Goal: Transaction & Acquisition: Purchase product/service

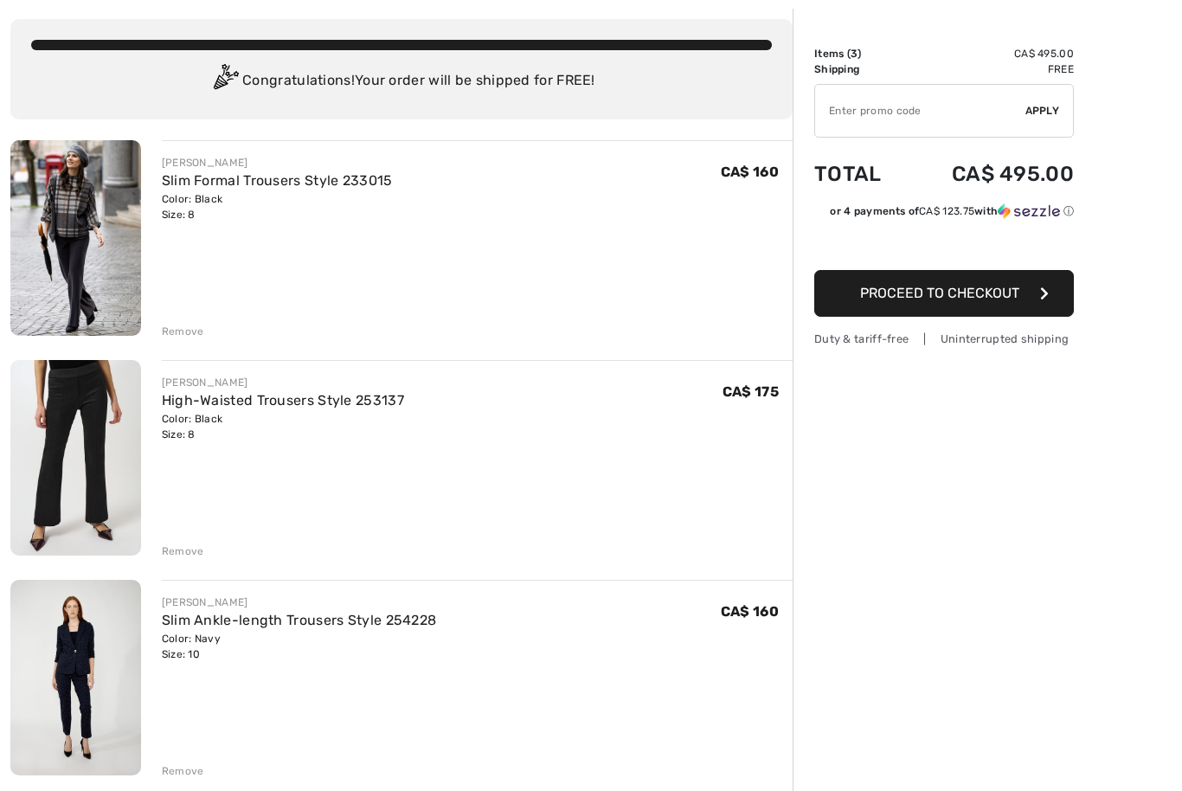
scroll to position [87, 0]
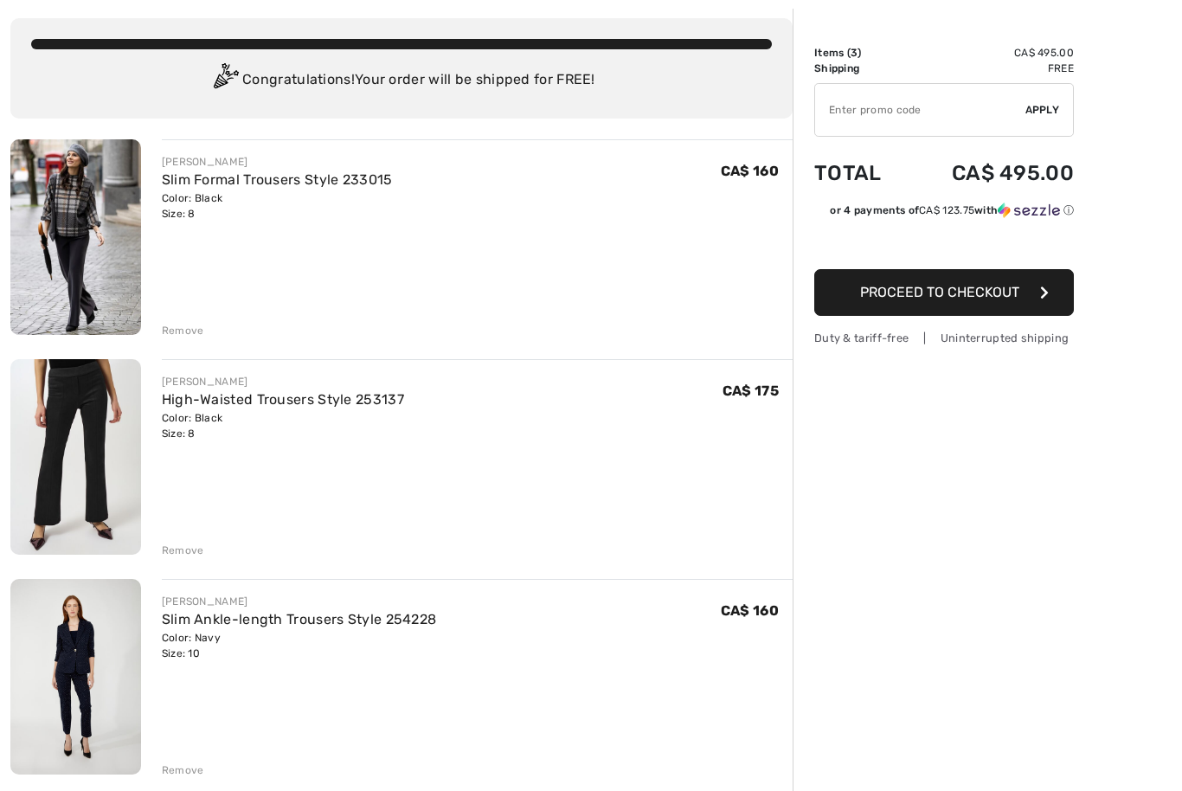
click at [189, 552] on div "Remove" at bounding box center [183, 551] width 42 height 16
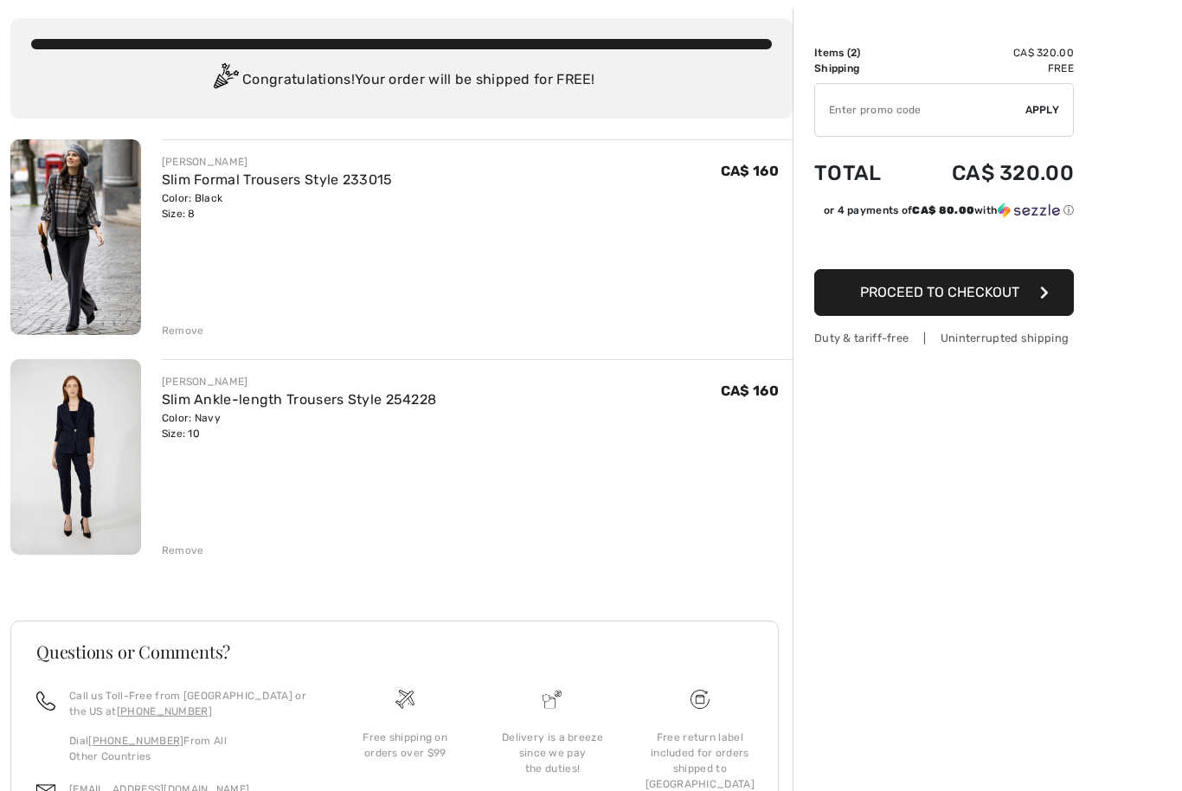
click at [189, 333] on div "Remove" at bounding box center [183, 331] width 42 height 16
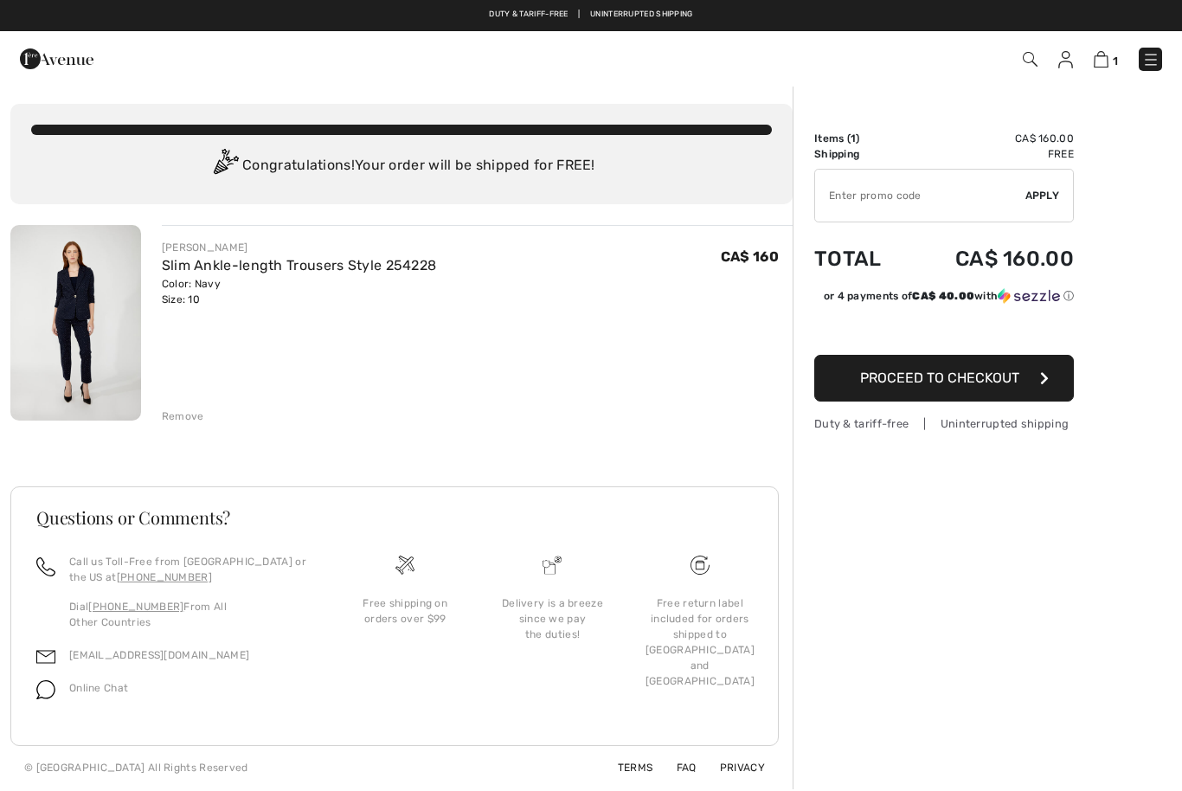
scroll to position [0, 0]
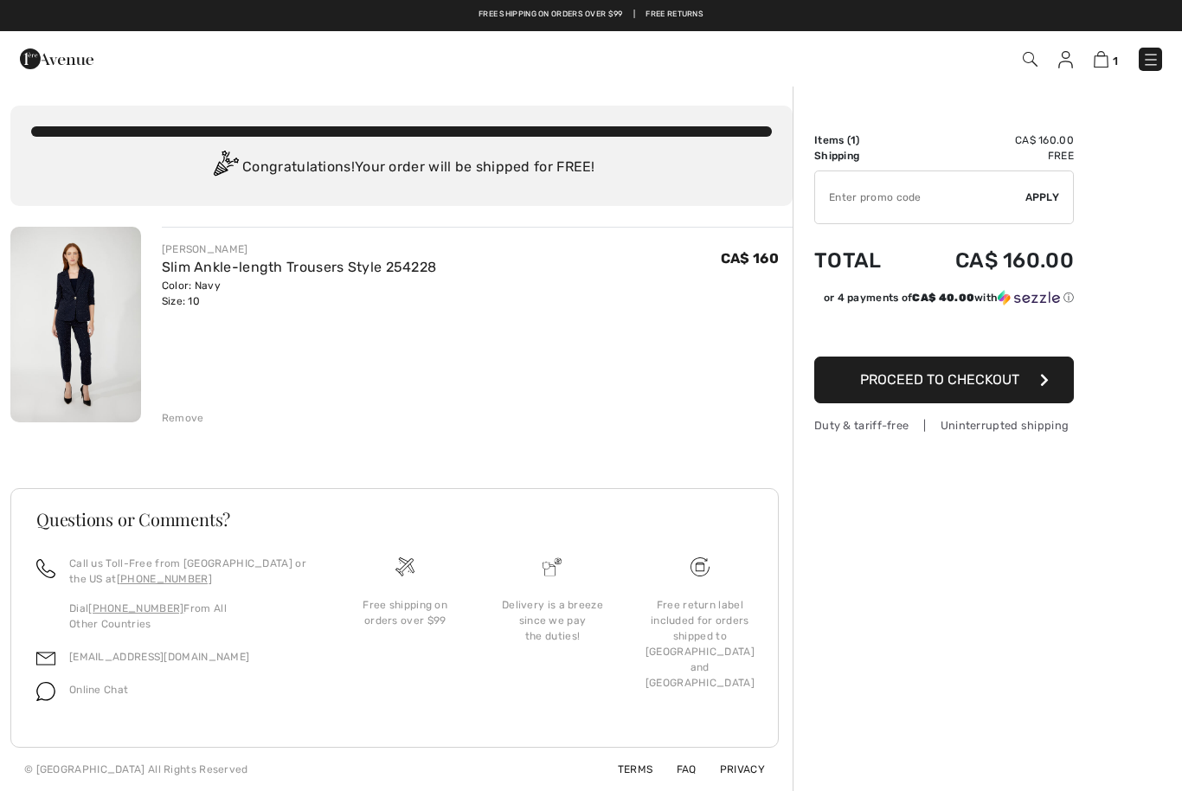
click at [269, 5] on div "Duty & tariff-free | Uninterrupted shipping Free shipping on orders over $99 | …" at bounding box center [591, 15] width 1182 height 31
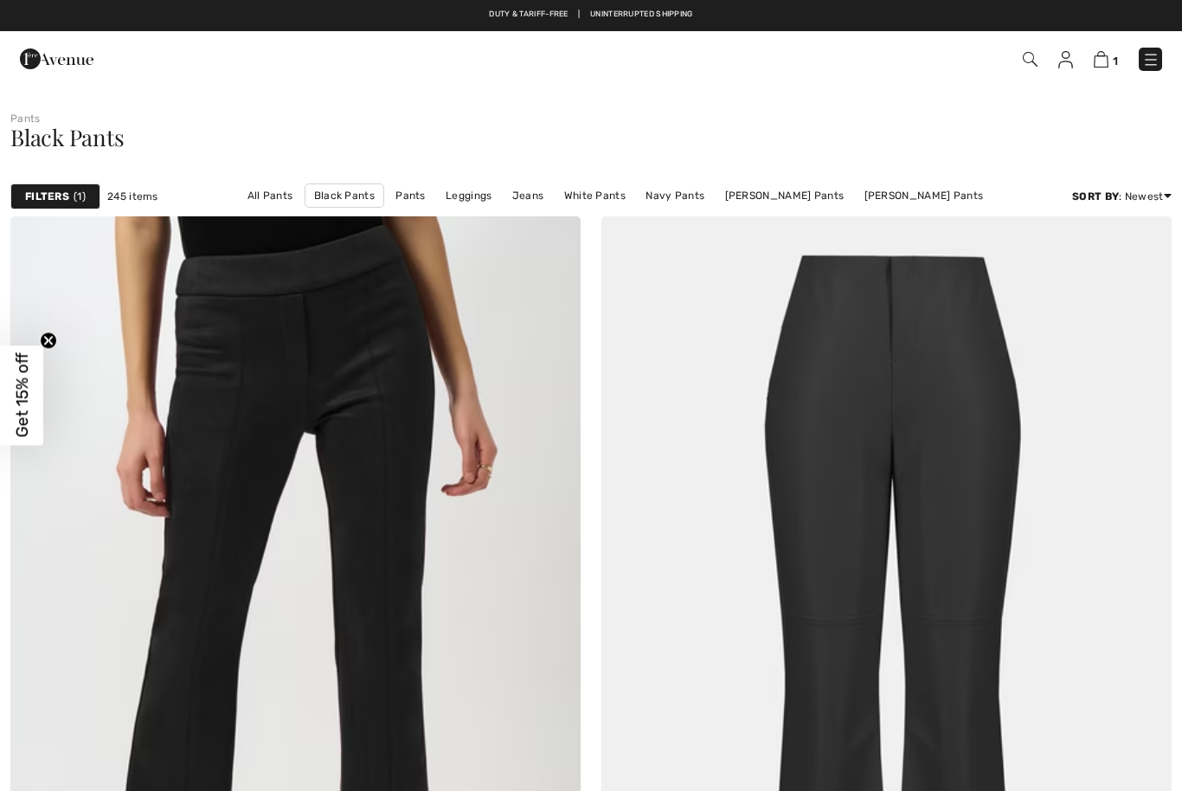
checkbox input "true"
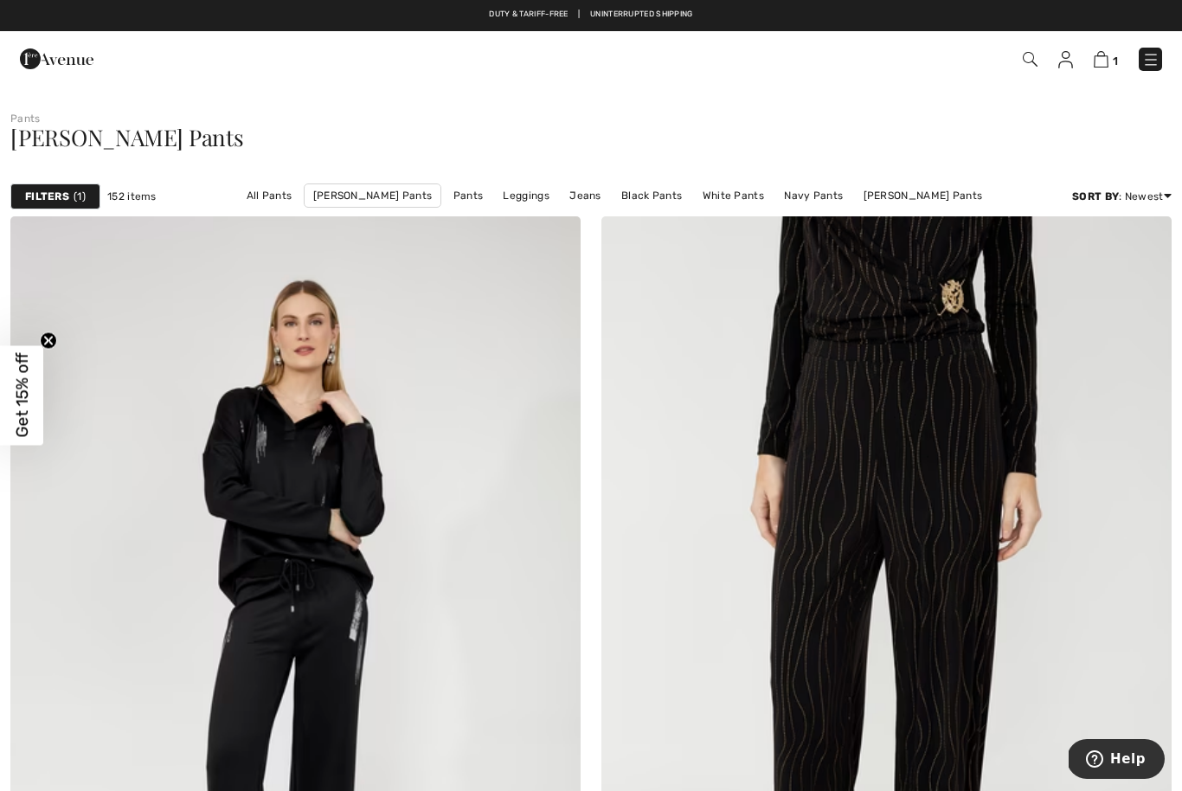
click at [917, 190] on link "[PERSON_NAME] Pants" at bounding box center [923, 195] width 137 height 23
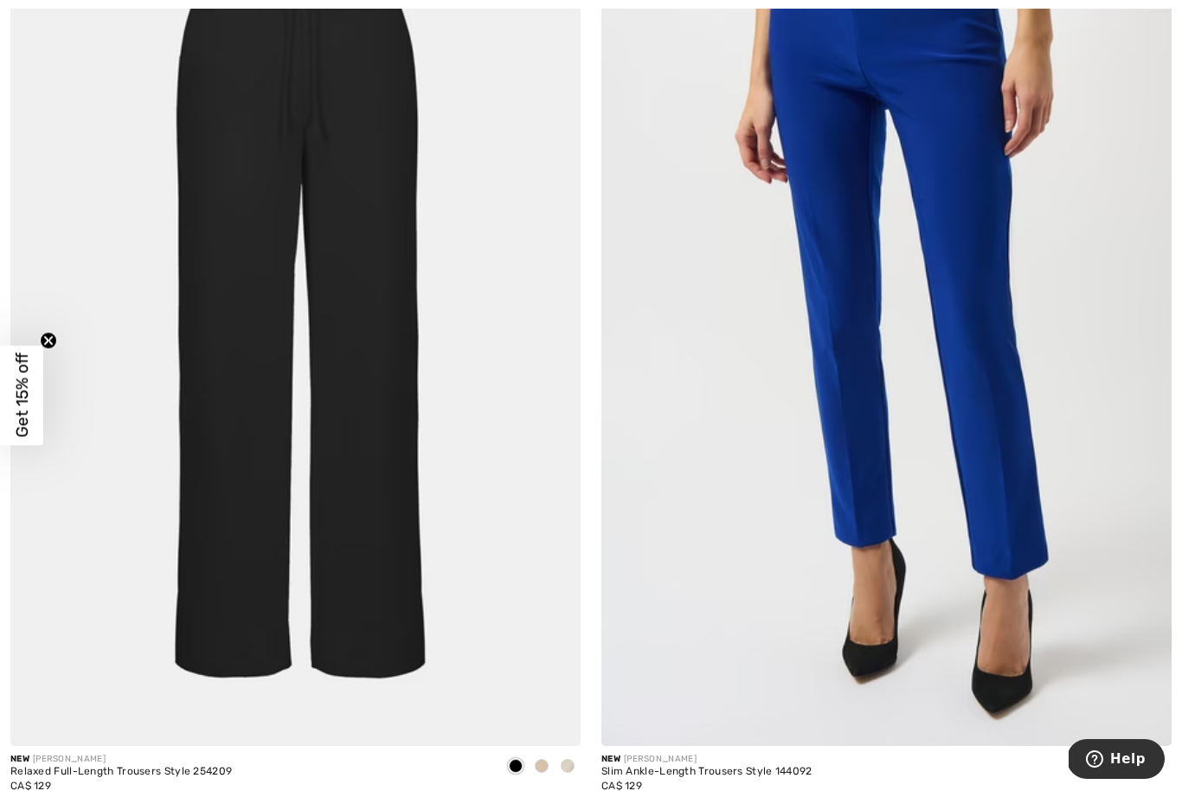
scroll to position [4946, 0]
click at [995, 414] on img at bounding box center [886, 316] width 570 height 856
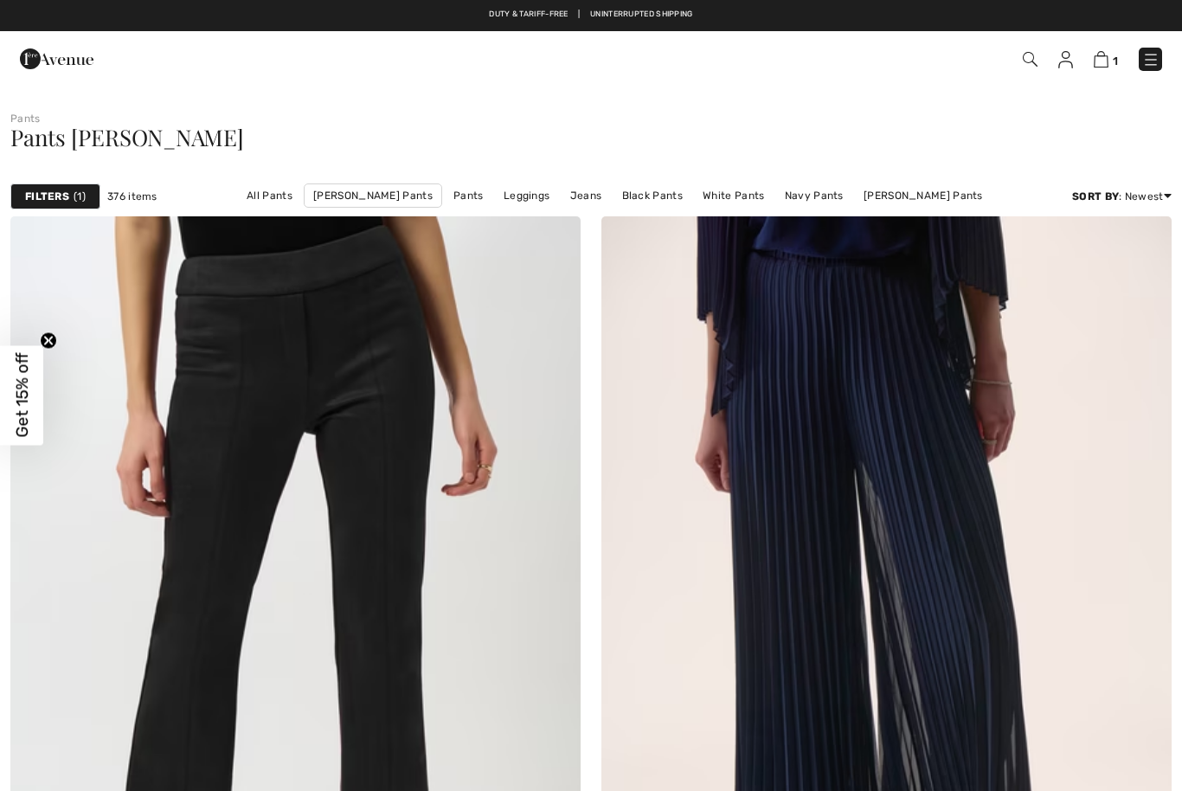
checkbox input "true"
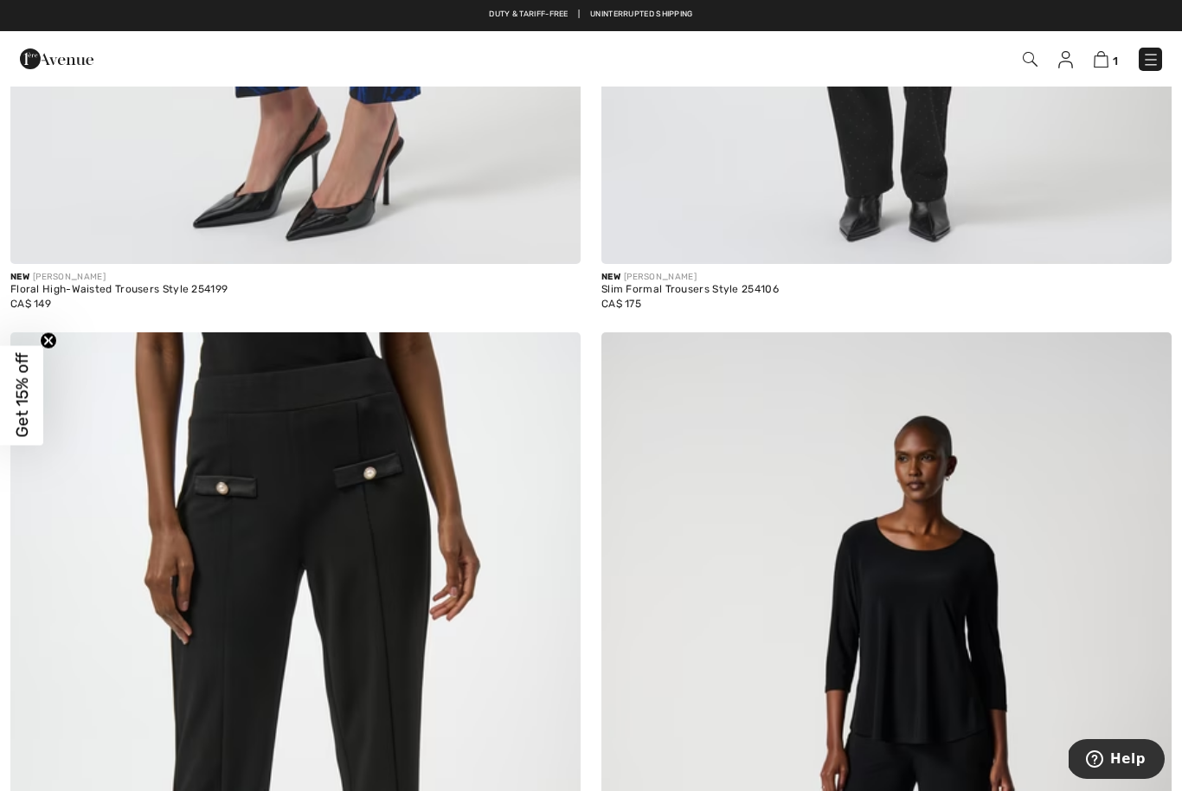
scroll to position [6528, 0]
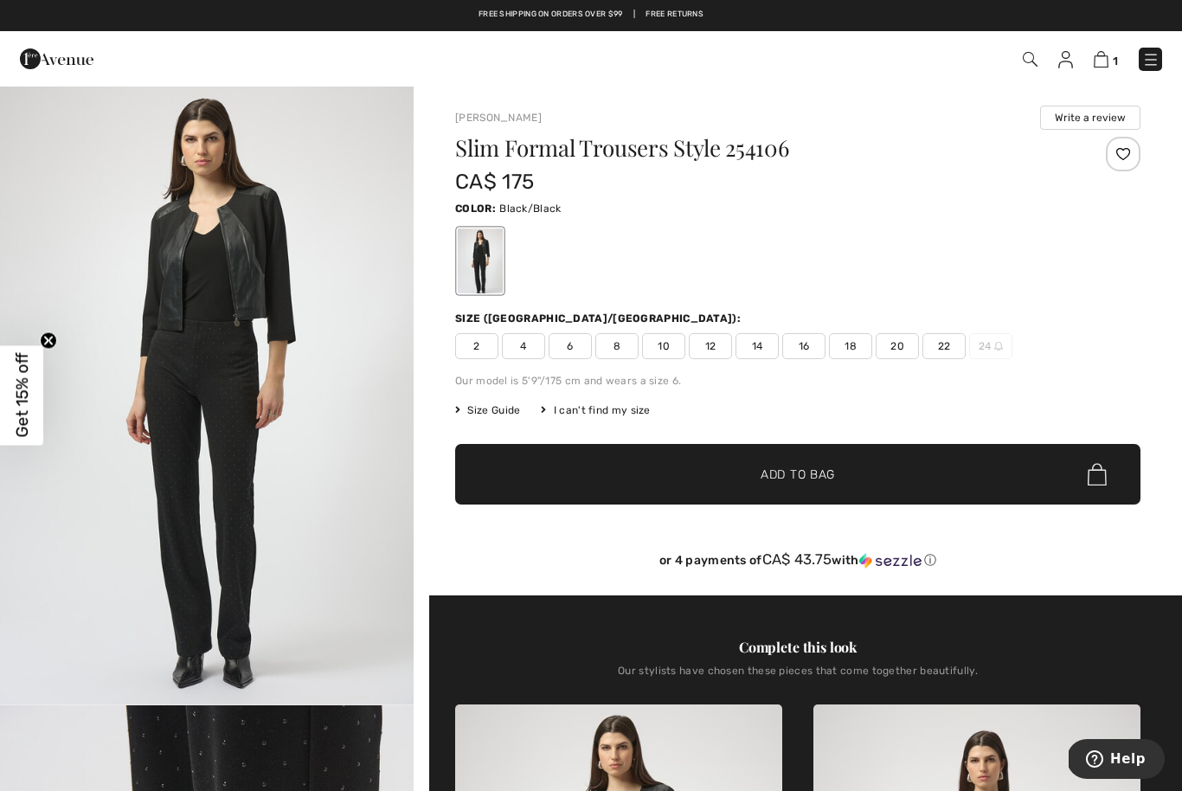
click at [660, 350] on span "10" at bounding box center [663, 346] width 43 height 26
click at [613, 404] on div "I can't find my size" at bounding box center [595, 410] width 109 height 16
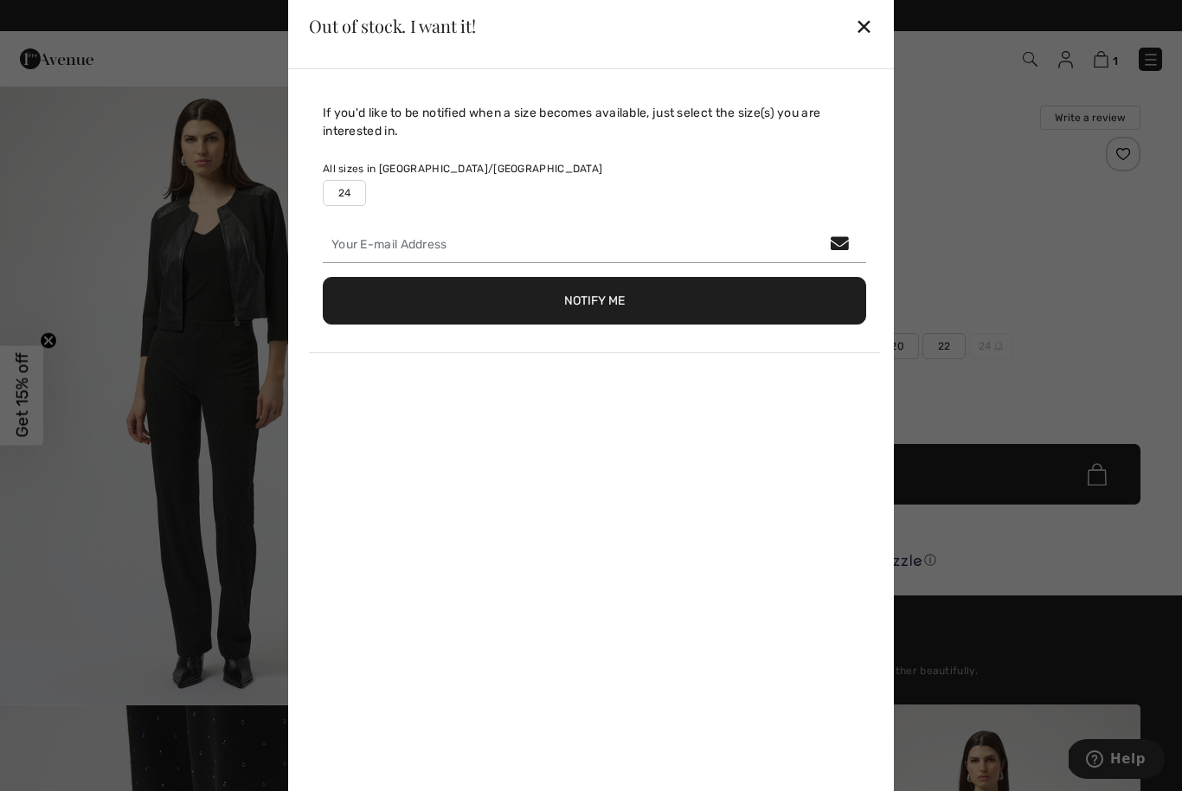
click at [865, 27] on div "✕" at bounding box center [864, 26] width 18 height 36
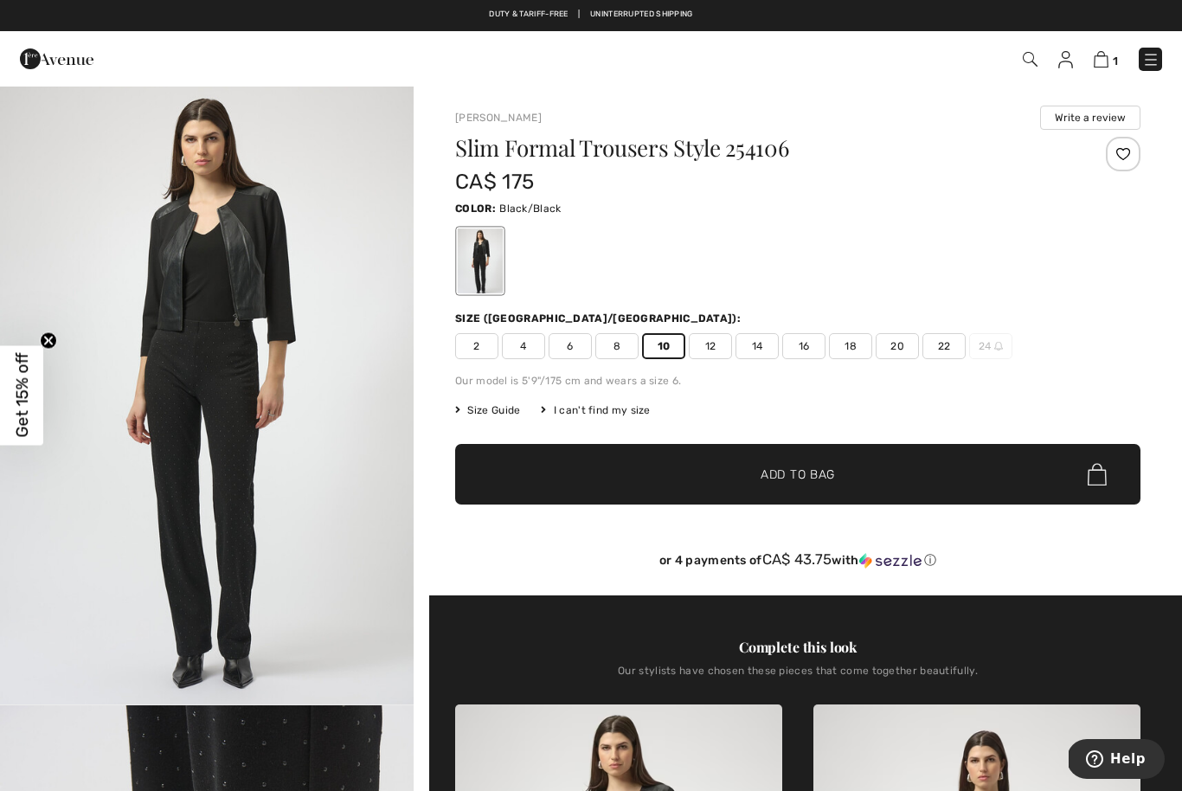
click at [808, 485] on span "✔ Added to Bag Add to Bag" at bounding box center [797, 474] width 685 height 61
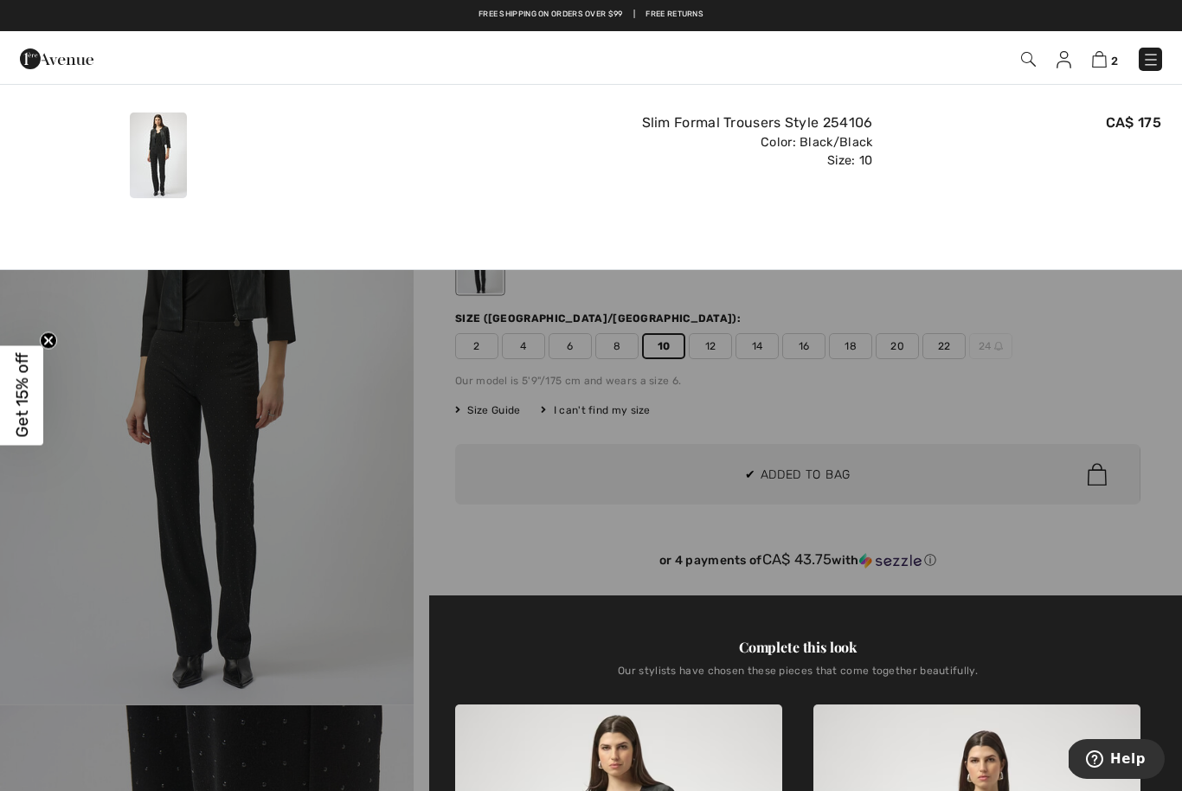
click at [1106, 61] on img at bounding box center [1099, 59] width 15 height 16
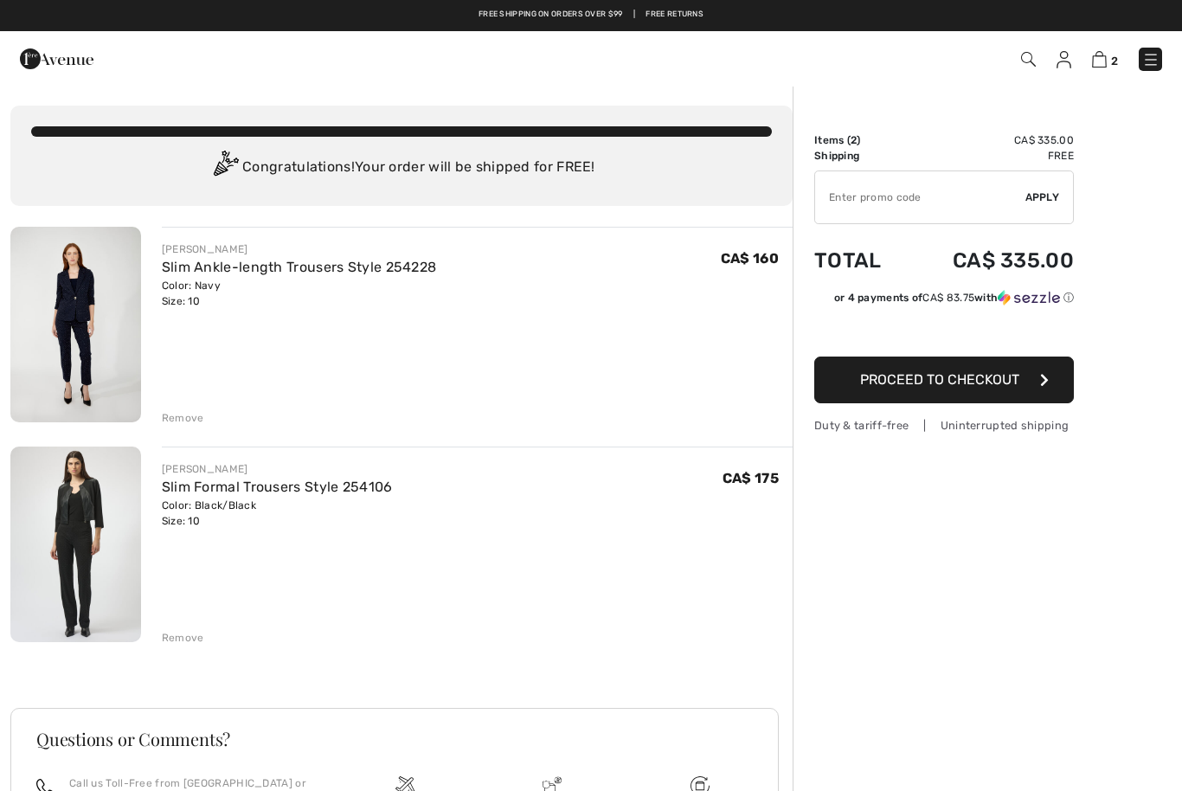
click at [190, 641] on div "Remove" at bounding box center [183, 638] width 42 height 16
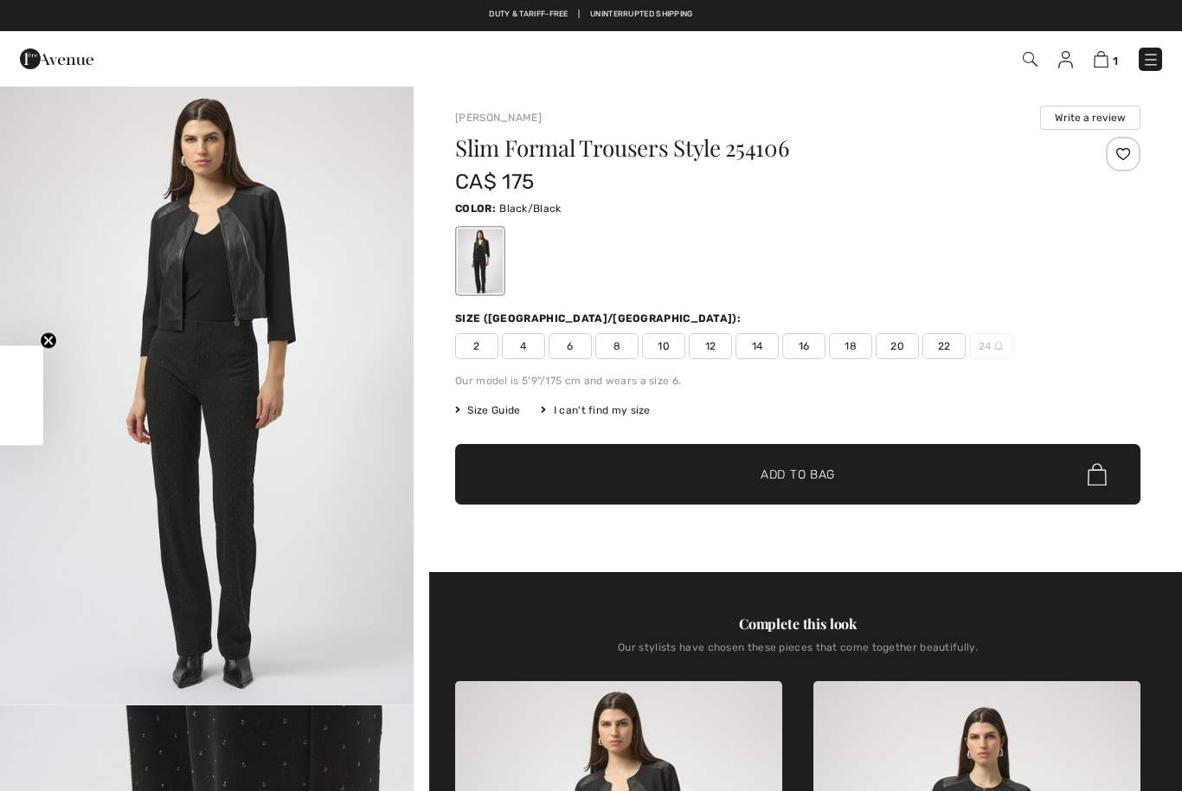
checkbox input "true"
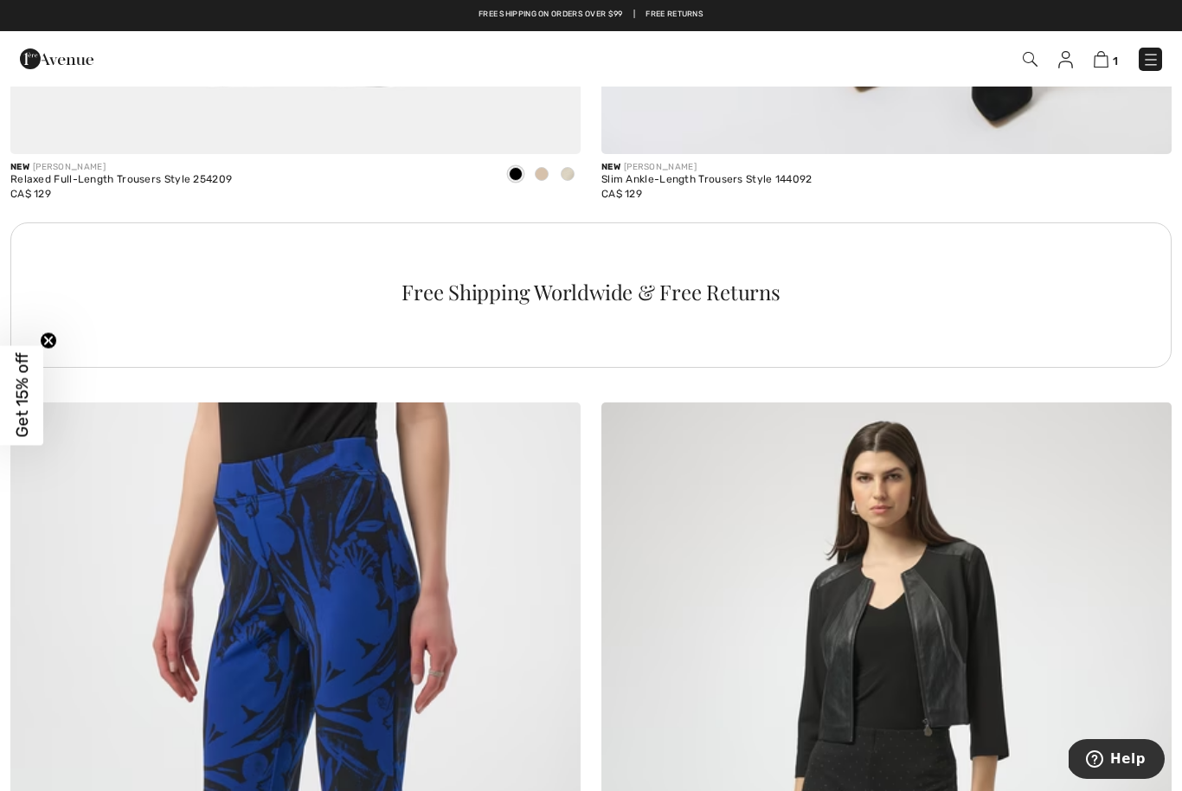
scroll to position [5494, 0]
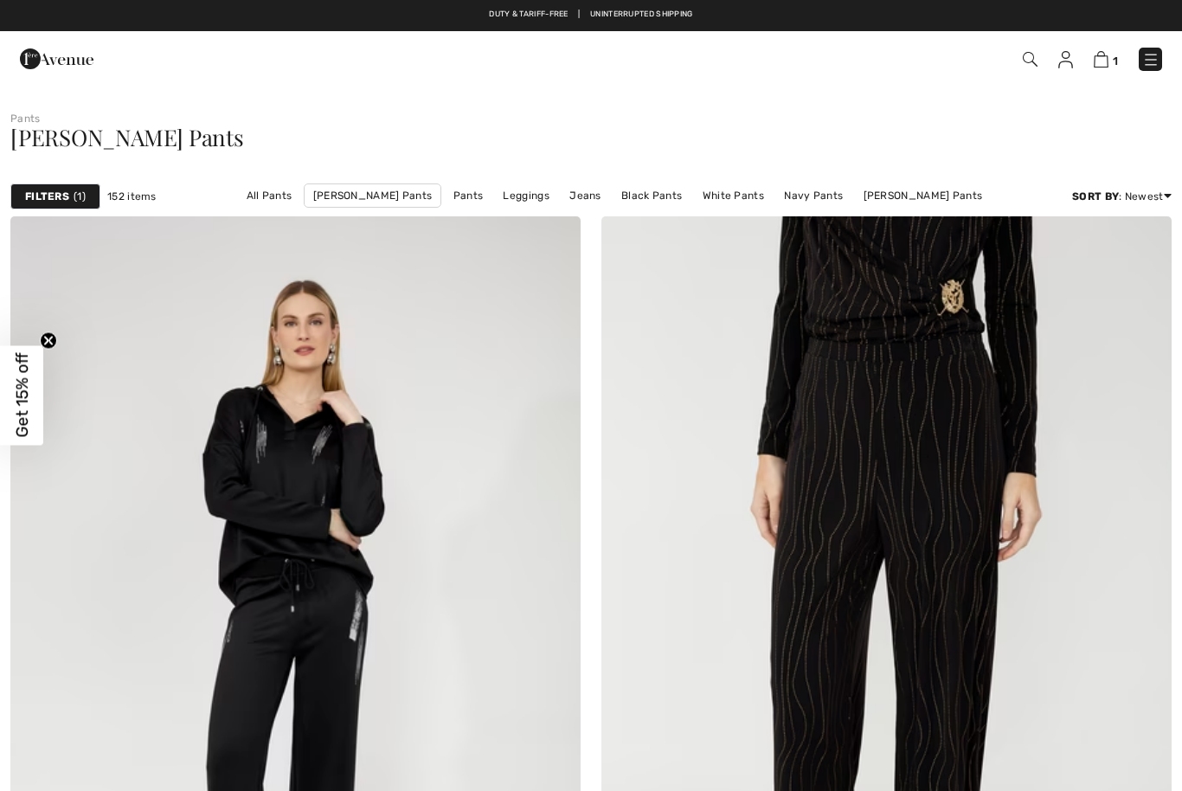
checkbox input "true"
click at [1032, 67] on img at bounding box center [1030, 59] width 15 height 15
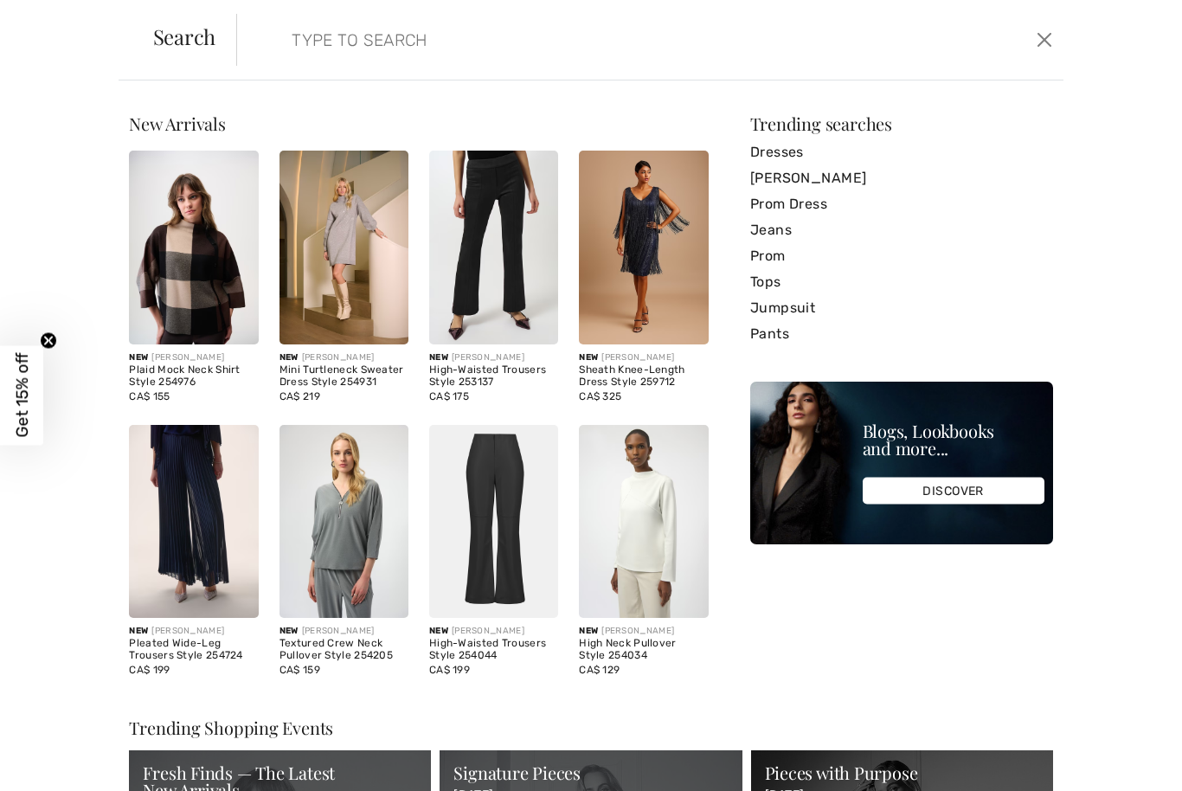
click at [355, 47] on input "search" at bounding box center [561, 40] width 564 height 52
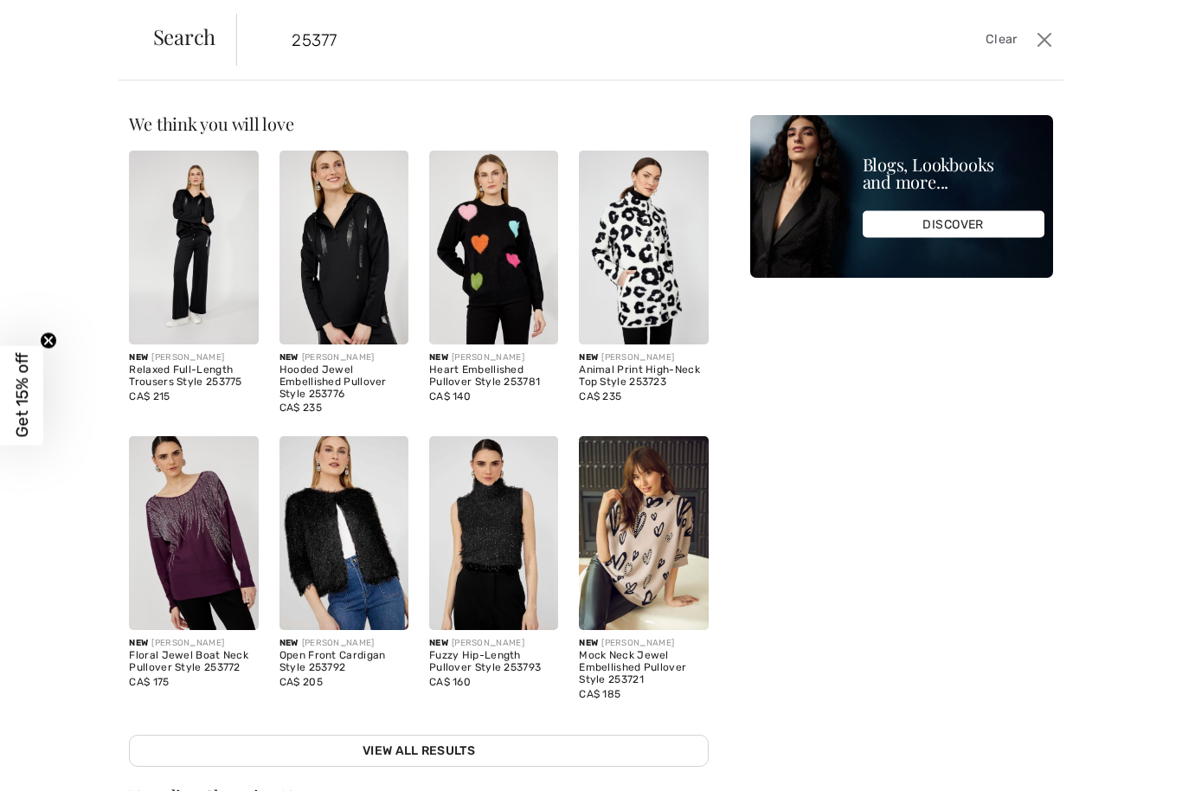
type input "253774"
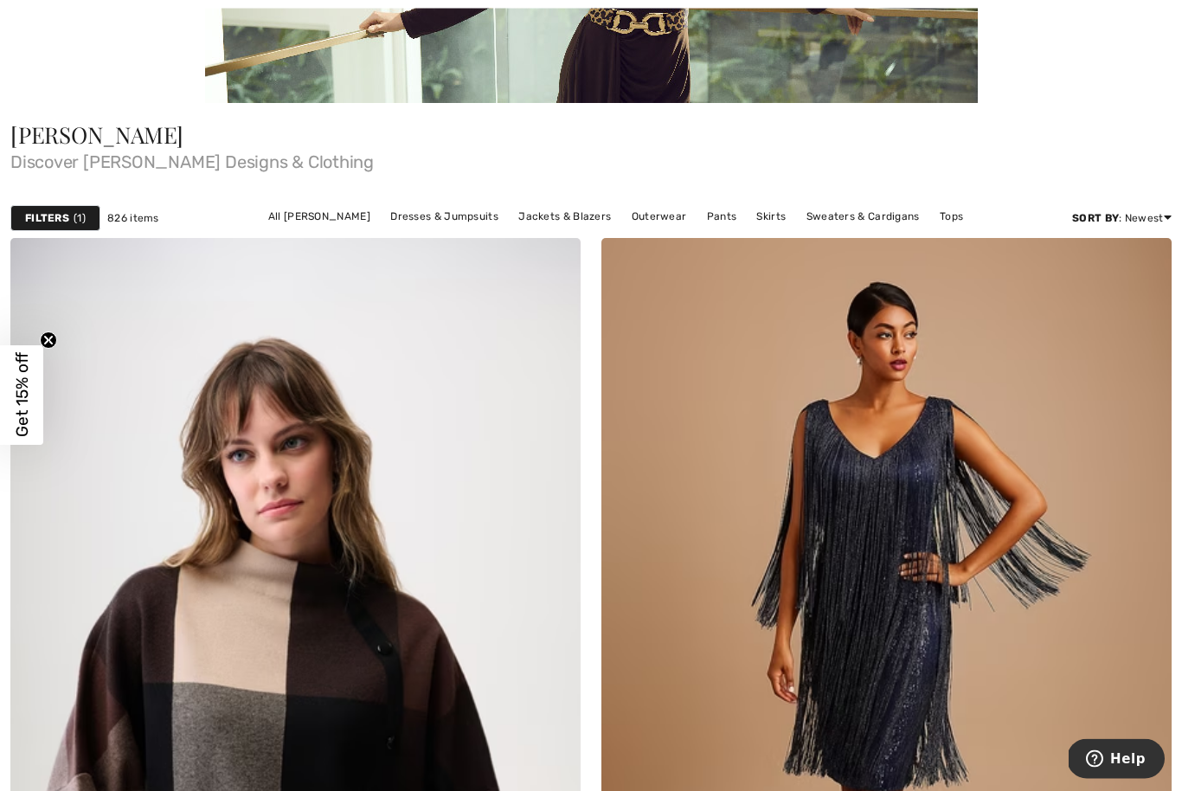
scroll to position [345, 0]
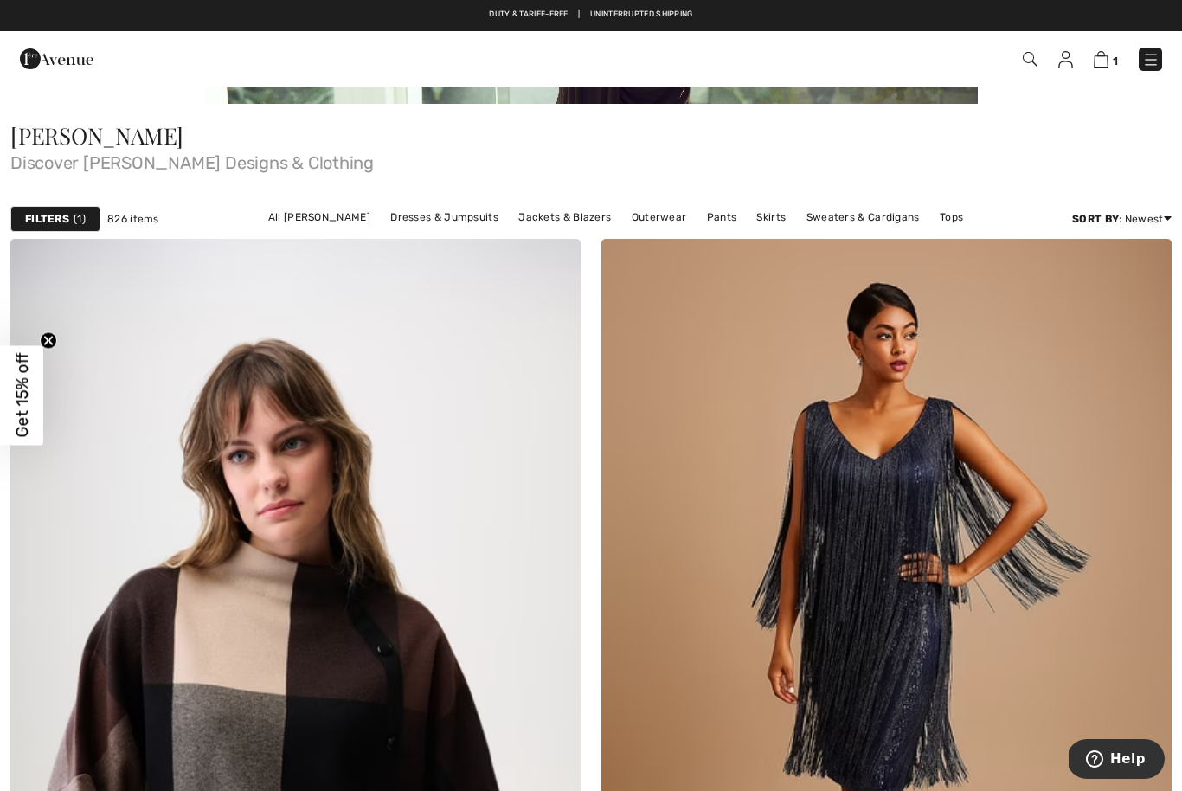
click at [446, 219] on link "Dresses & Jumpsuits" at bounding box center [444, 217] width 125 height 23
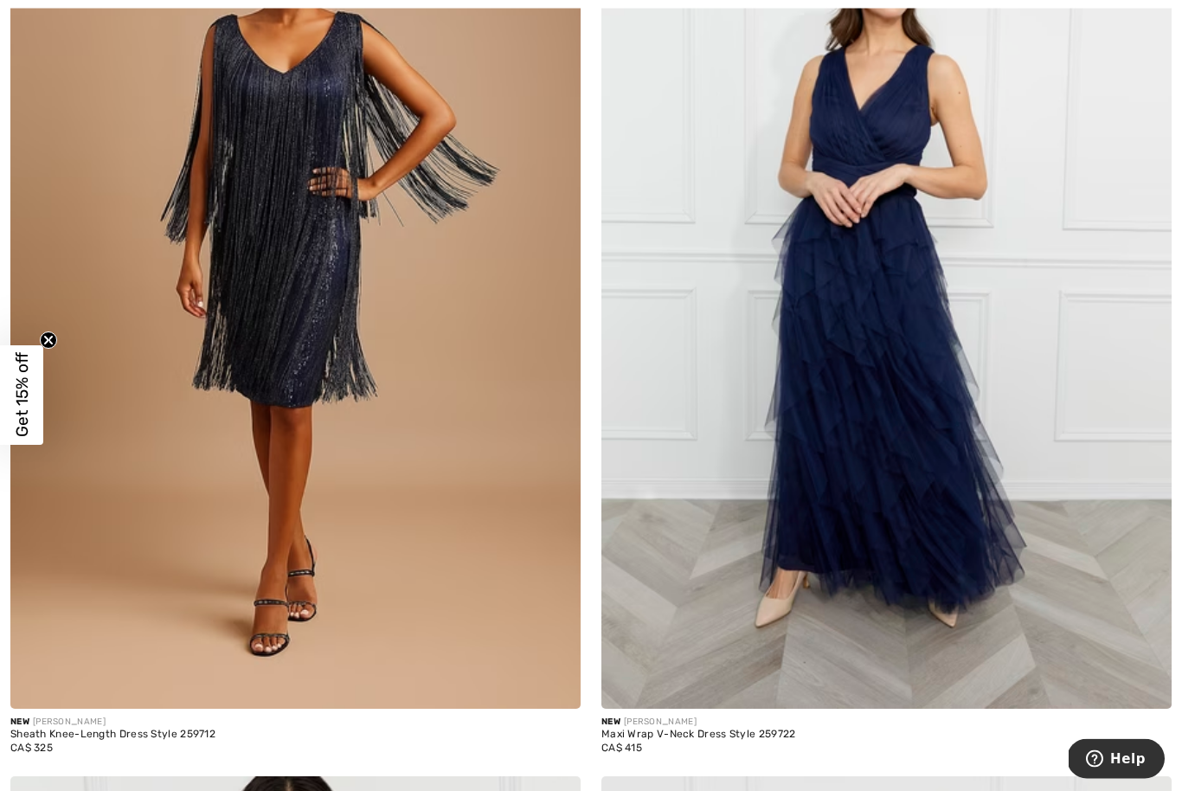
scroll to position [365, 0]
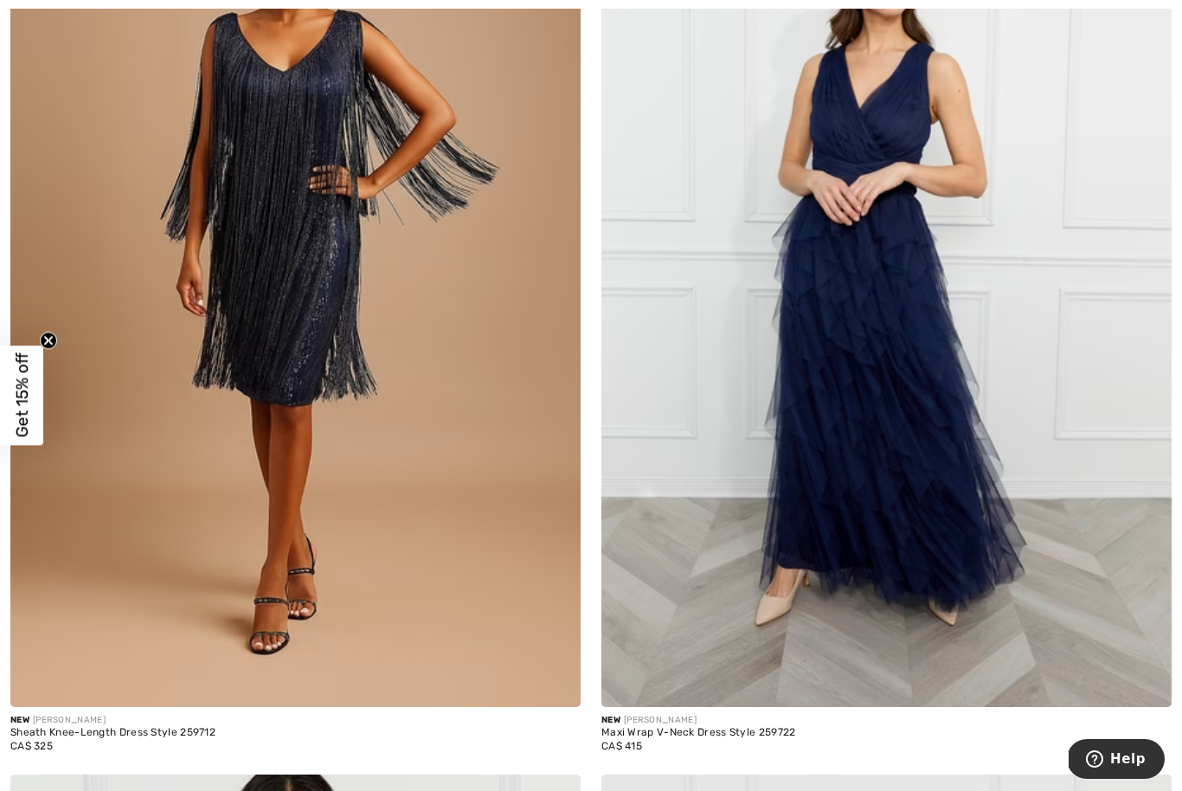
click at [1134, 677] on span at bounding box center [1146, 681] width 35 height 35
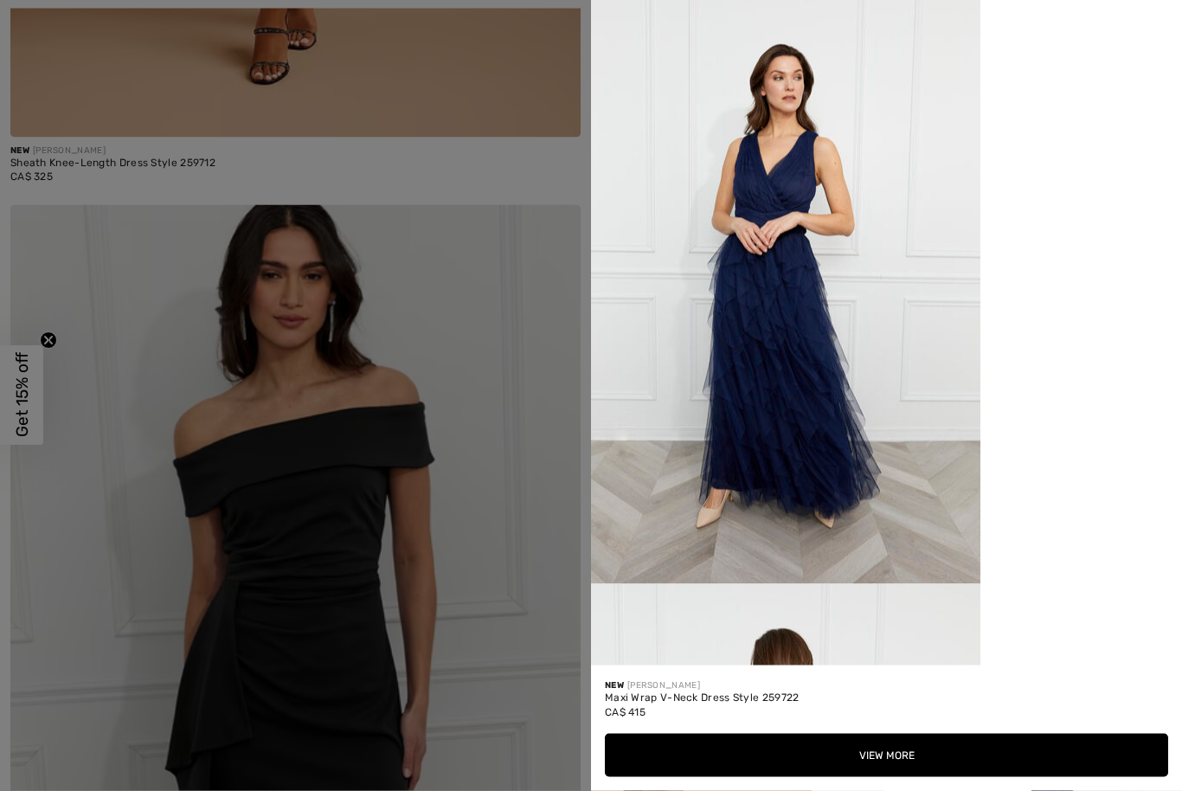
click at [518, 321] on div at bounding box center [591, 395] width 1182 height 791
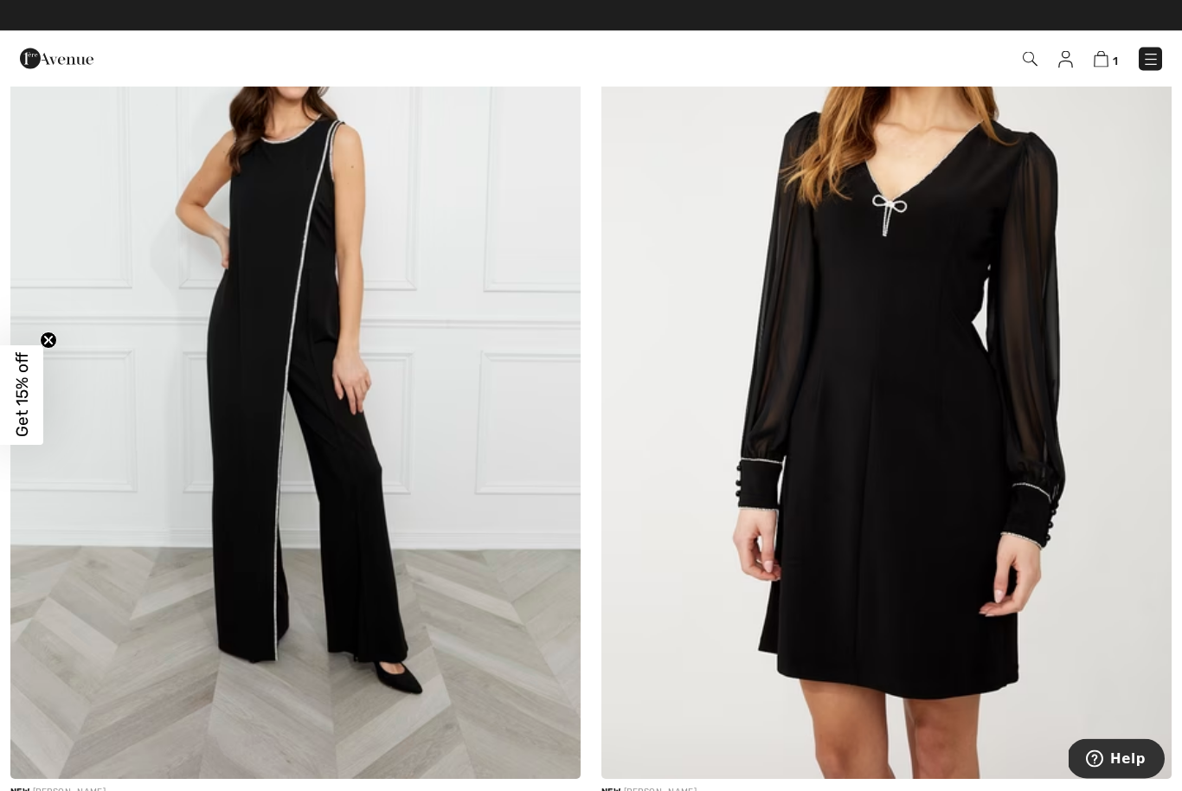
scroll to position [3988, 0]
click at [1, 375] on span "Get 15% off" at bounding box center [21, 396] width 43 height 100
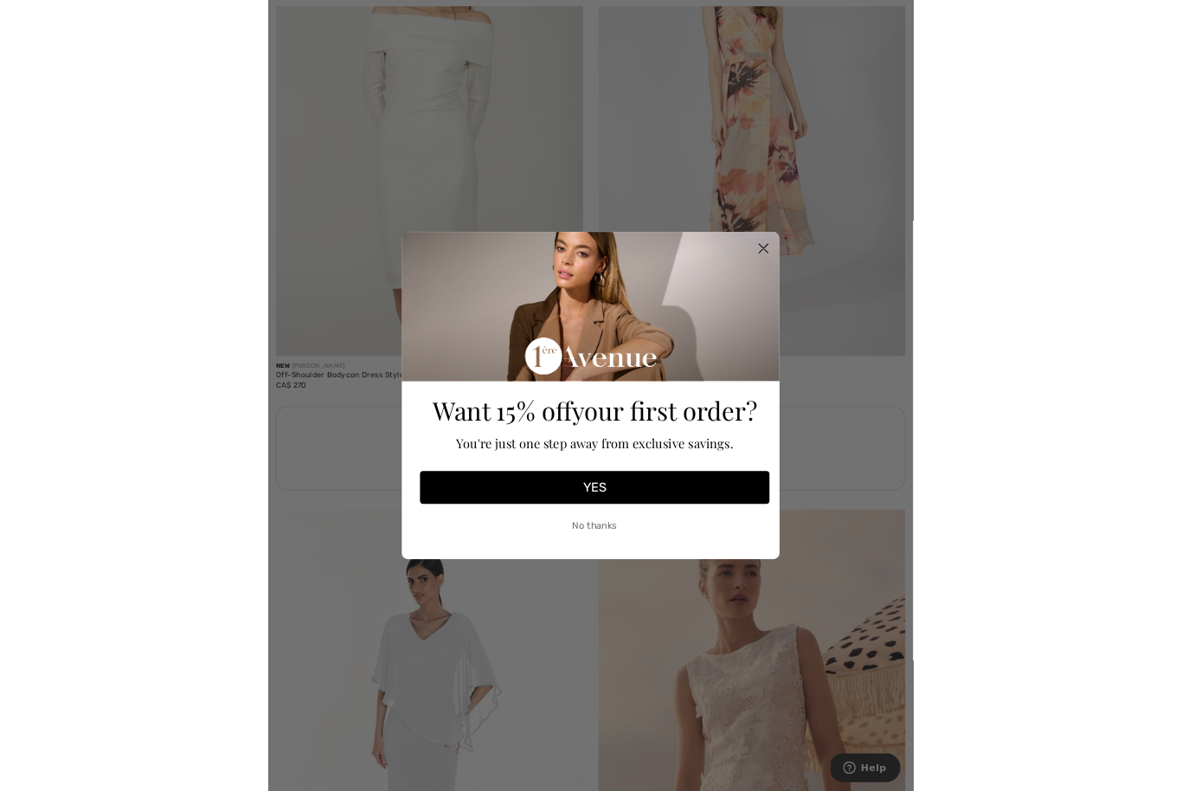
scroll to position [4045, 0]
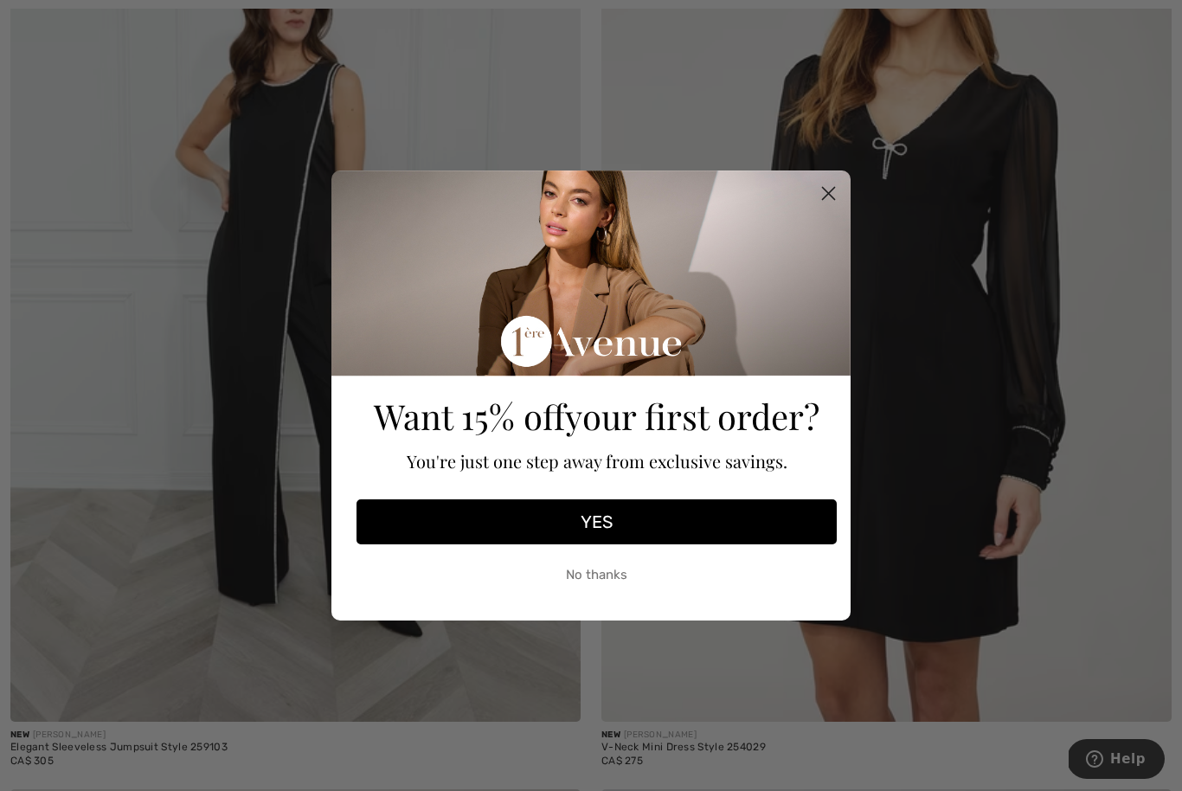
click at [829, 197] on circle "Close dialog" at bounding box center [828, 193] width 29 height 29
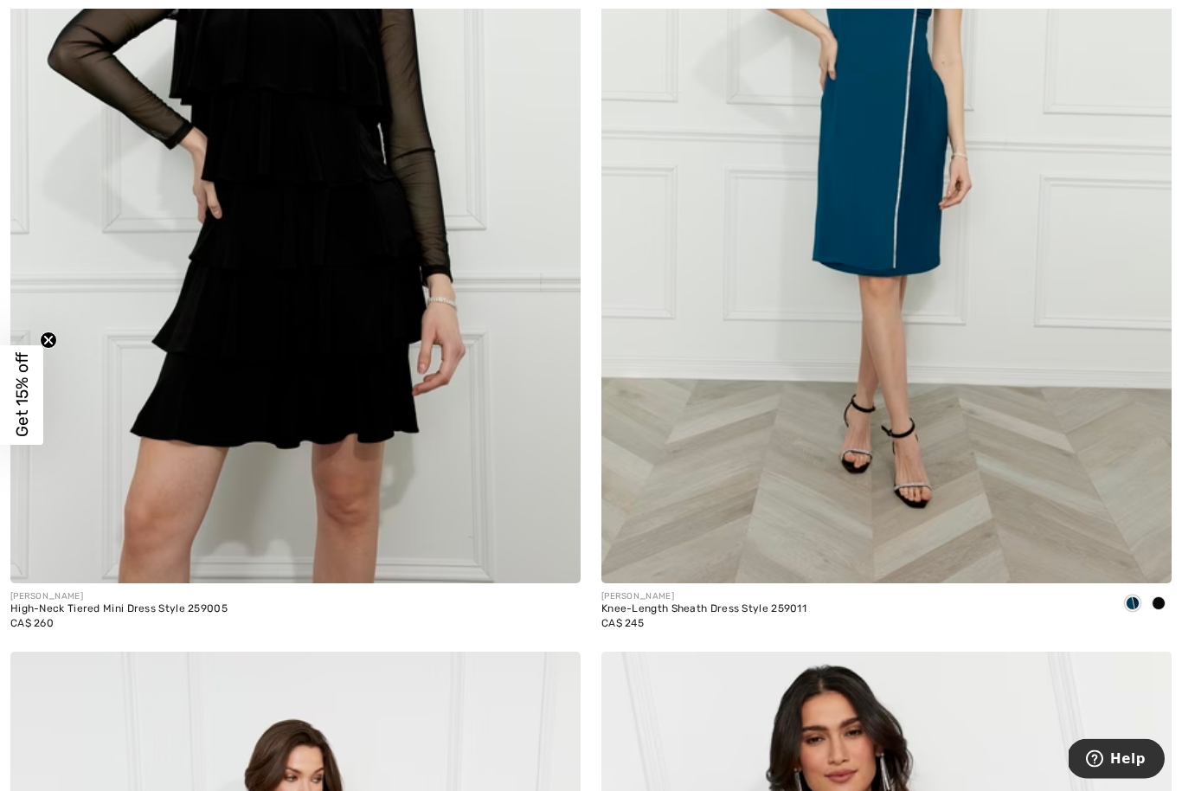
scroll to position [15674, 0]
click at [211, 440] on img at bounding box center [295, 156] width 570 height 856
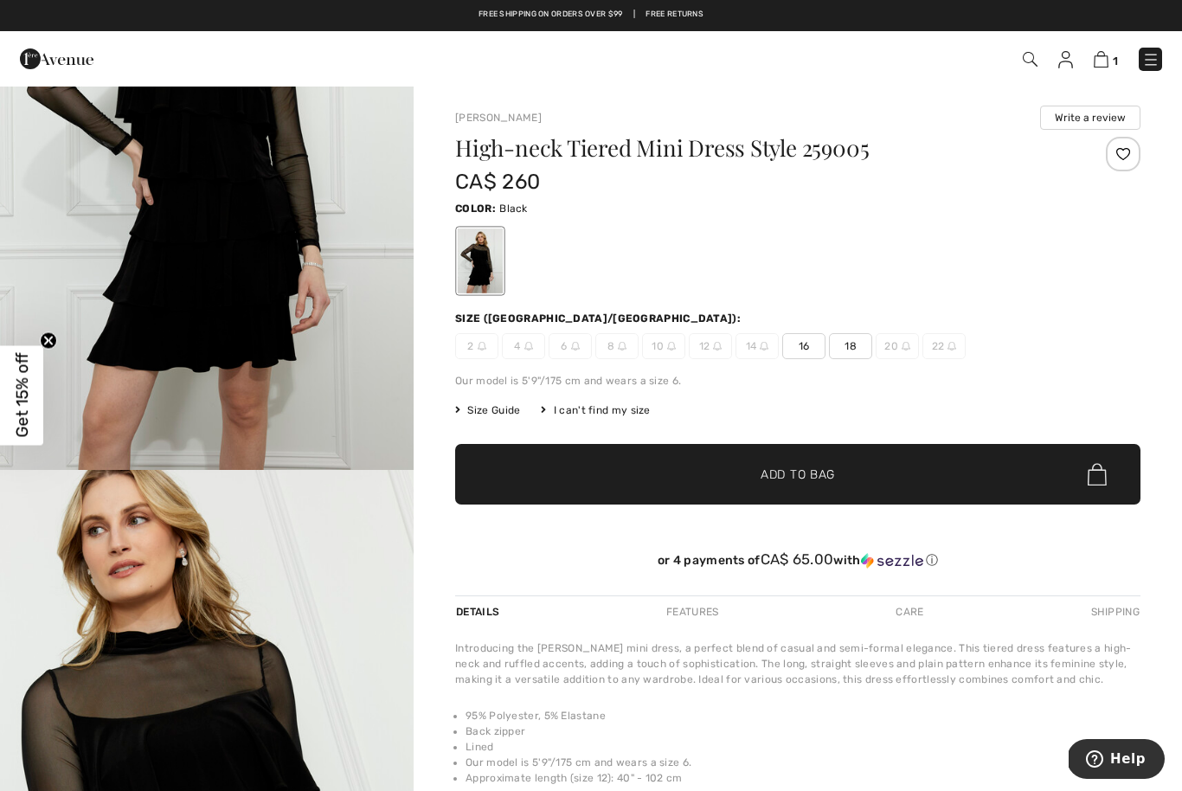
scroll to position [234, 0]
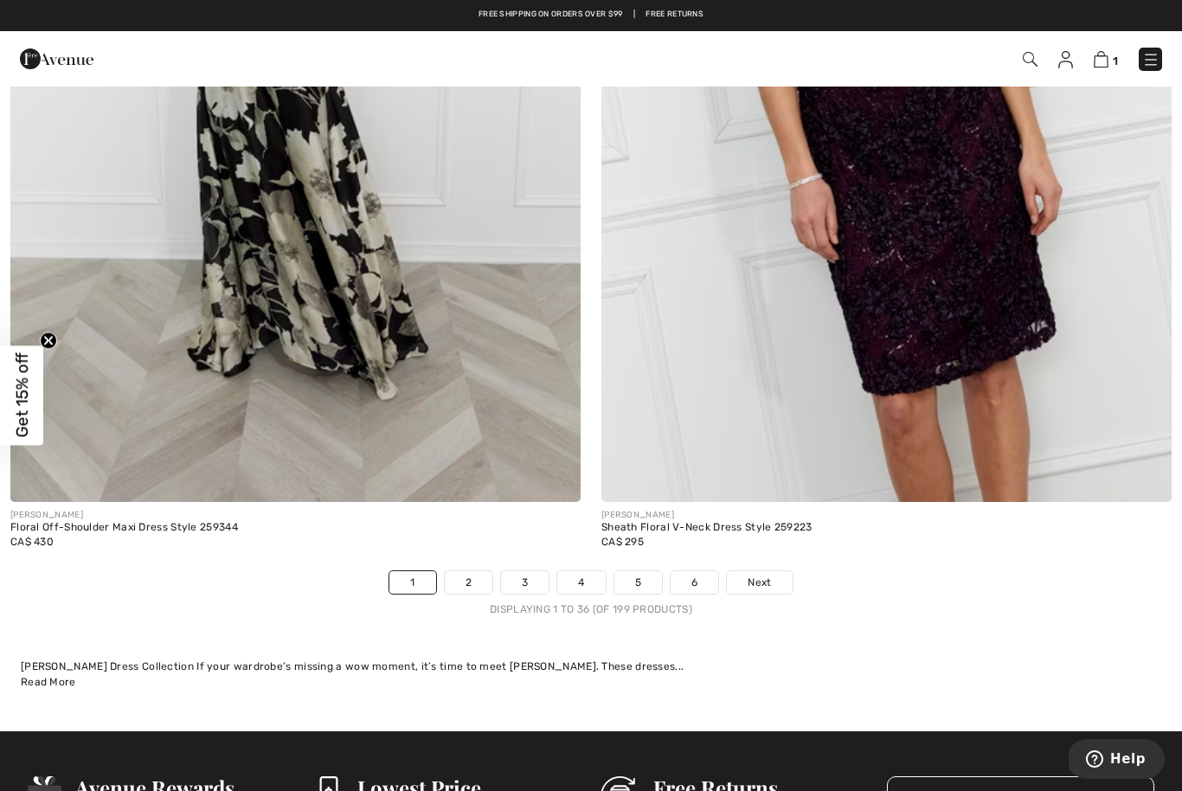
scroll to position [16678, 0]
click at [771, 576] on span "Next" at bounding box center [759, 584] width 23 height 16
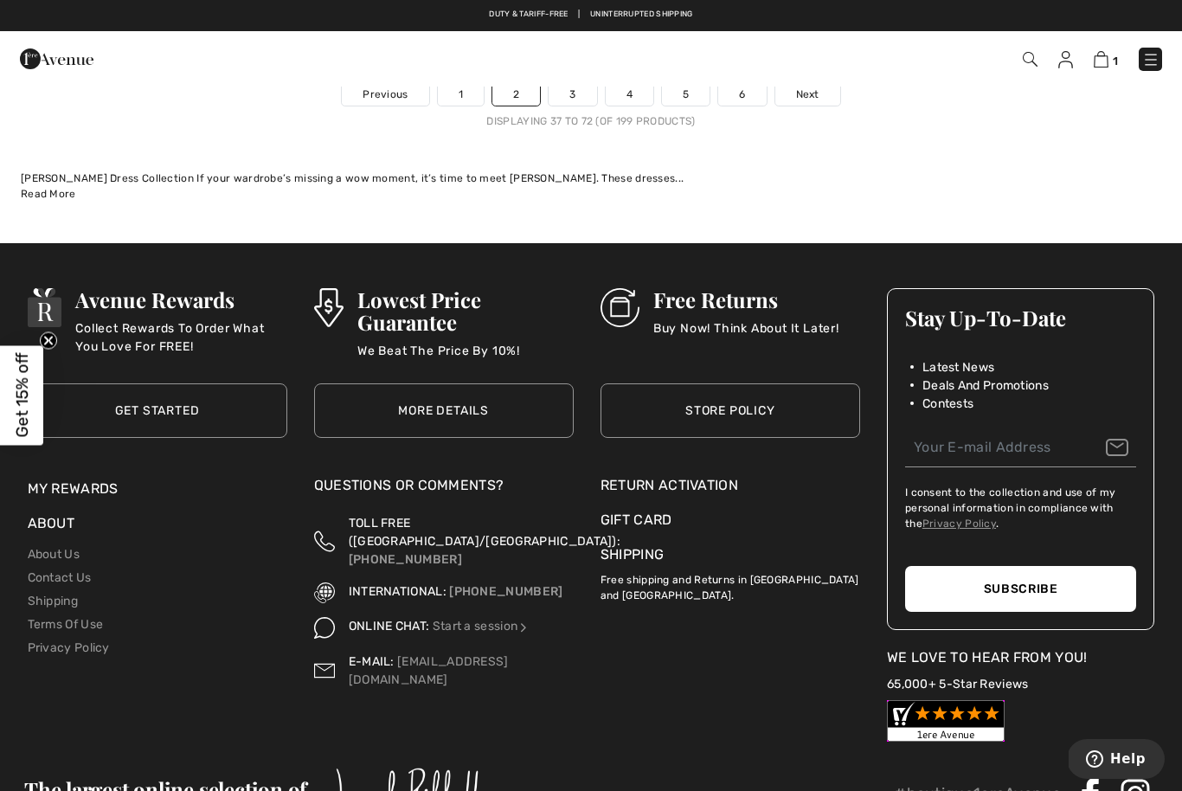
scroll to position [17156, 0]
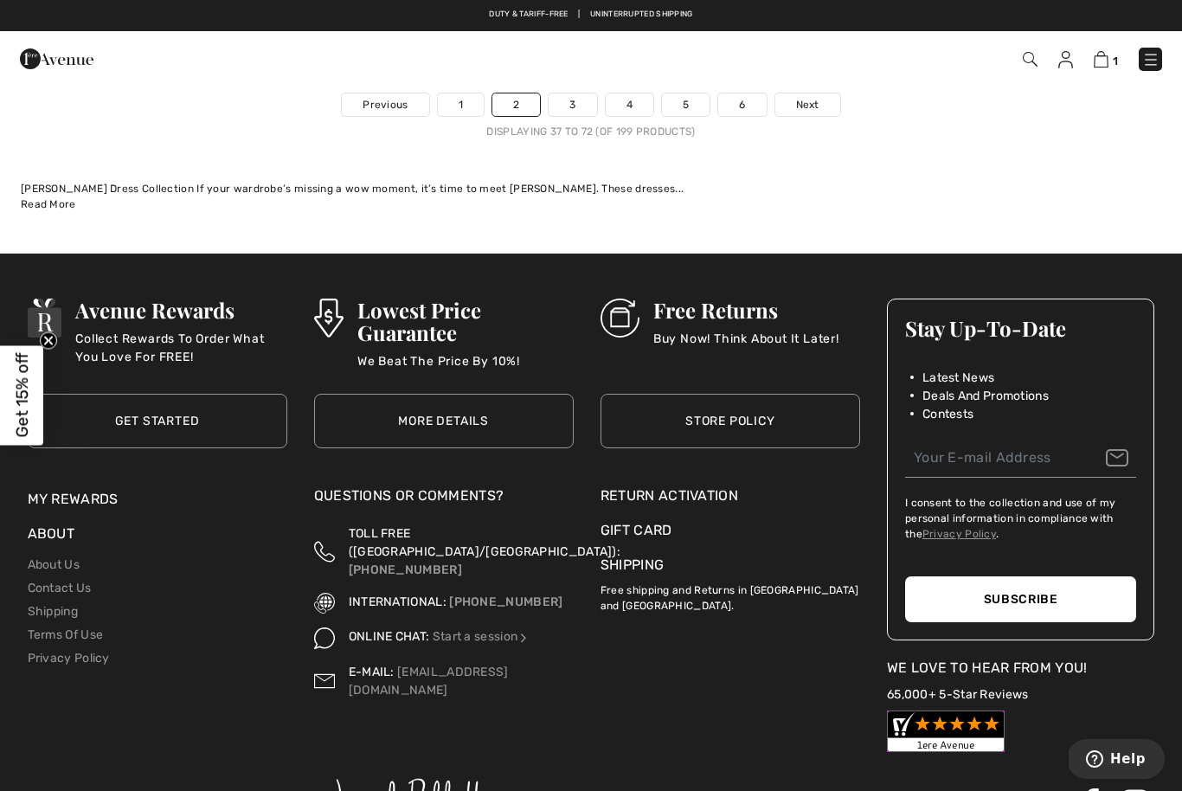
click at [807, 97] on span "Next" at bounding box center [807, 105] width 23 height 16
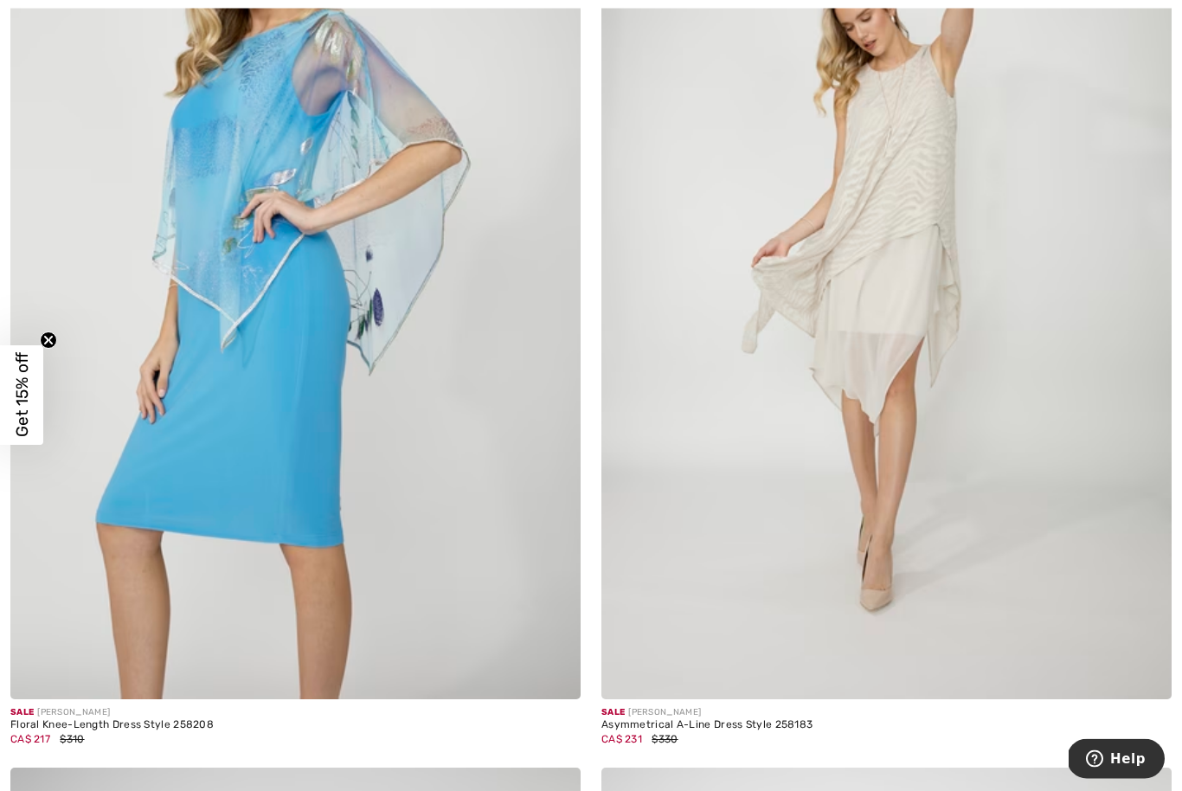
scroll to position [7963, 0]
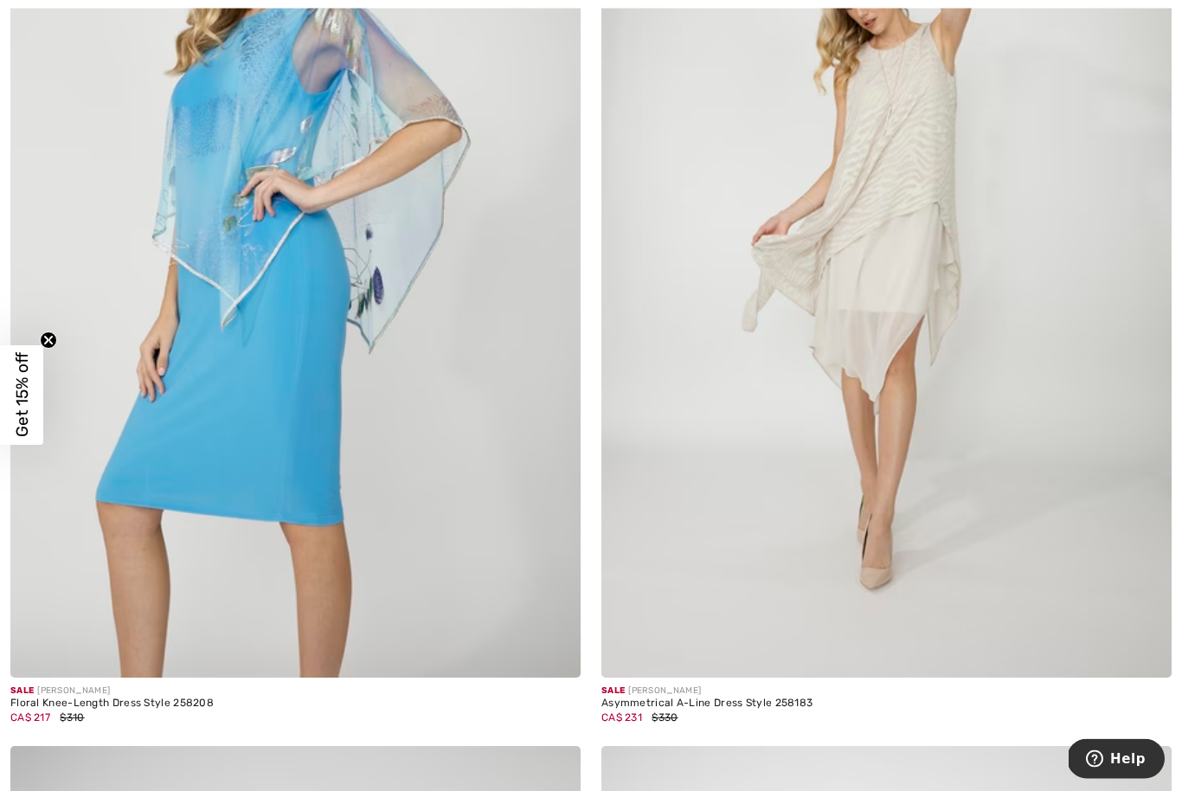
click at [889, 340] on img at bounding box center [886, 251] width 570 height 856
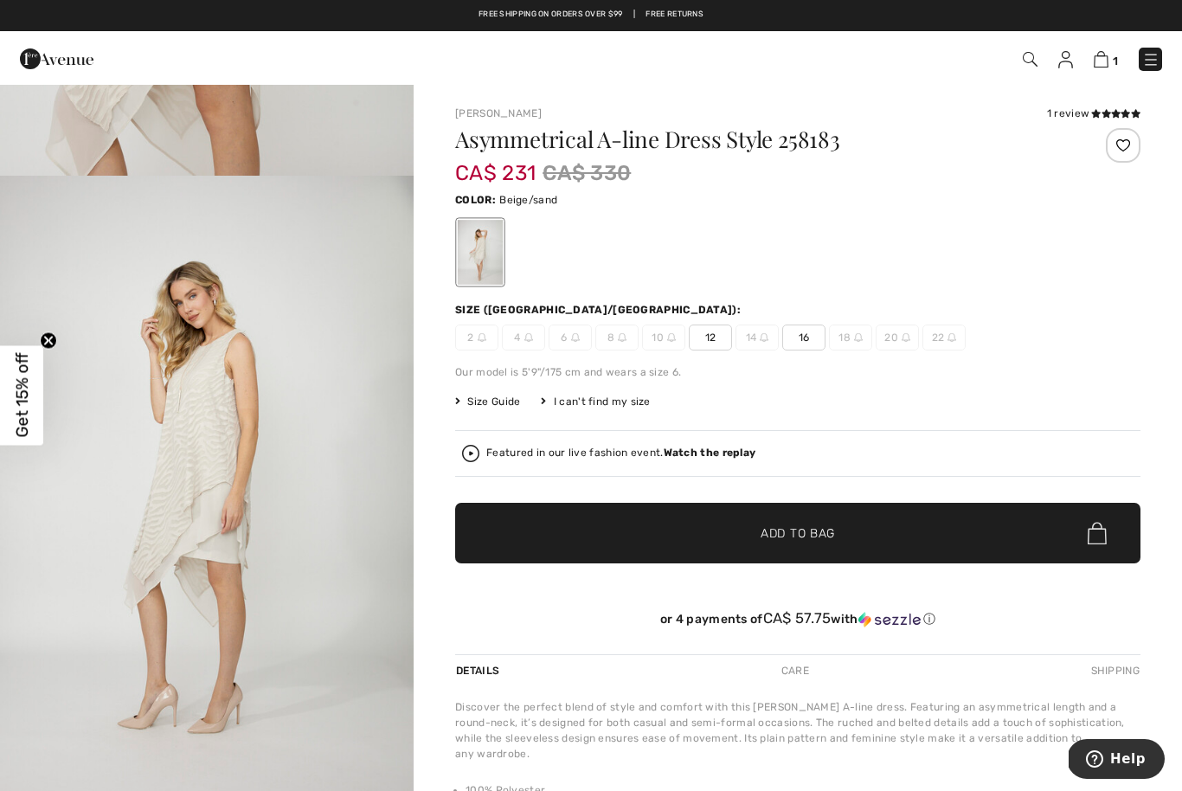
scroll to position [1151, 0]
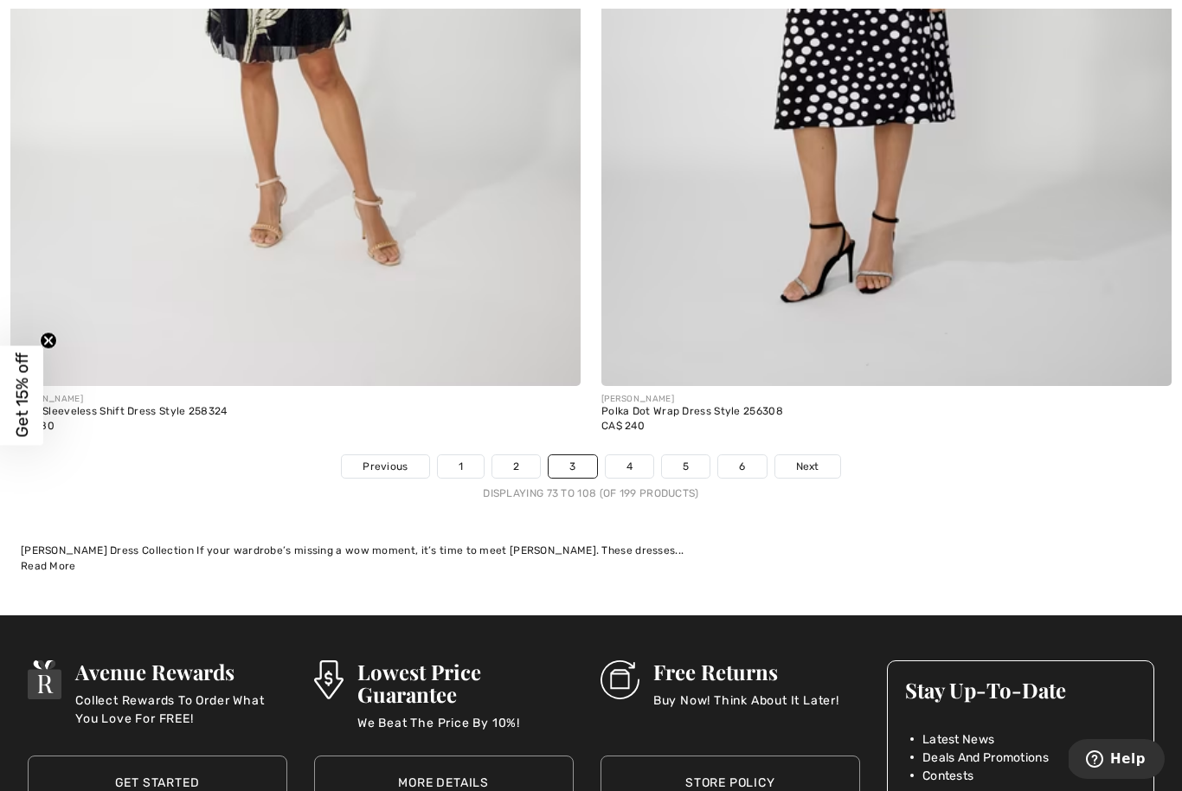
scroll to position [16810, 0]
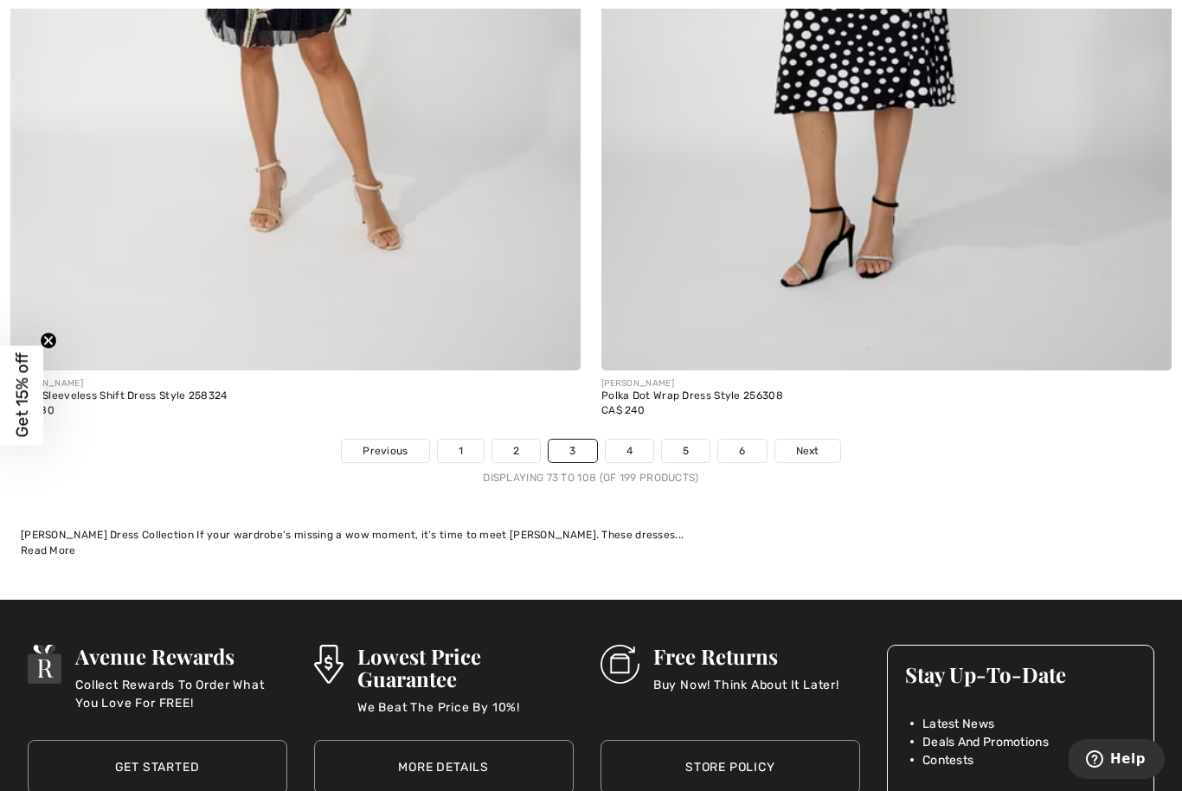
click at [825, 446] on link "Next" at bounding box center [807, 451] width 65 height 23
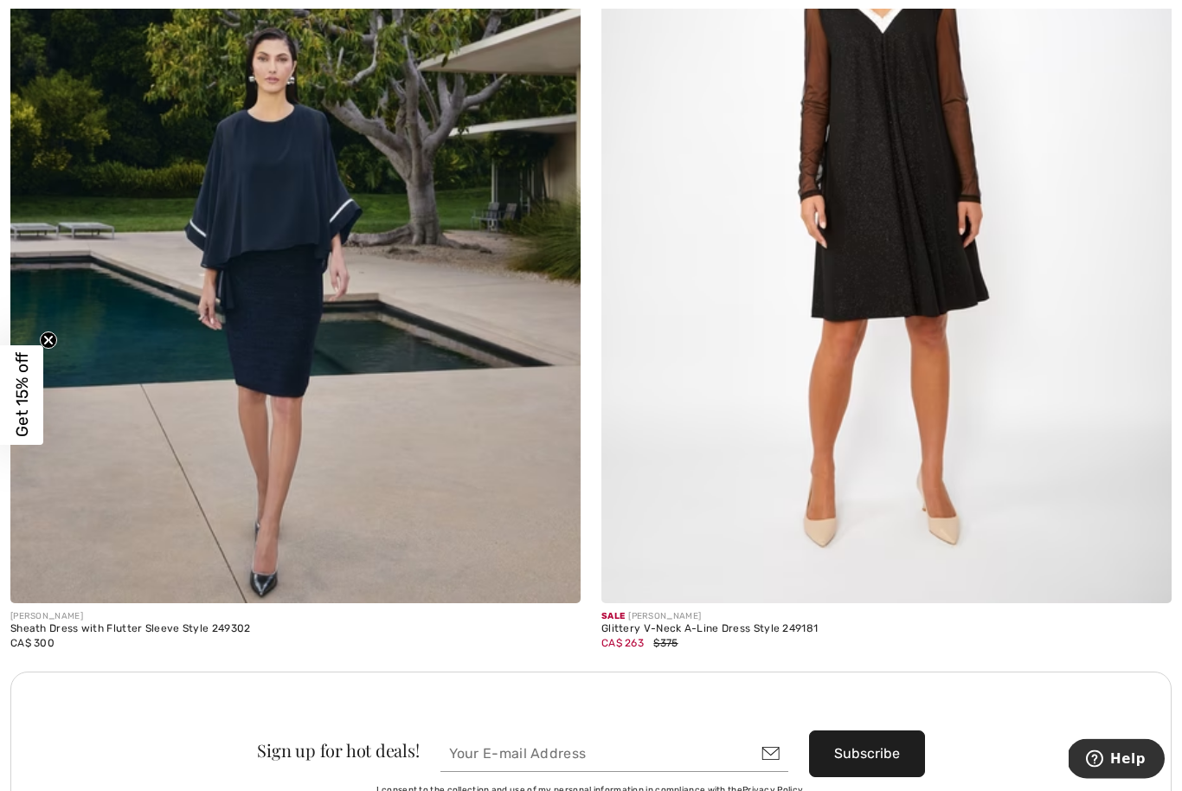
scroll to position [10809, 0]
click at [923, 277] on img at bounding box center [886, 176] width 570 height 856
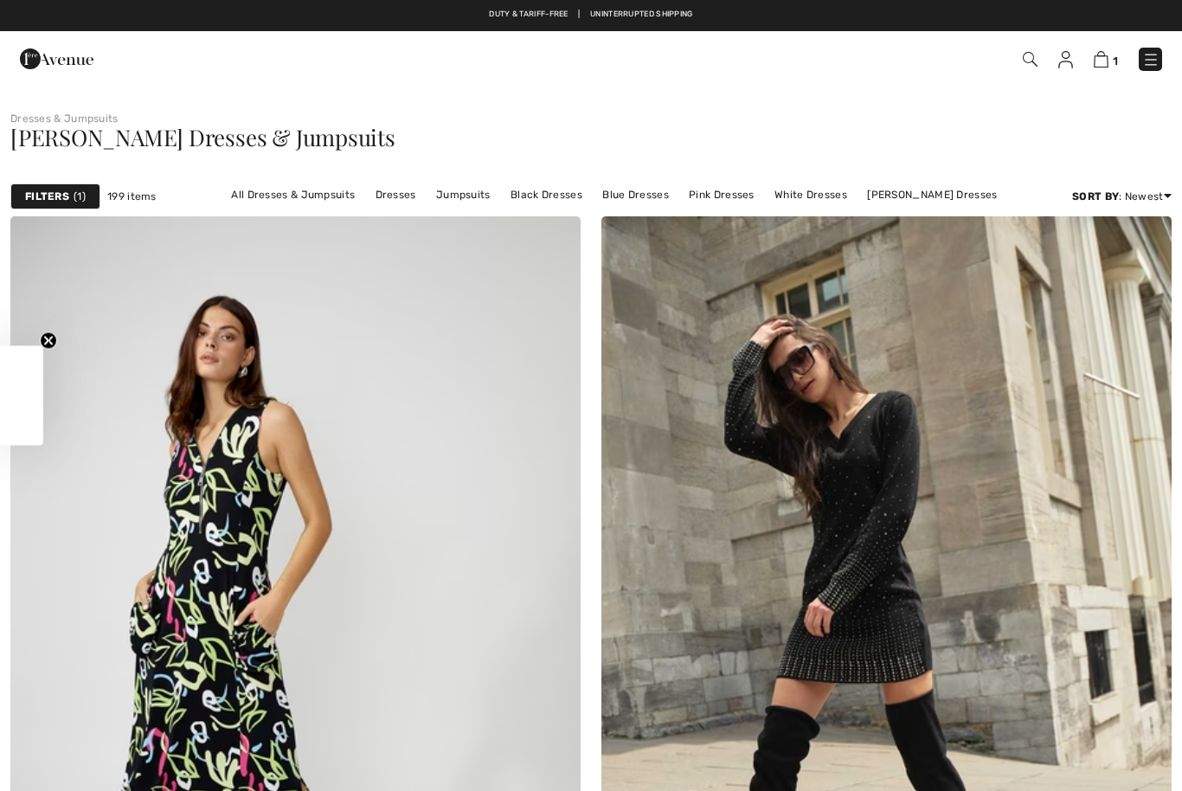
checkbox input "true"
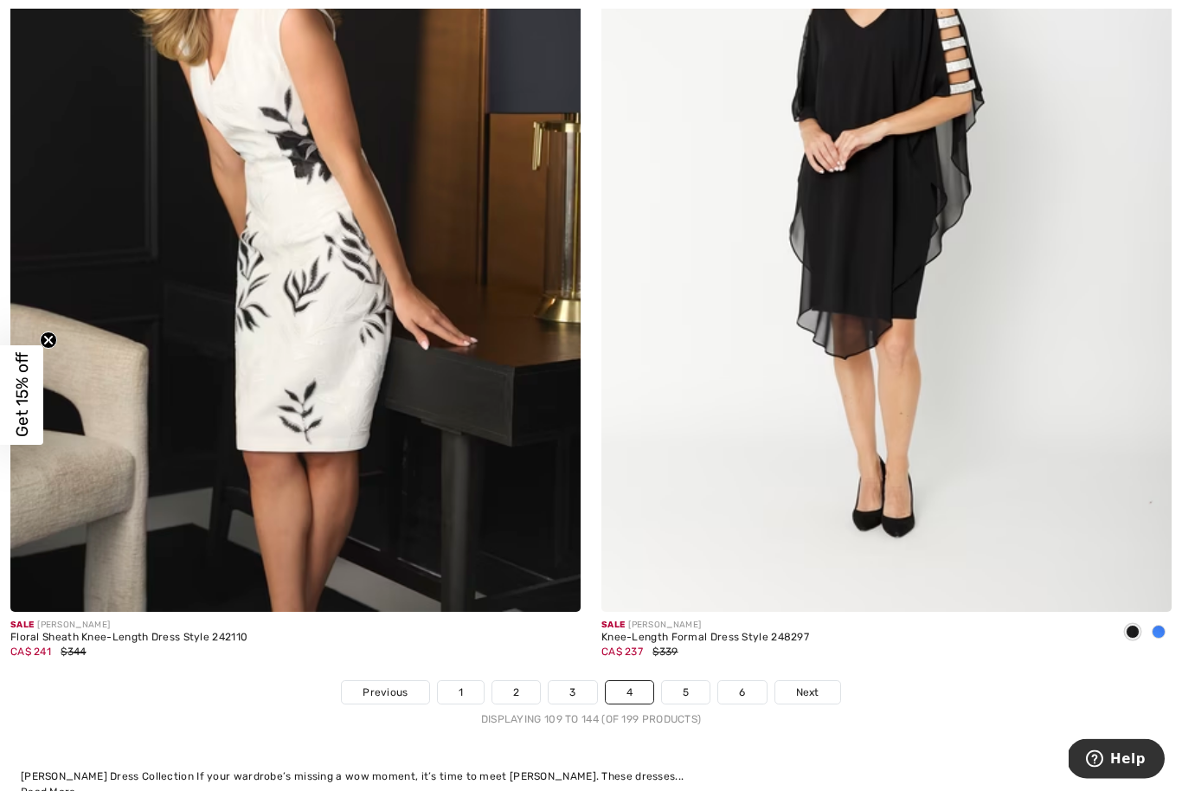
scroll to position [16570, 0]
click at [831, 681] on link "Next" at bounding box center [807, 691] width 65 height 23
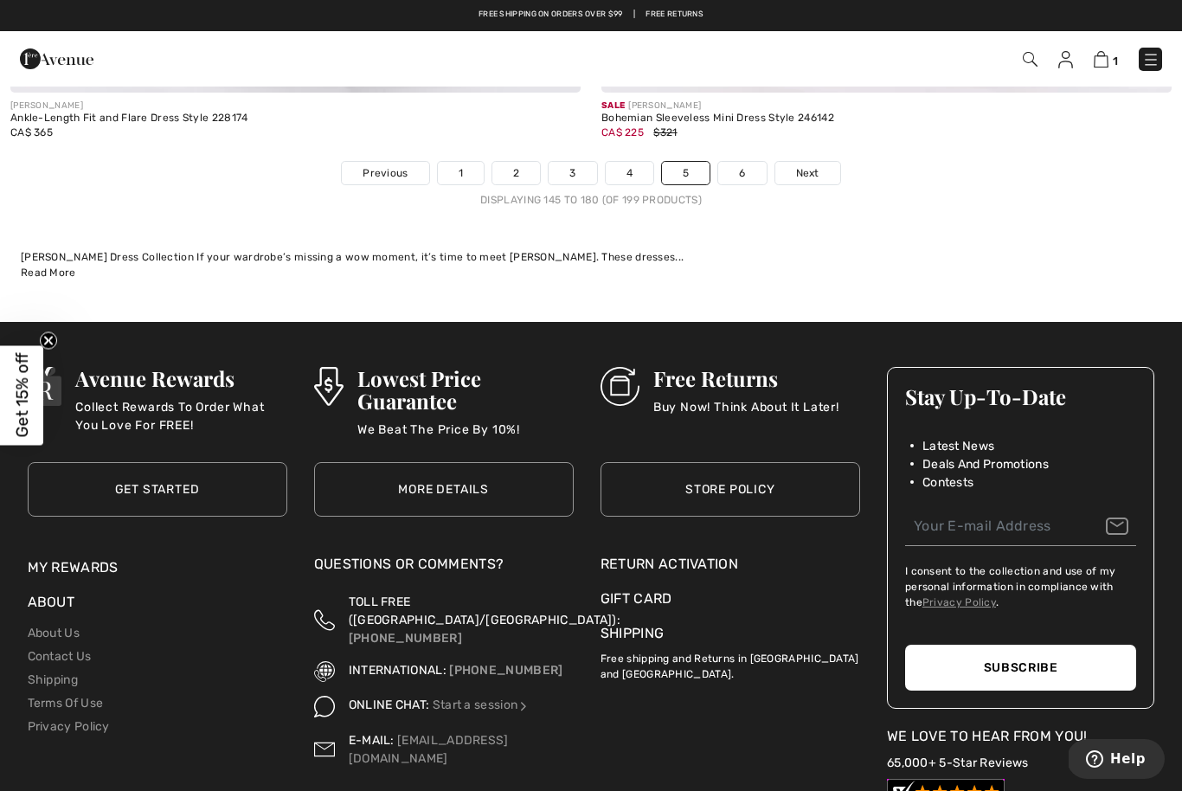
scroll to position [17012, 0]
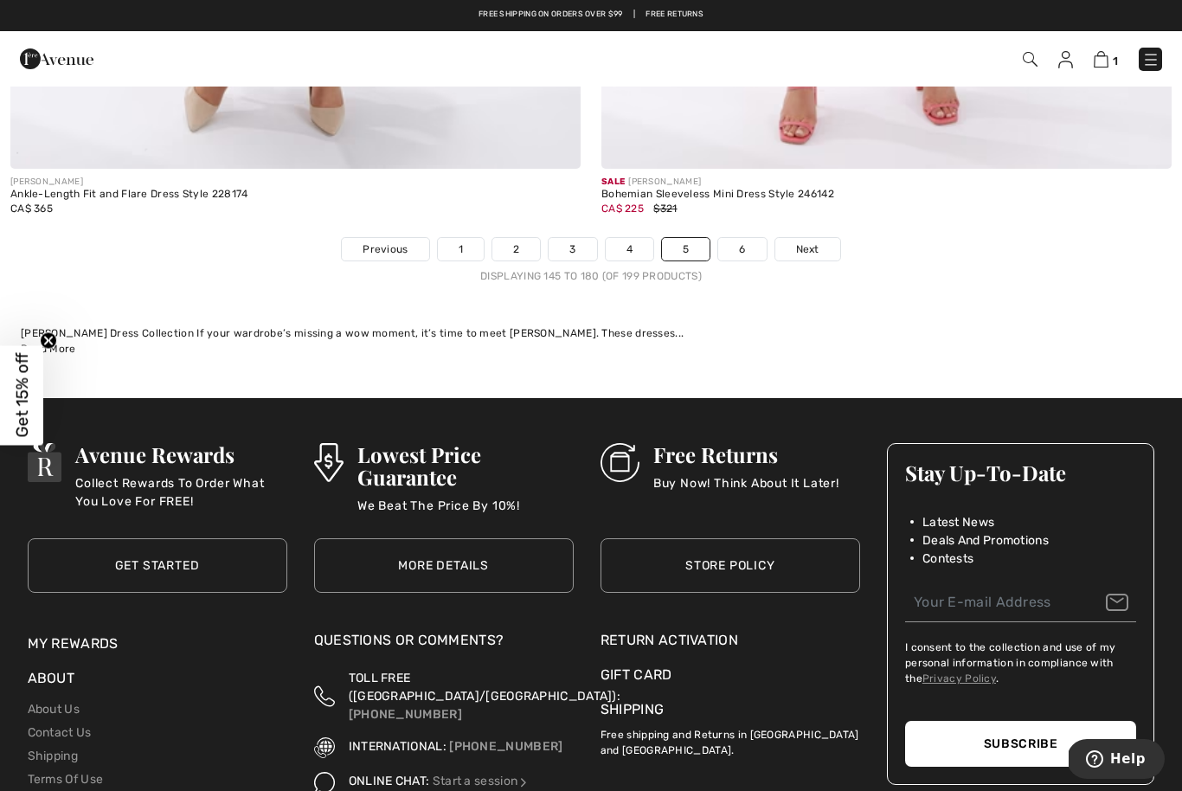
click at [820, 240] on link "Next" at bounding box center [807, 249] width 65 height 23
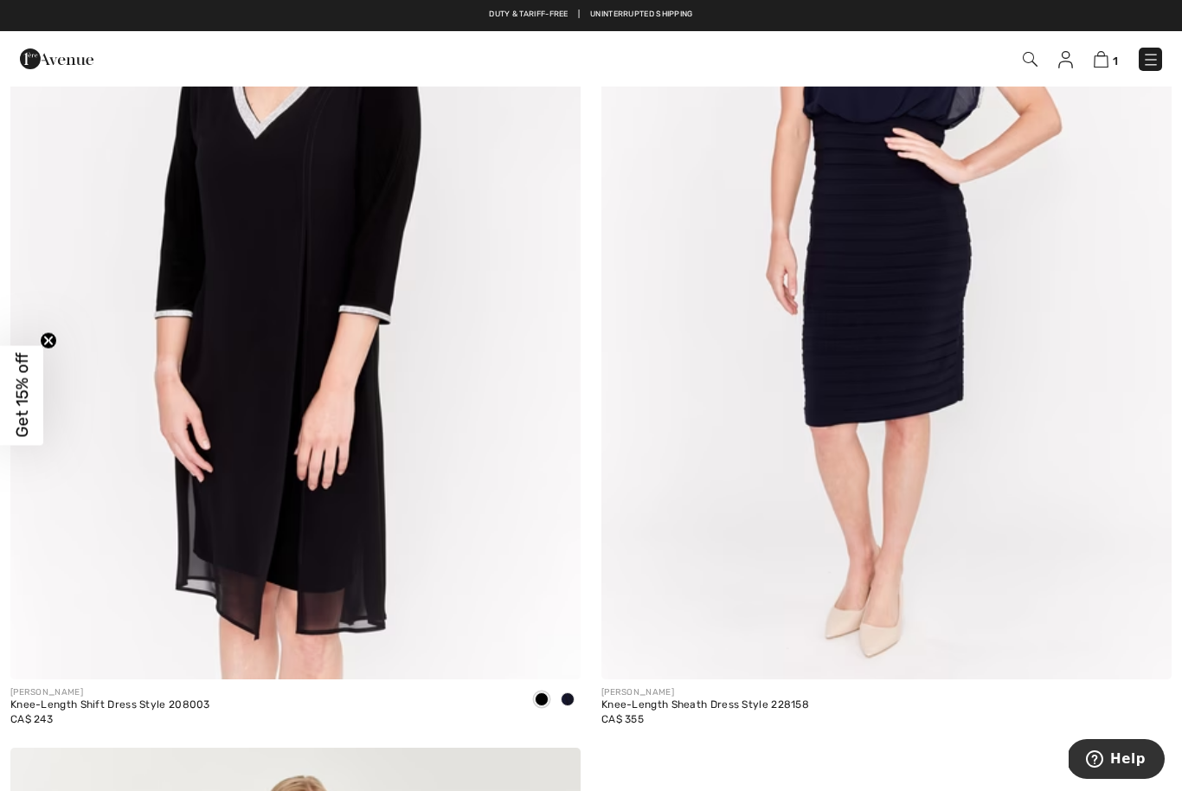
scroll to position [7961, 0]
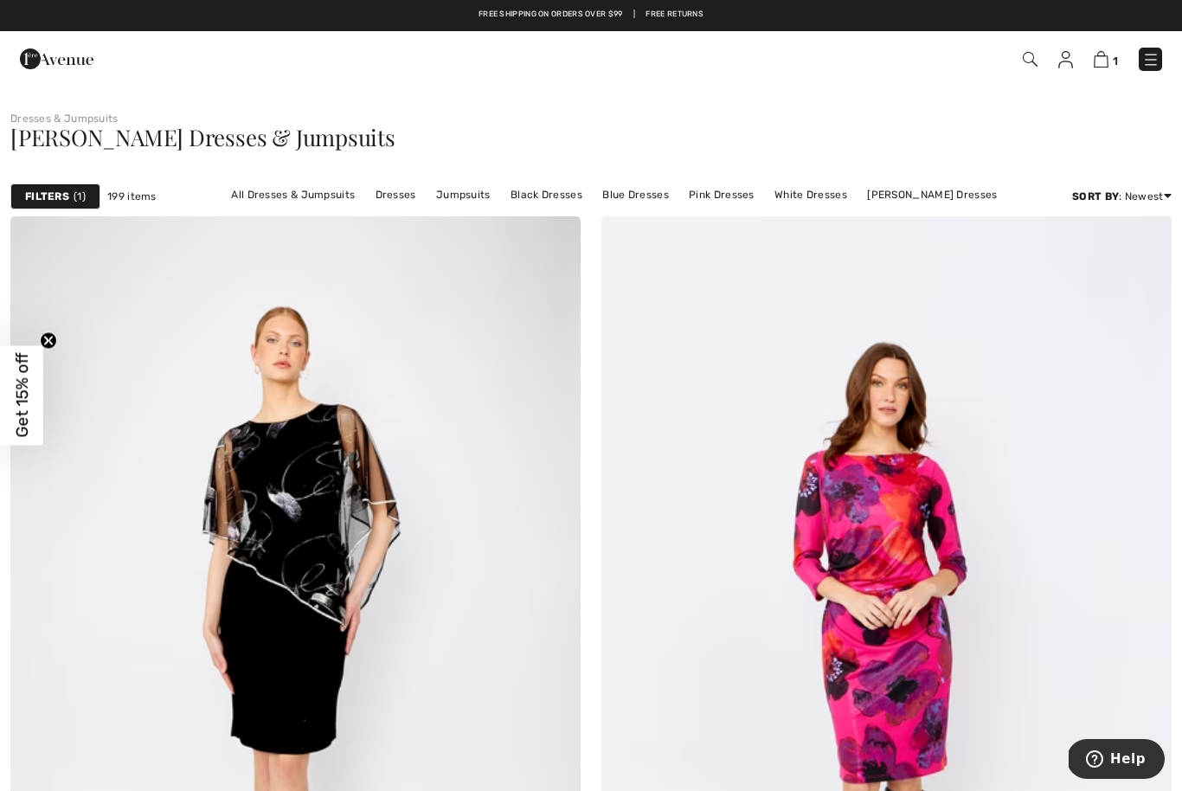
click at [79, 193] on span "1" at bounding box center [80, 197] width 12 height 16
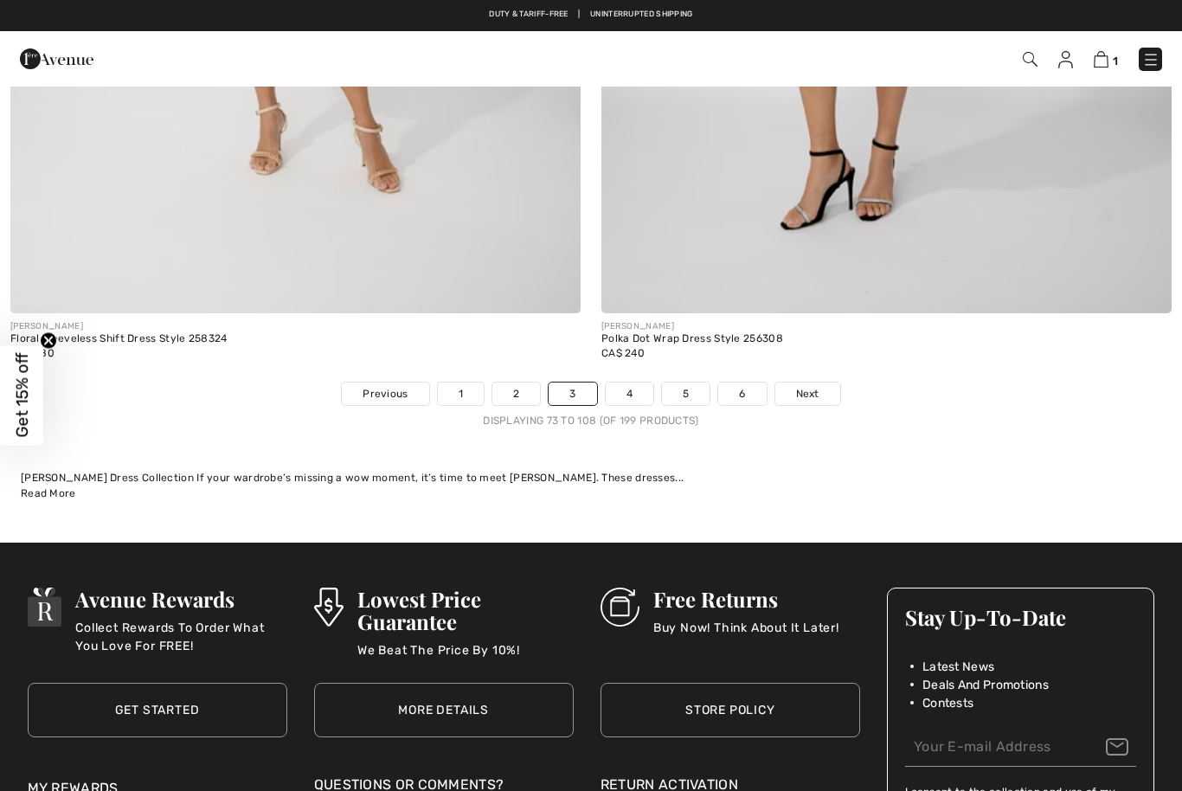
scroll to position [16867, 0]
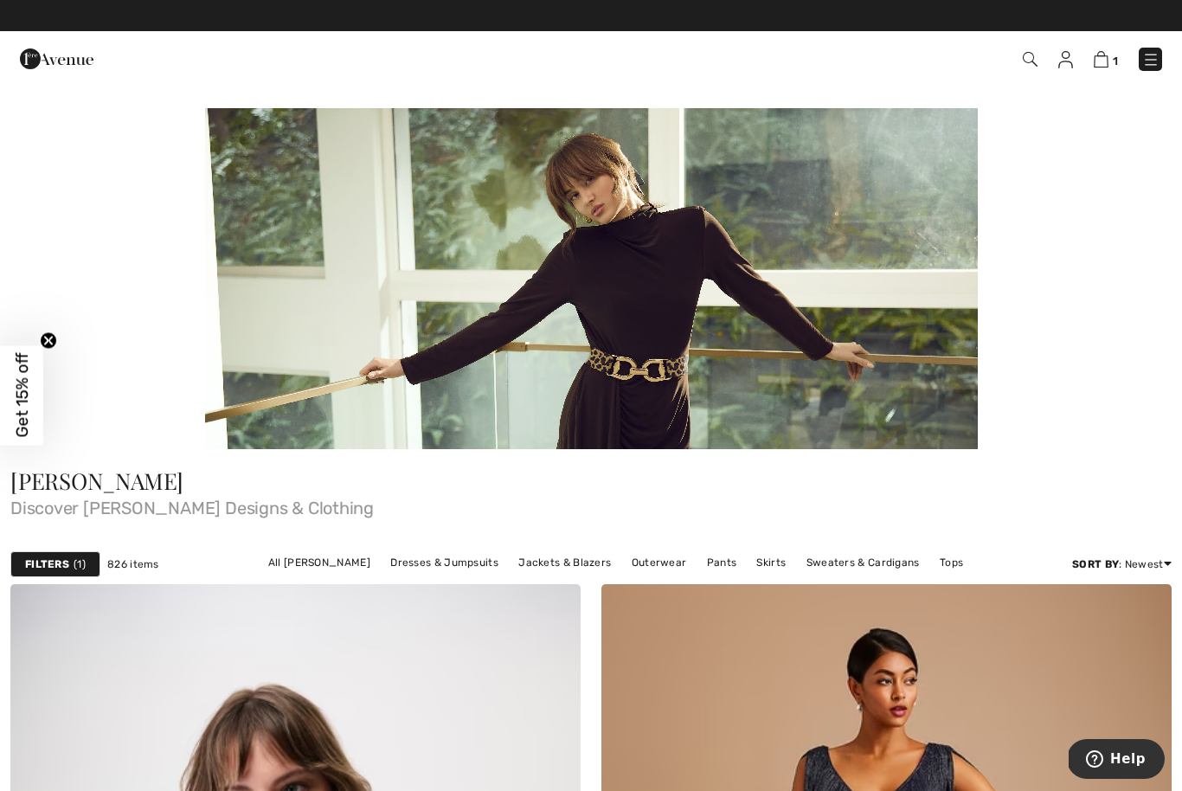
click at [714, 562] on link "Pants" at bounding box center [722, 562] width 48 height 23
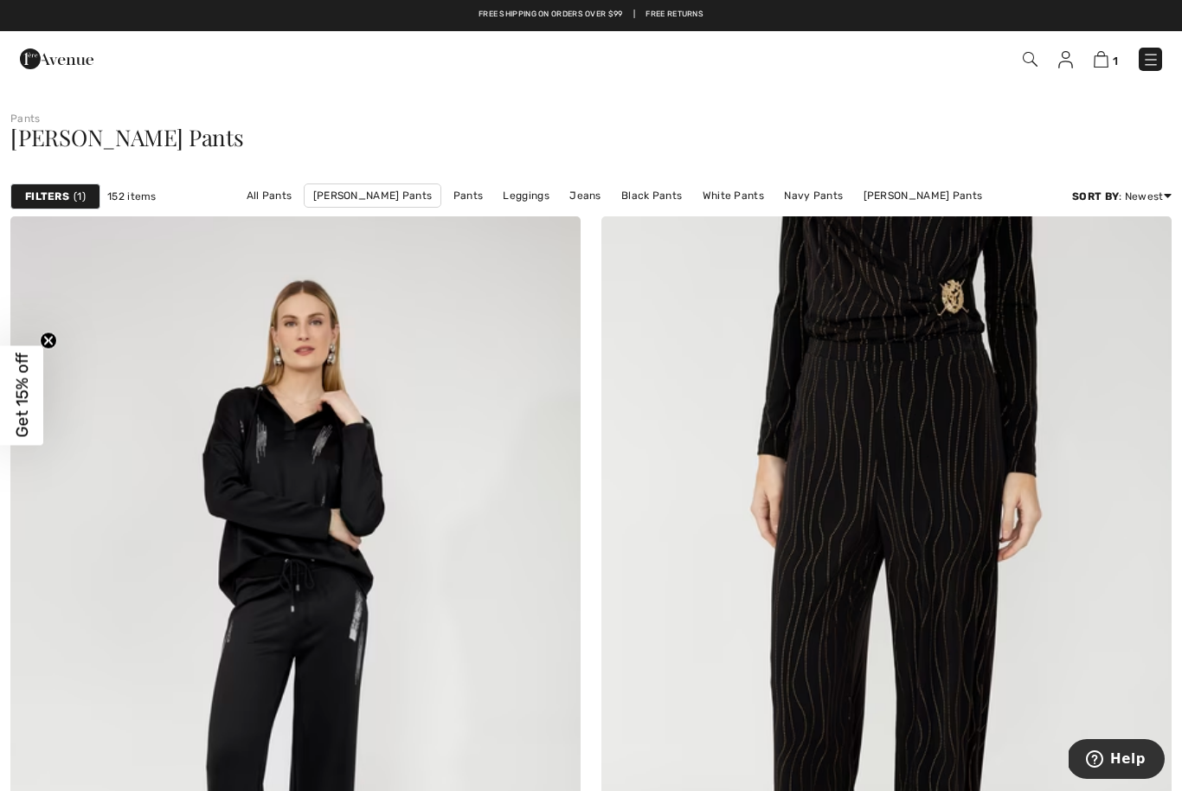
click at [1030, 67] on img at bounding box center [1030, 59] width 15 height 15
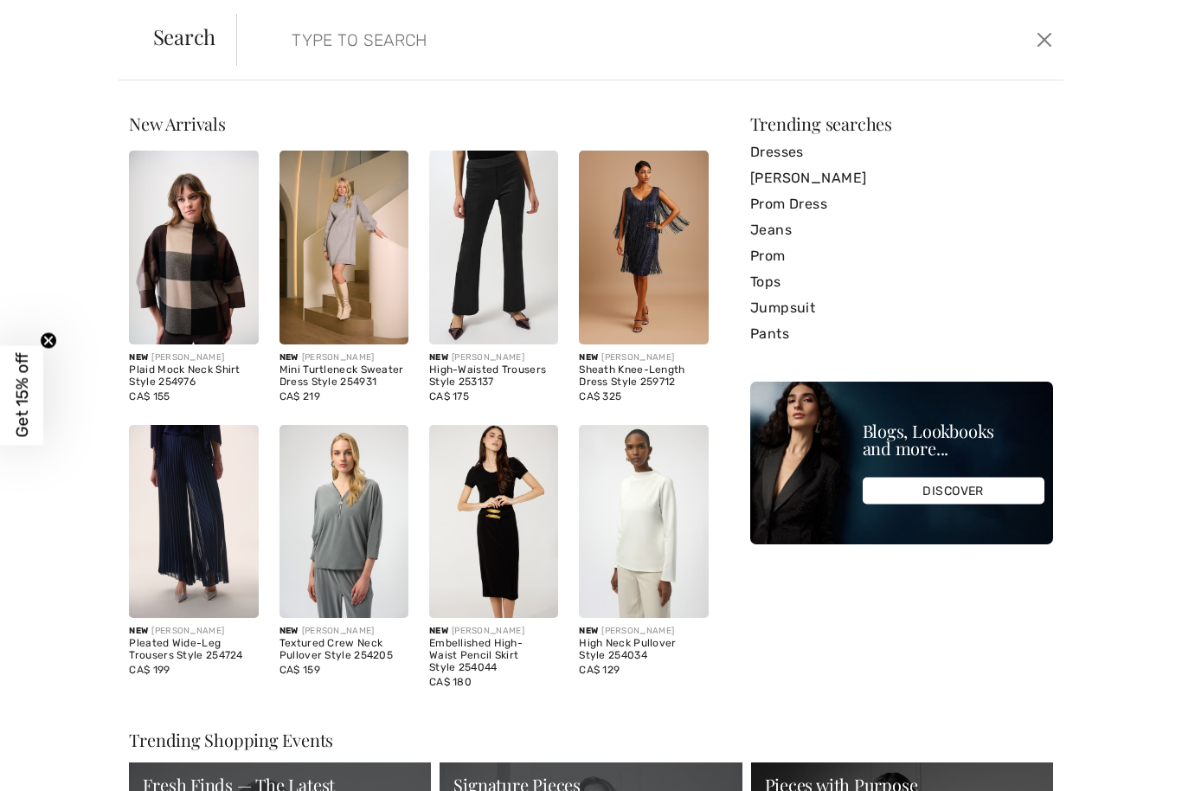
click at [341, 44] on input "search" at bounding box center [561, 40] width 564 height 52
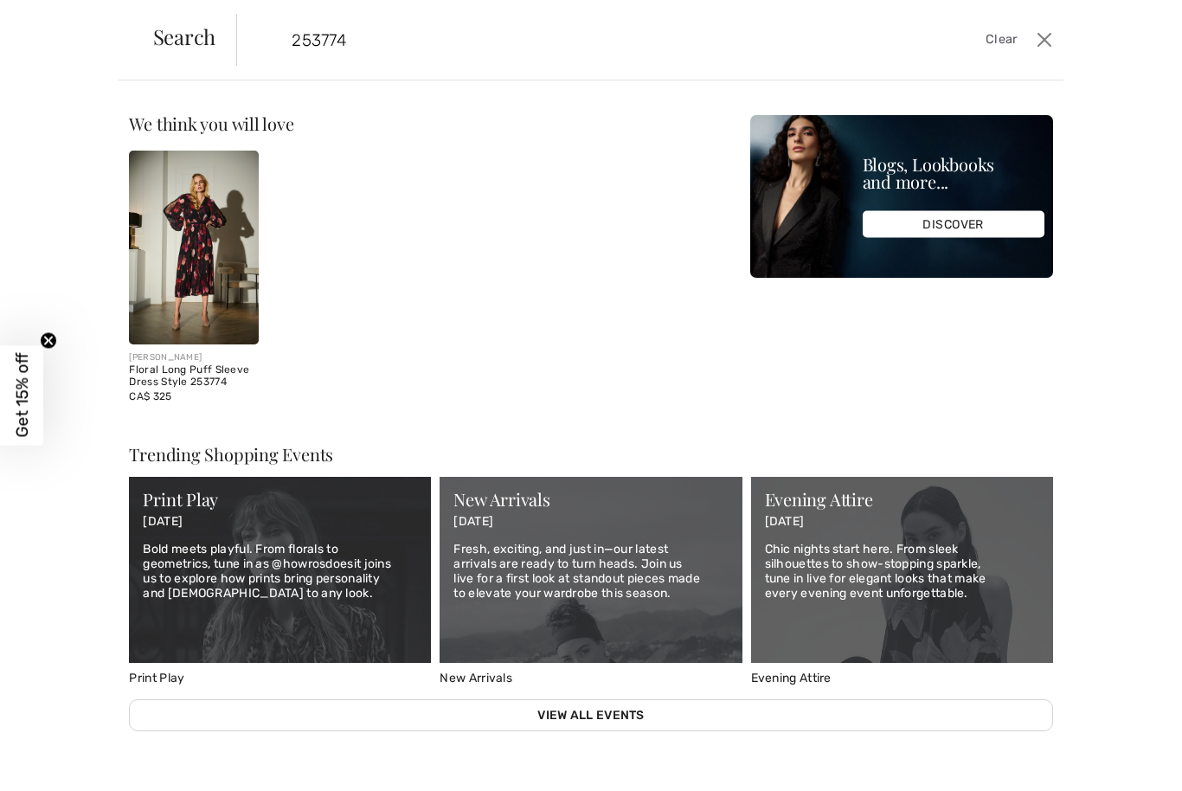
type input "253774"
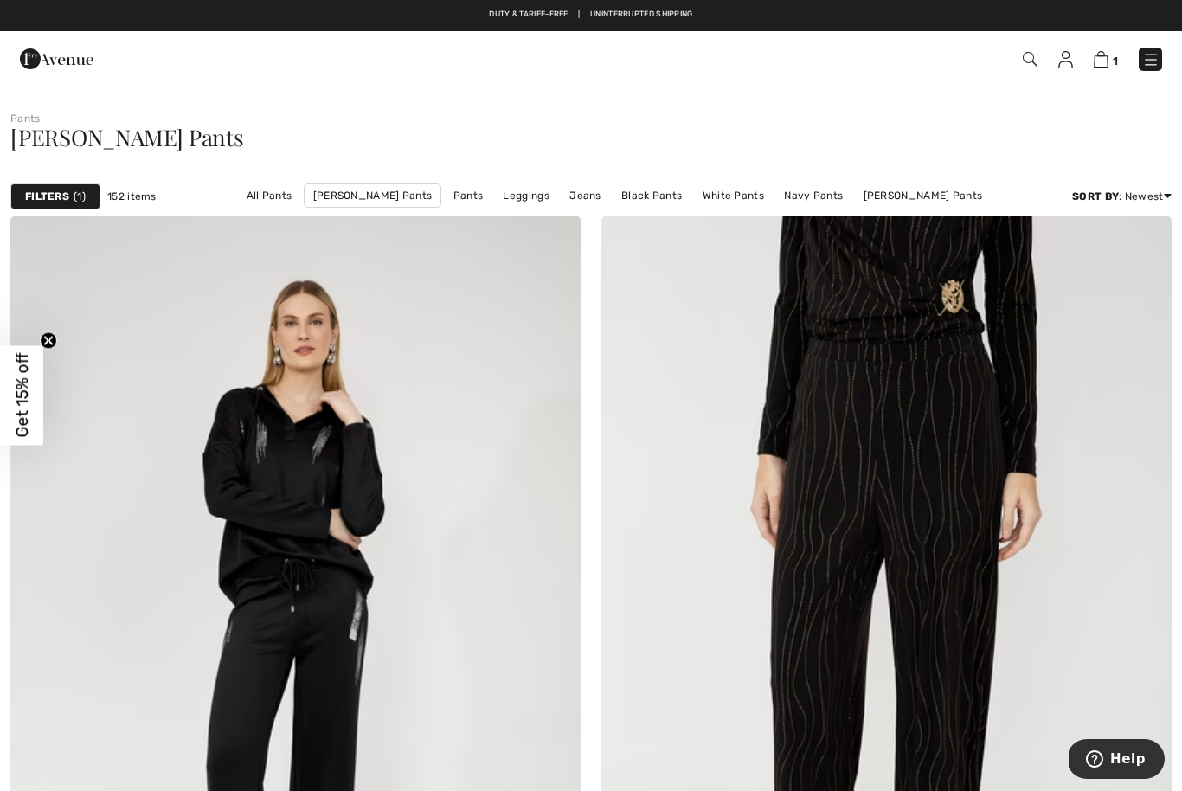
click at [655, 197] on link "Black Pants" at bounding box center [652, 195] width 78 height 23
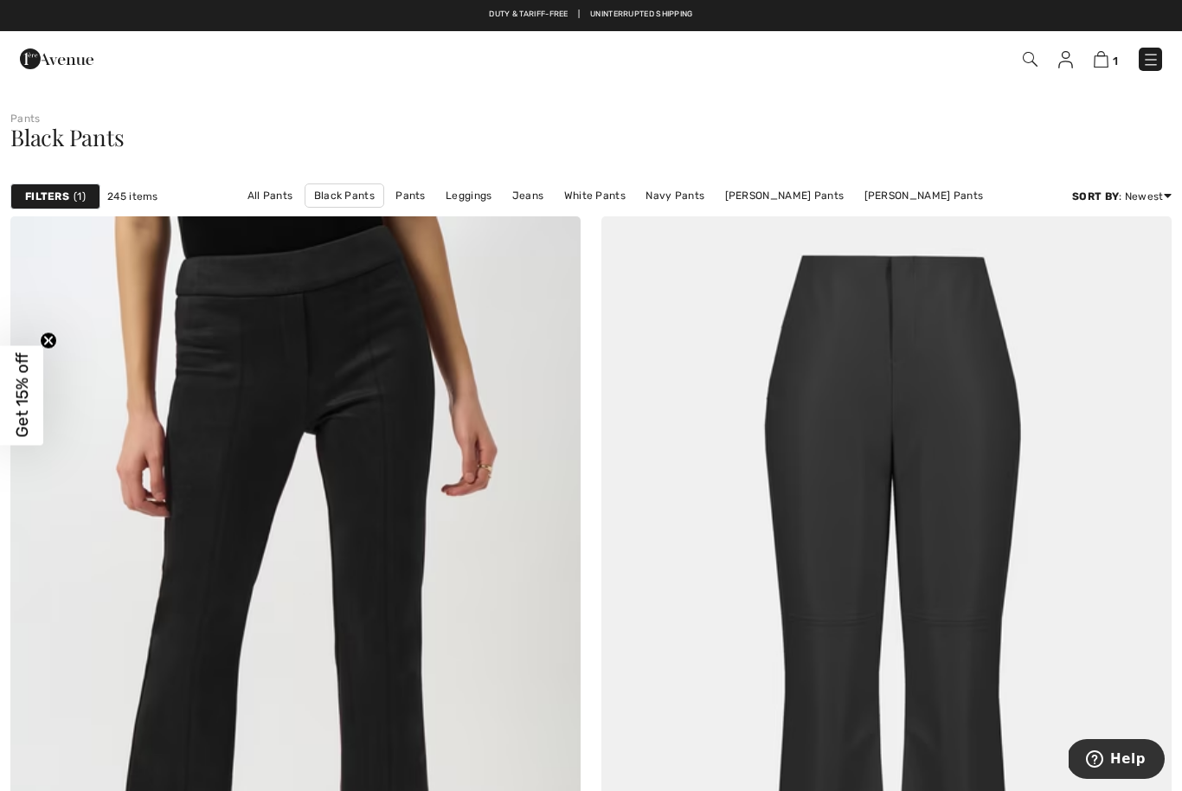
click at [58, 196] on strong "Filters" at bounding box center [47, 197] width 44 height 16
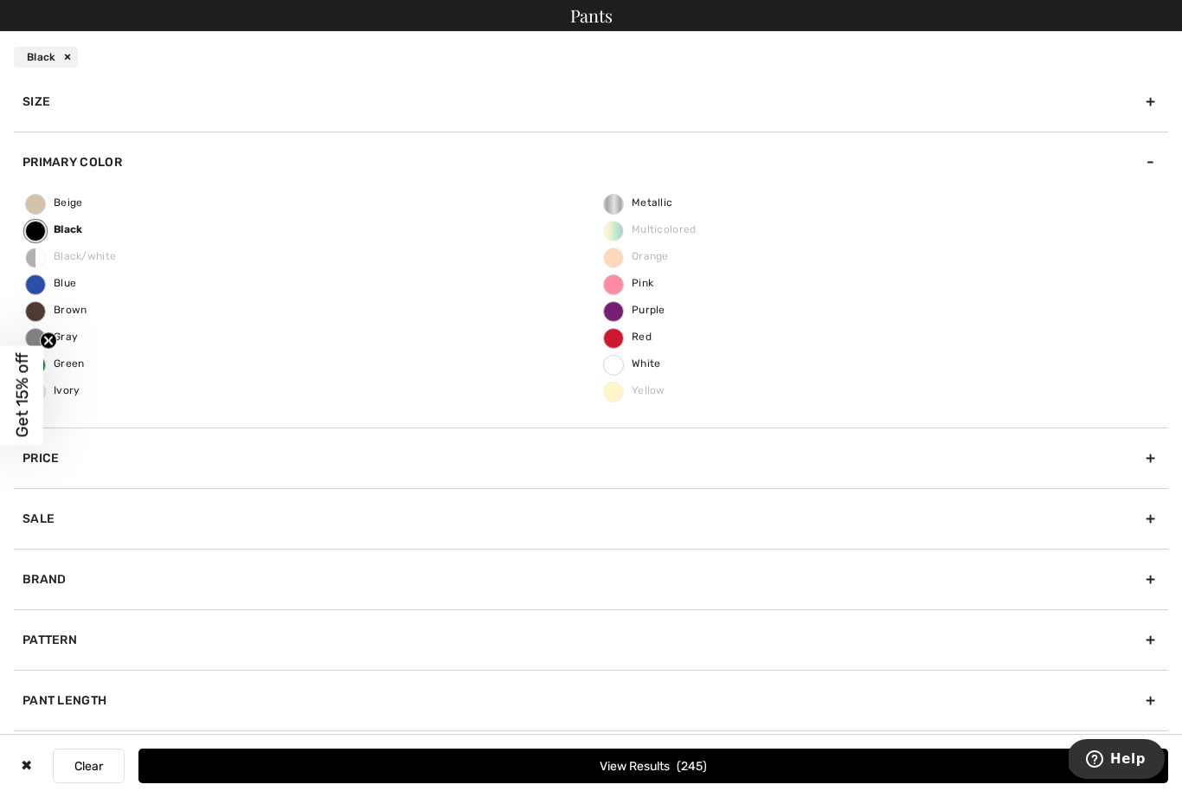
scroll to position [12, 0]
click at [196, 582] on div "Brand" at bounding box center [591, 579] width 1154 height 61
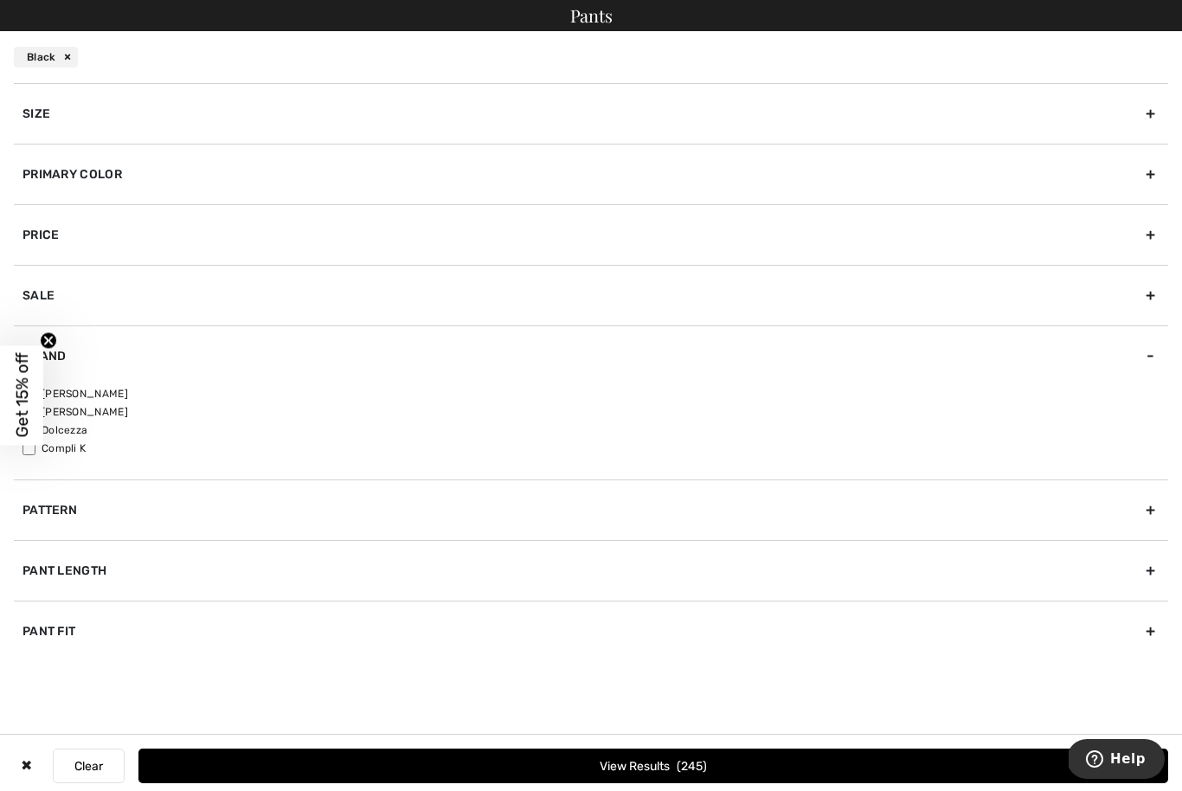
scroll to position [0, 0]
click at [119, 412] on label "[PERSON_NAME]" at bounding box center [596, 412] width 1146 height 16
click at [35, 412] on input"] "[PERSON_NAME]" at bounding box center [29, 412] width 13 height 13
checkbox input"] "true"
click at [56, 641] on div "Pant Fit" at bounding box center [591, 631] width 1154 height 61
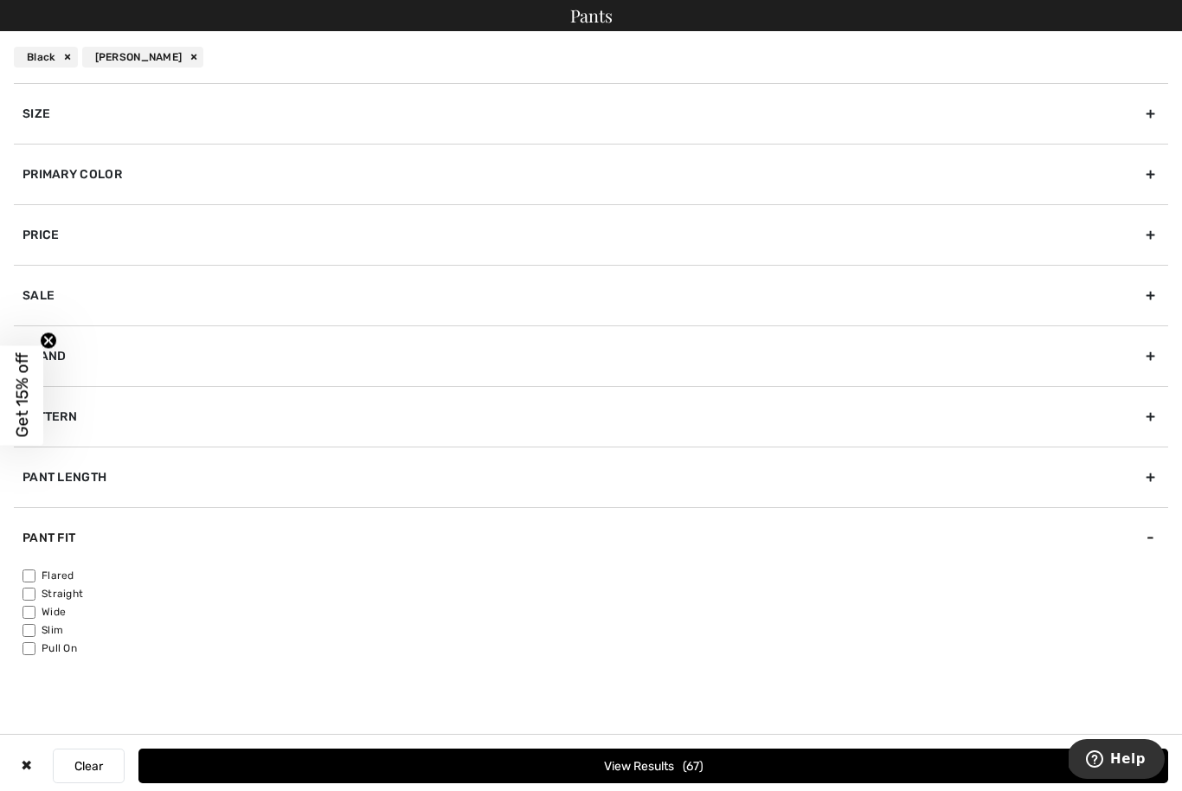
click at [35, 627] on input"] "Slim" at bounding box center [29, 630] width 13 height 13
checkbox input"] "true"
click at [109, 482] on div "Pant Length" at bounding box center [591, 477] width 1154 height 61
click at [35, 534] on input"] "Ankle" at bounding box center [29, 533] width 13 height 13
checkbox input"] "true"
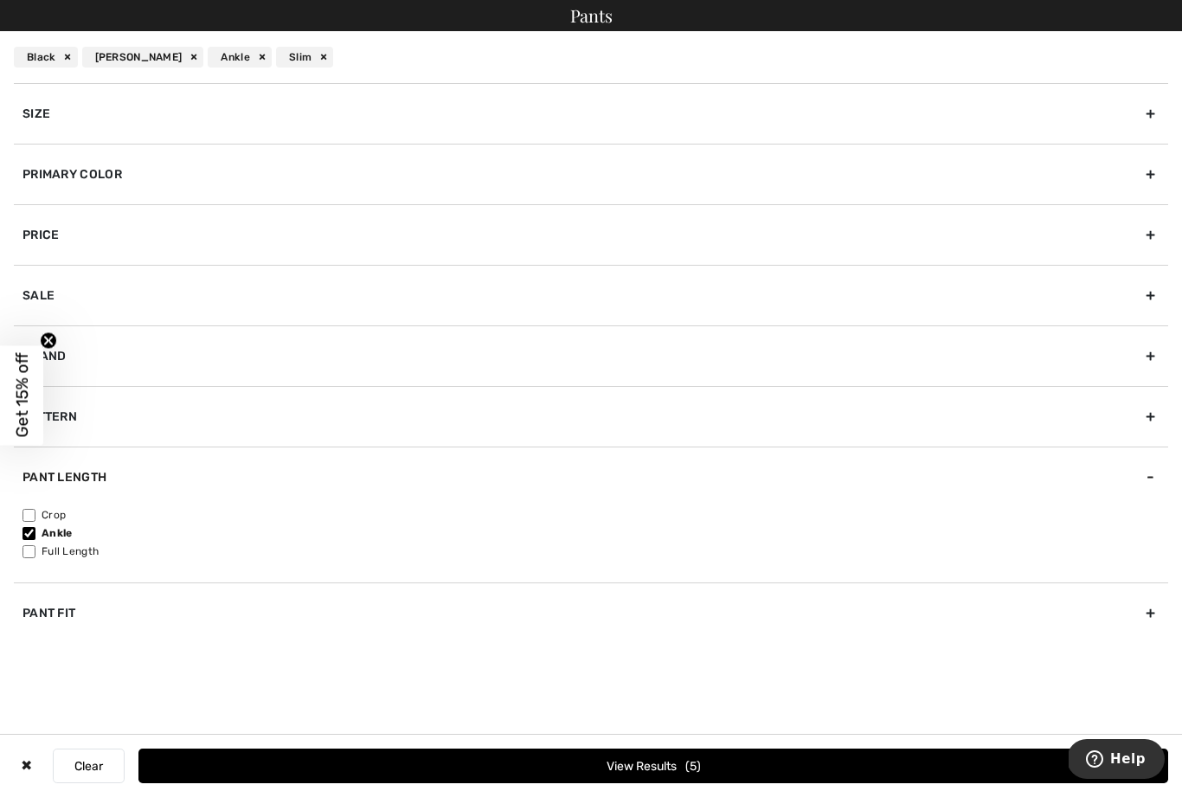
click at [694, 768] on span "5" at bounding box center [693, 766] width 16 height 15
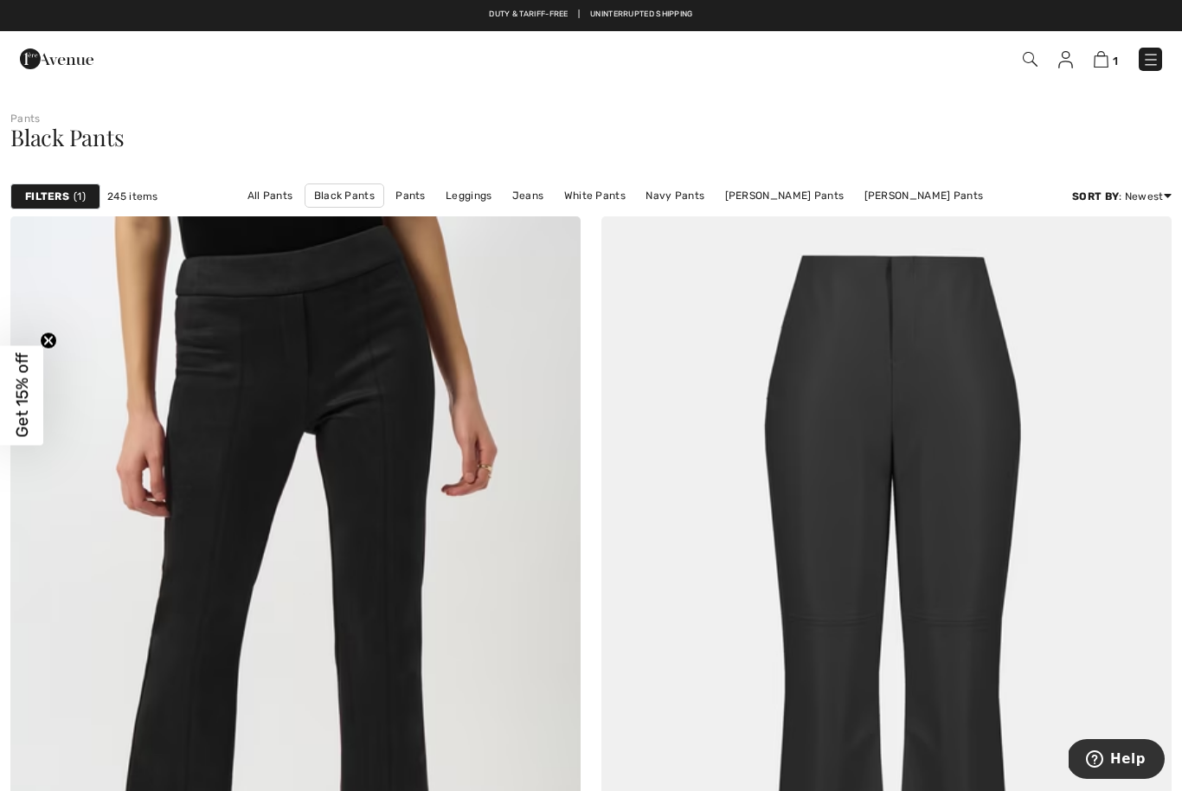
click at [66, 206] on div "Filters 1" at bounding box center [55, 196] width 90 height 26
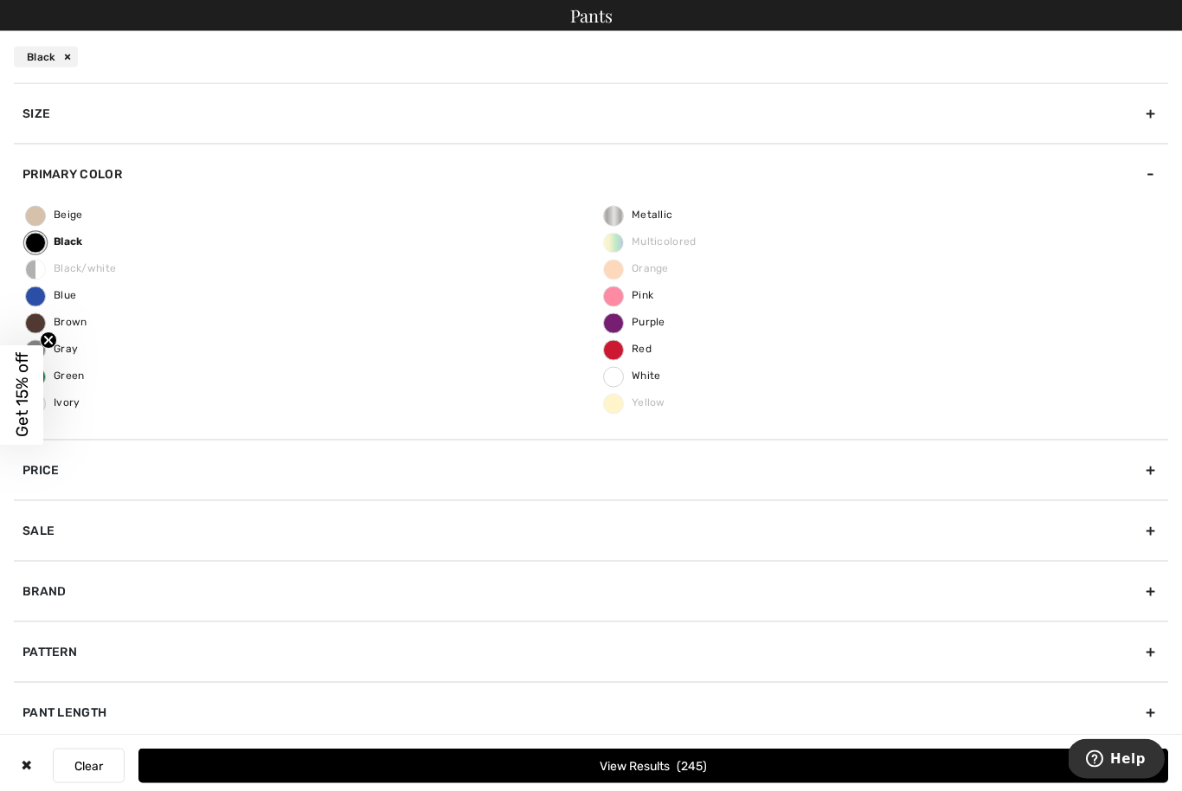
scroll to position [2900, 0]
click at [113, 781] on div "Pant Fit" at bounding box center [591, 773] width 1154 height 61
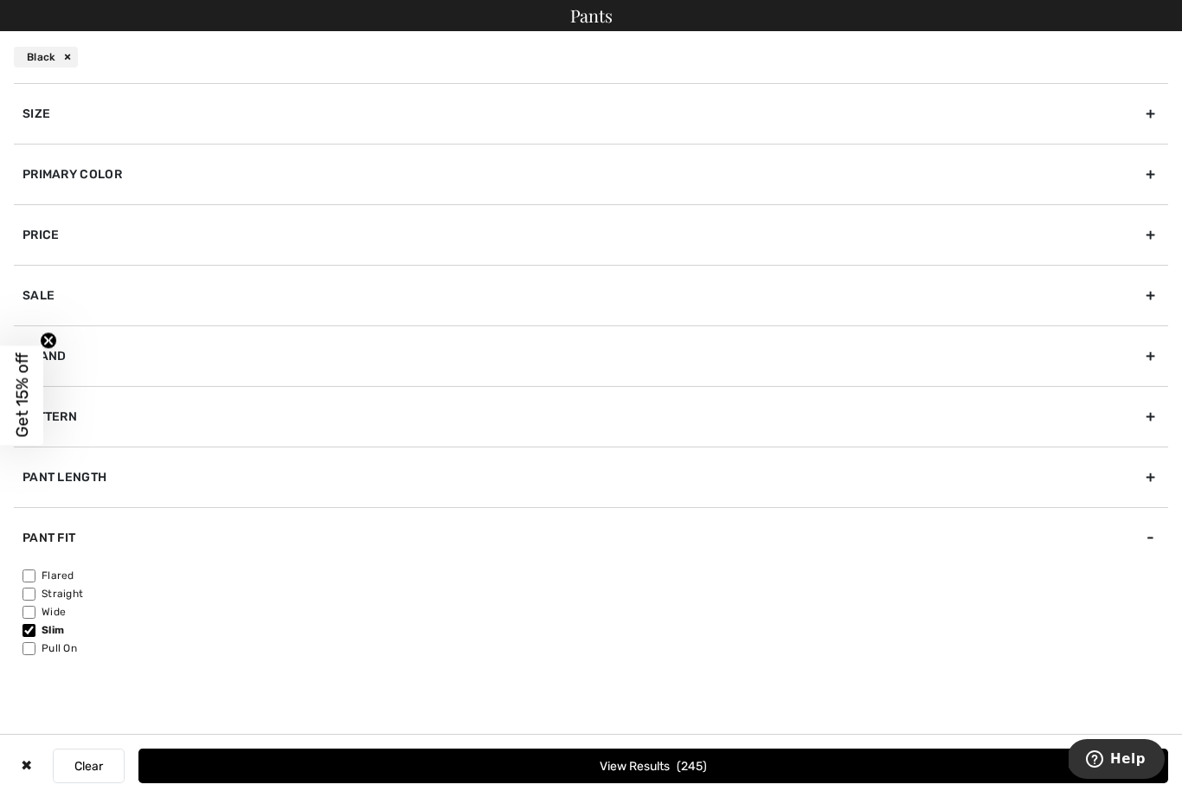
click at [40, 586] on label "Straight" at bounding box center [596, 594] width 1146 height 16
click at [35, 588] on input"] "Straight" at bounding box center [29, 594] width 13 height 13
checkbox input"] "true"
click at [44, 630] on label "Slim" at bounding box center [596, 630] width 1146 height 16
click at [35, 630] on input"] "Slim" at bounding box center [29, 630] width 13 height 13
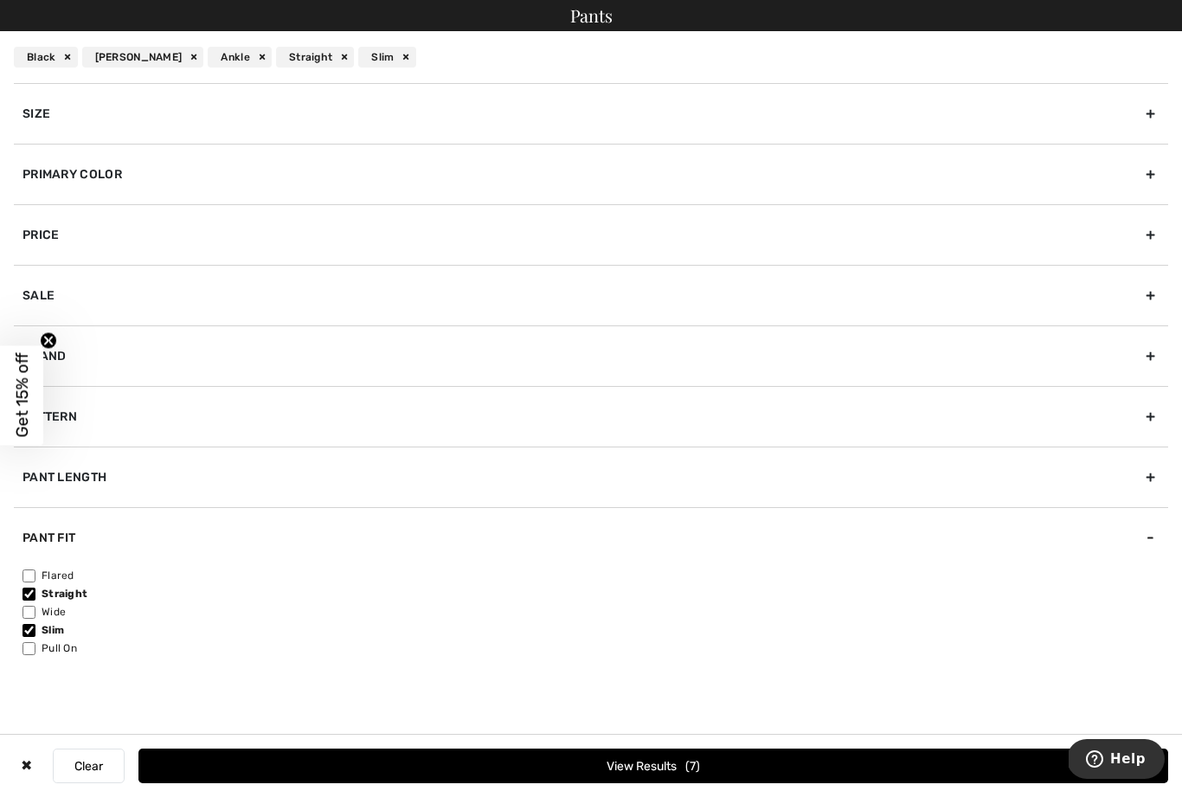
checkbox input"] "false"
click at [699, 774] on span "2" at bounding box center [693, 766] width 16 height 15
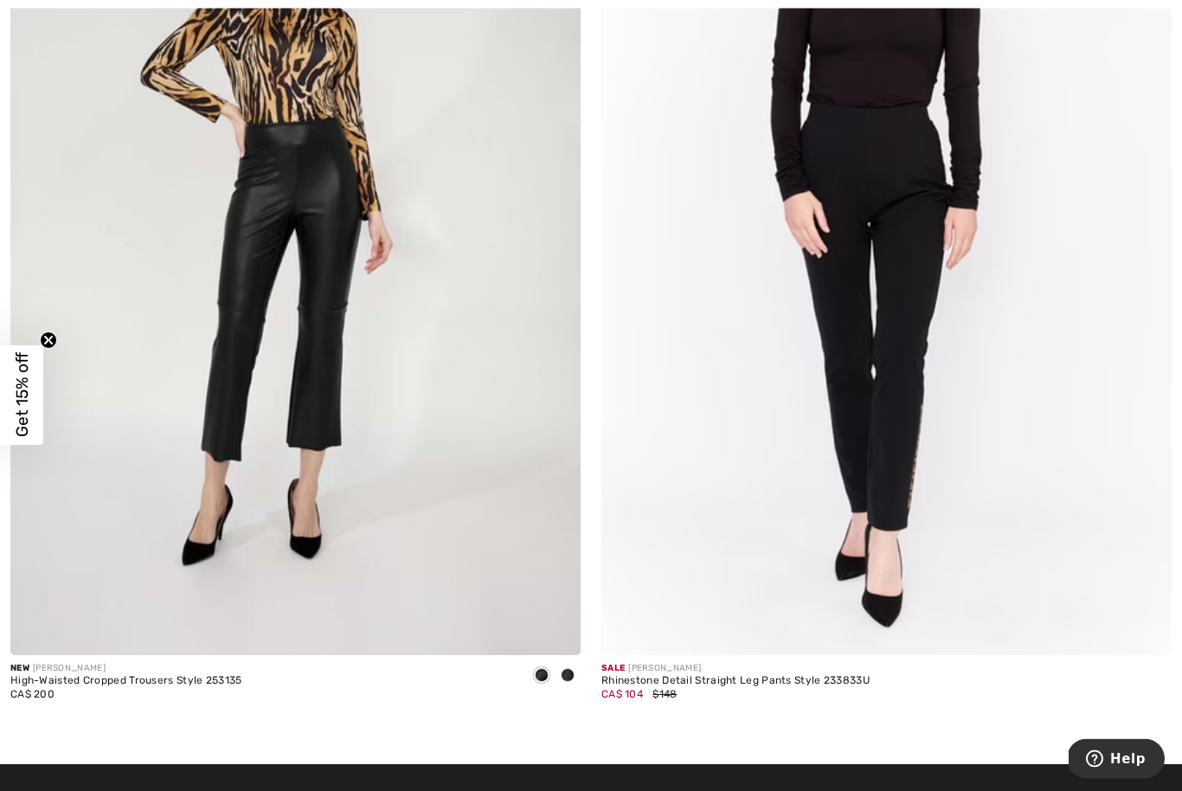
scroll to position [434, 0]
click at [910, 261] on img at bounding box center [886, 227] width 570 height 856
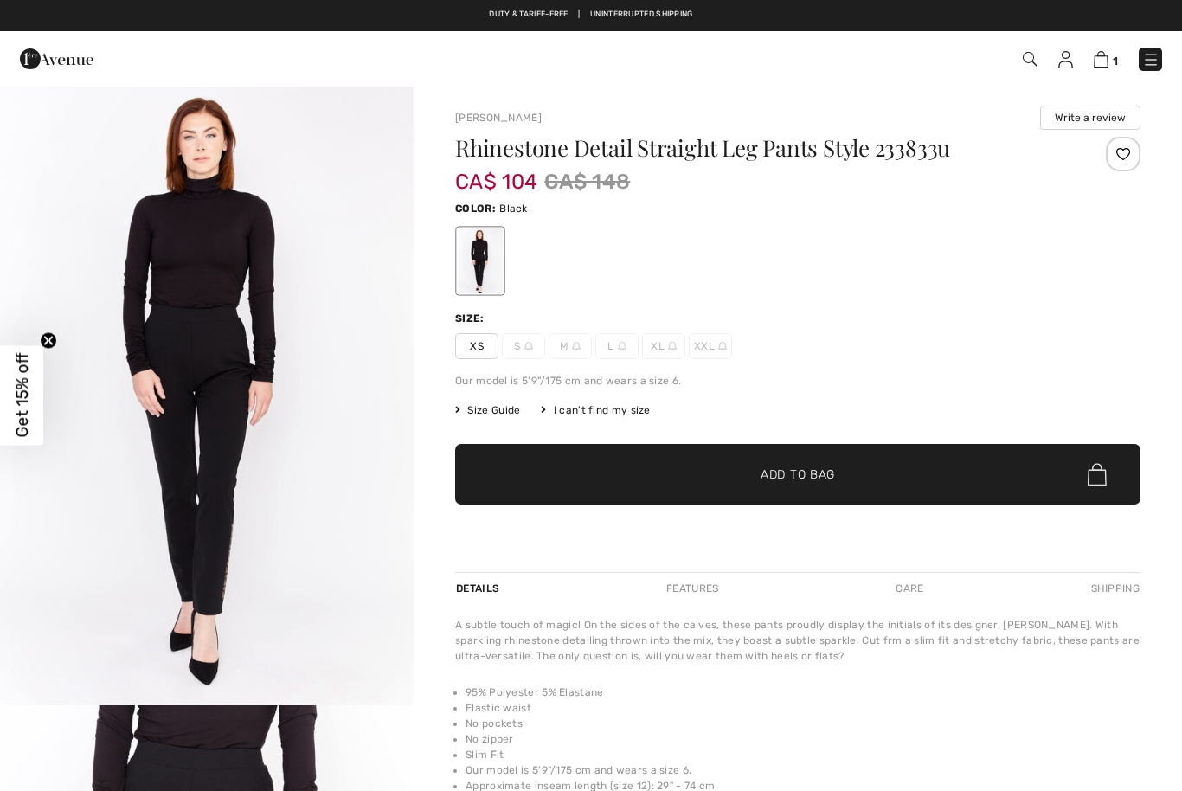
checkbox input "true"
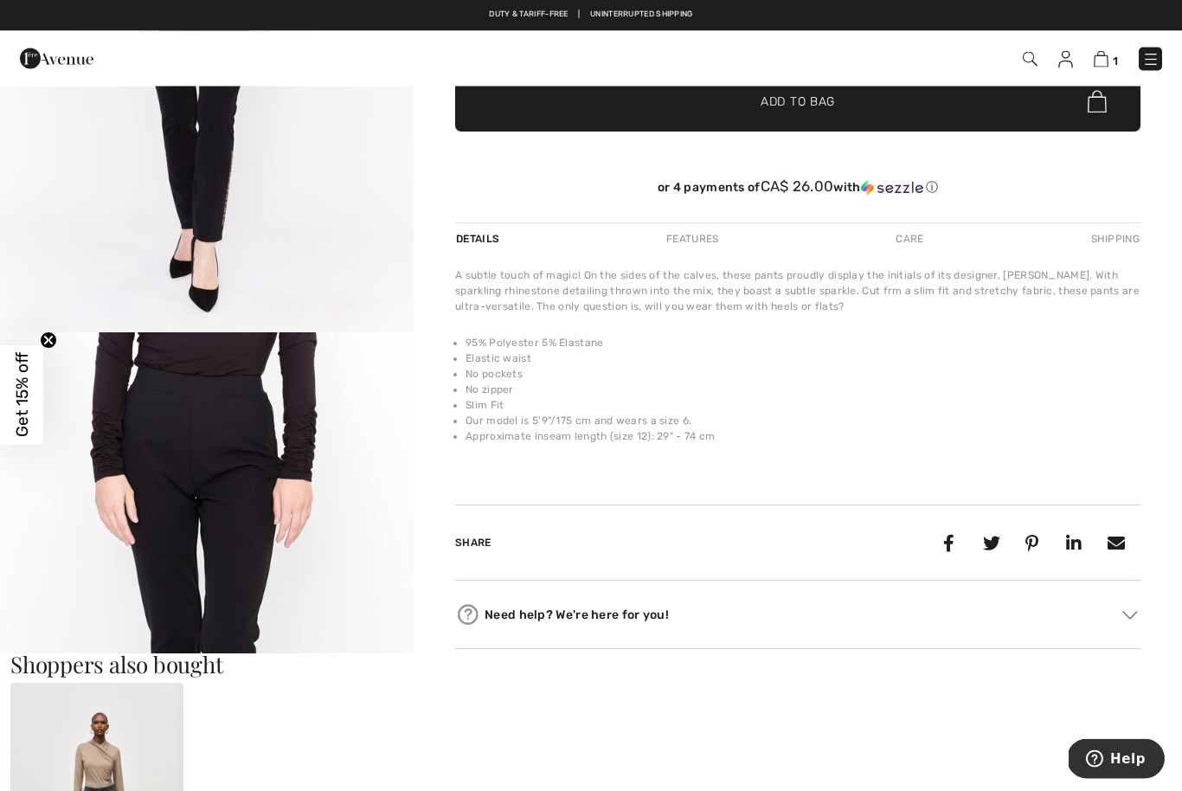
scroll to position [373, 0]
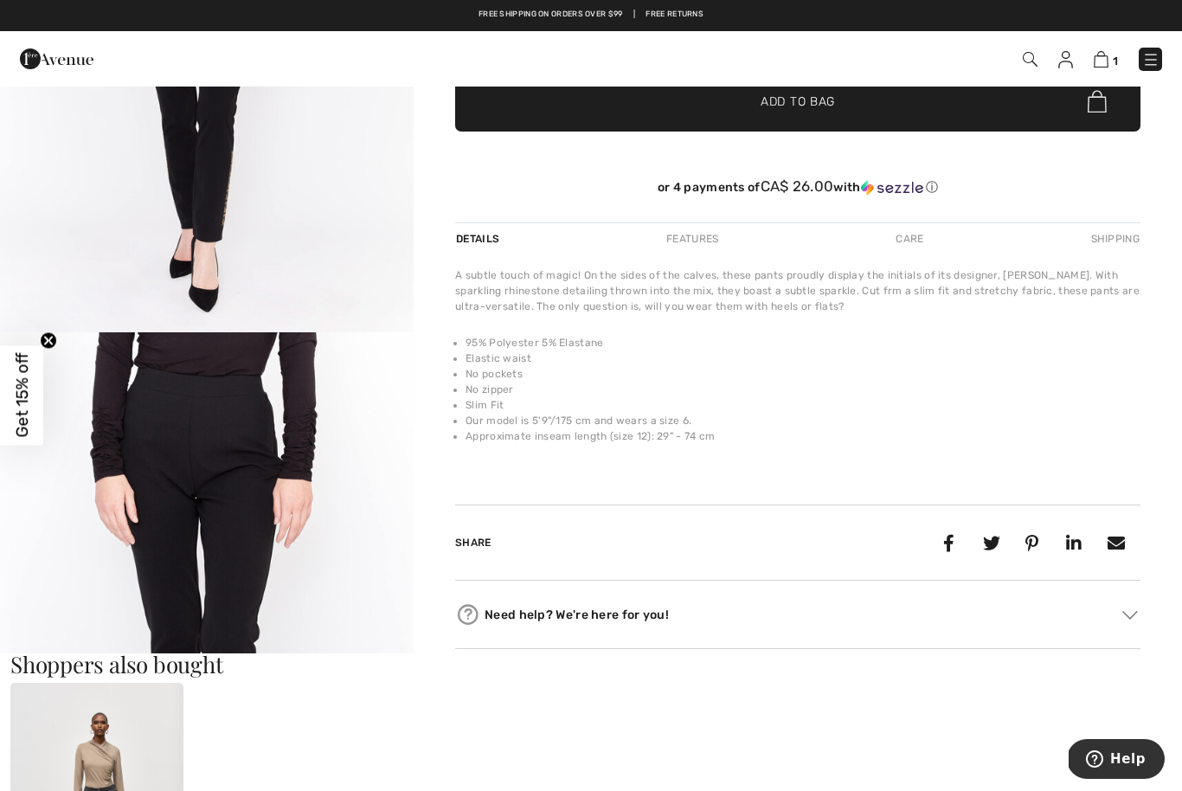
click at [699, 240] on div "Features" at bounding box center [692, 238] width 81 height 31
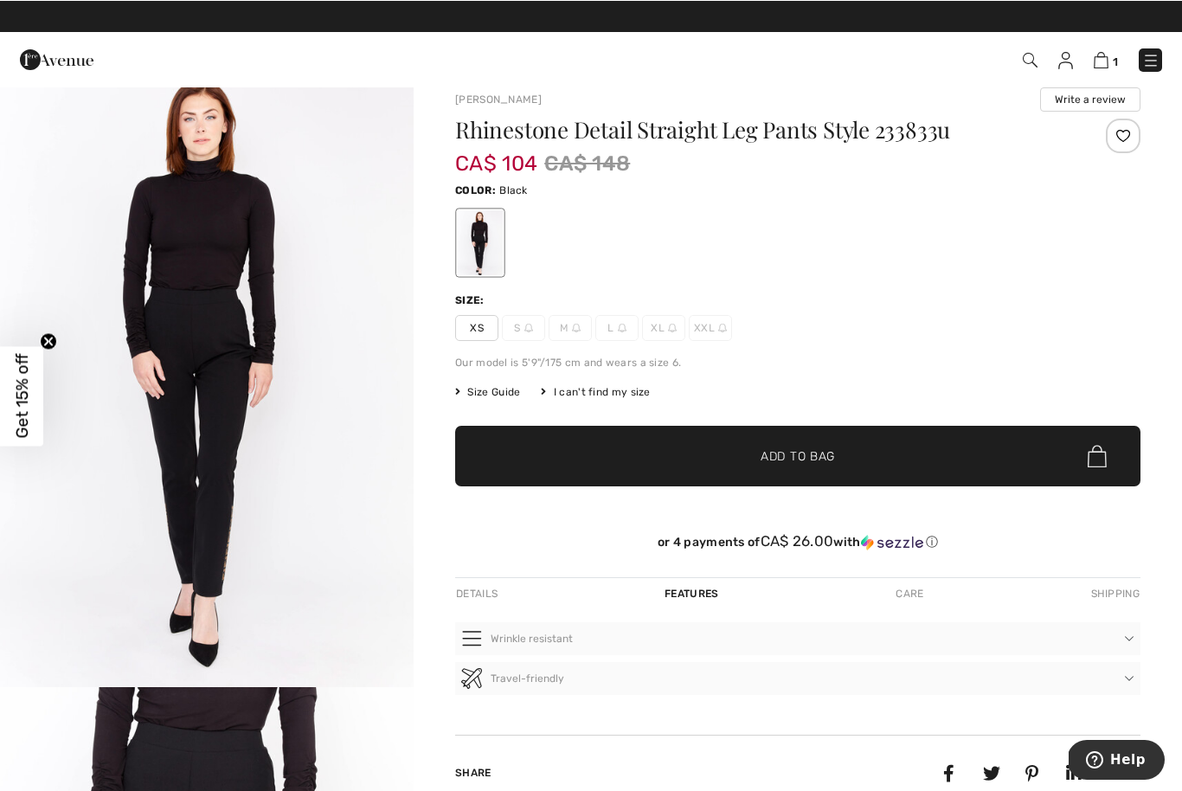
scroll to position [18, 0]
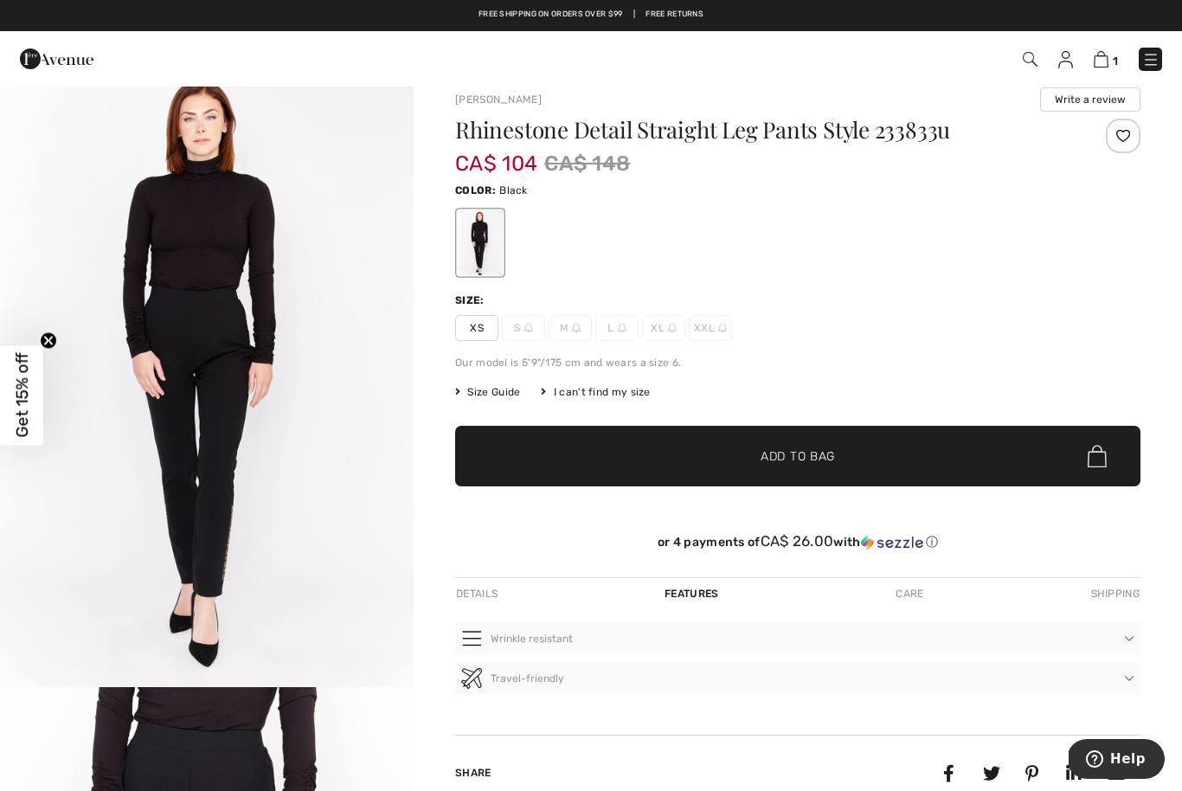
click at [575, 331] on img at bounding box center [576, 328] width 9 height 9
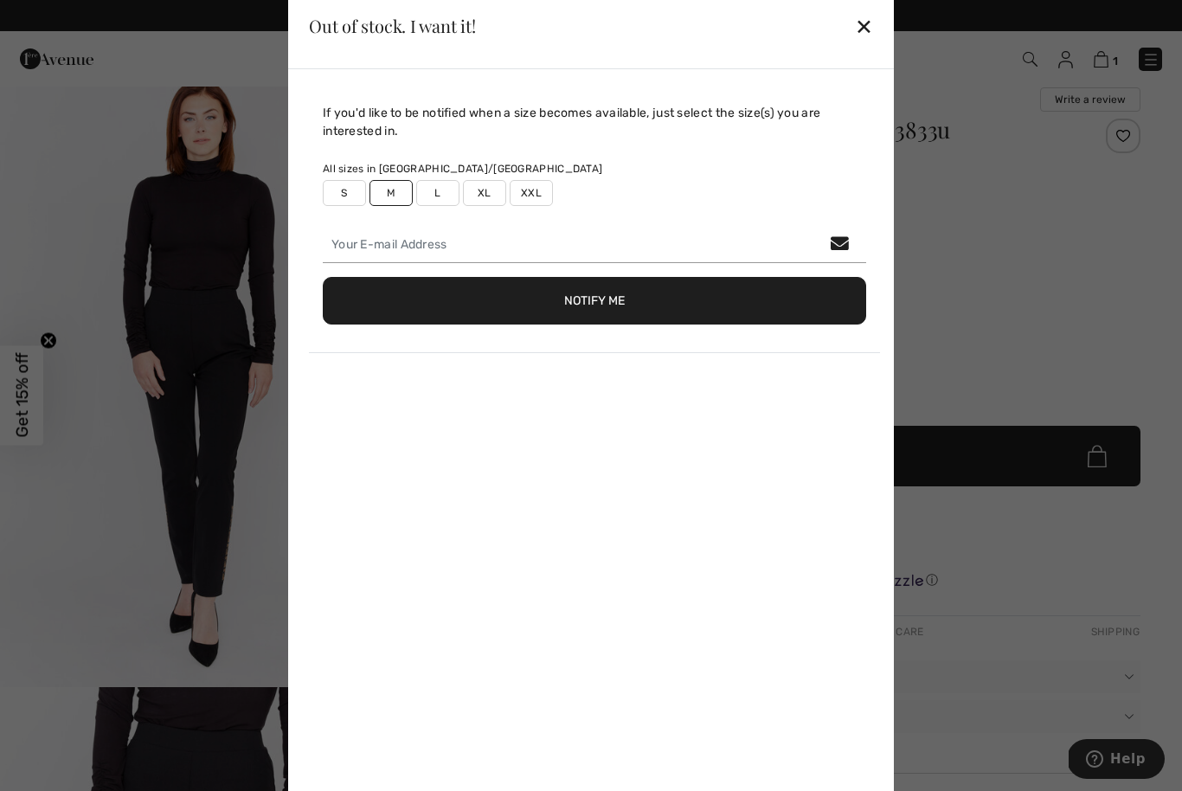
click at [870, 44] on div "✕" at bounding box center [864, 26] width 18 height 36
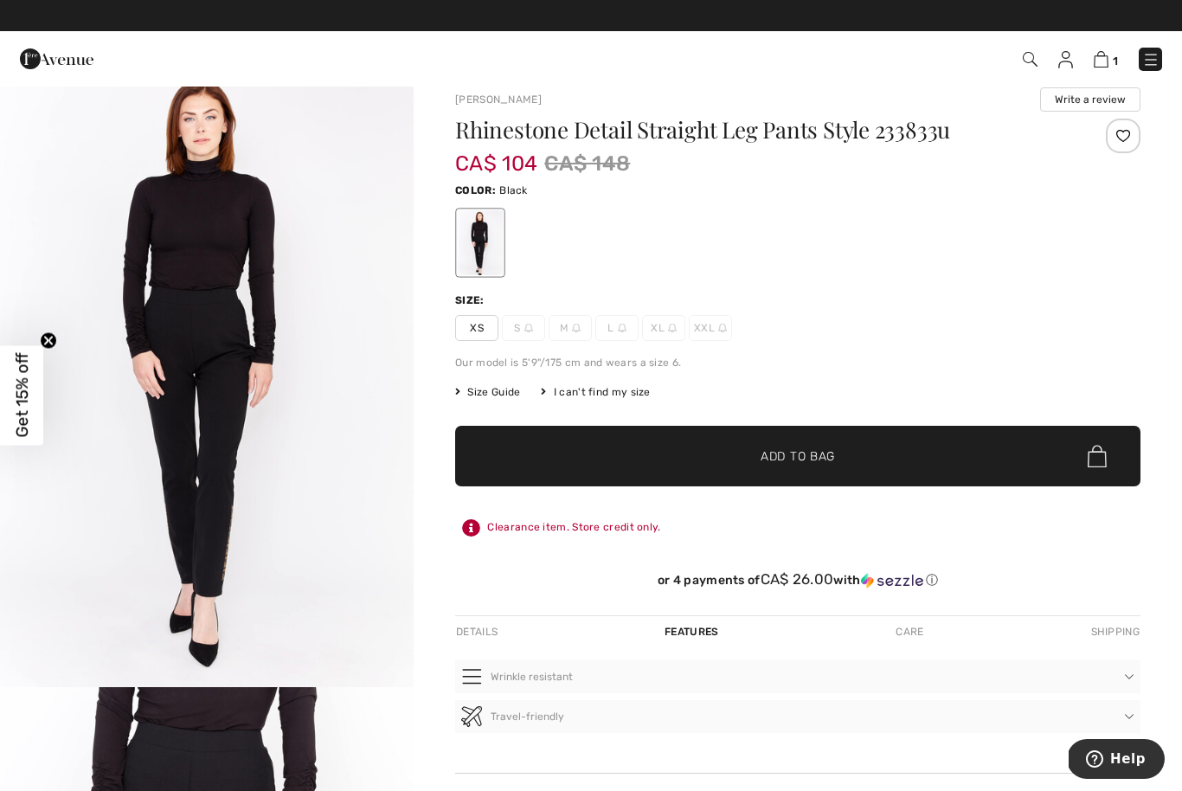
scroll to position [0, 0]
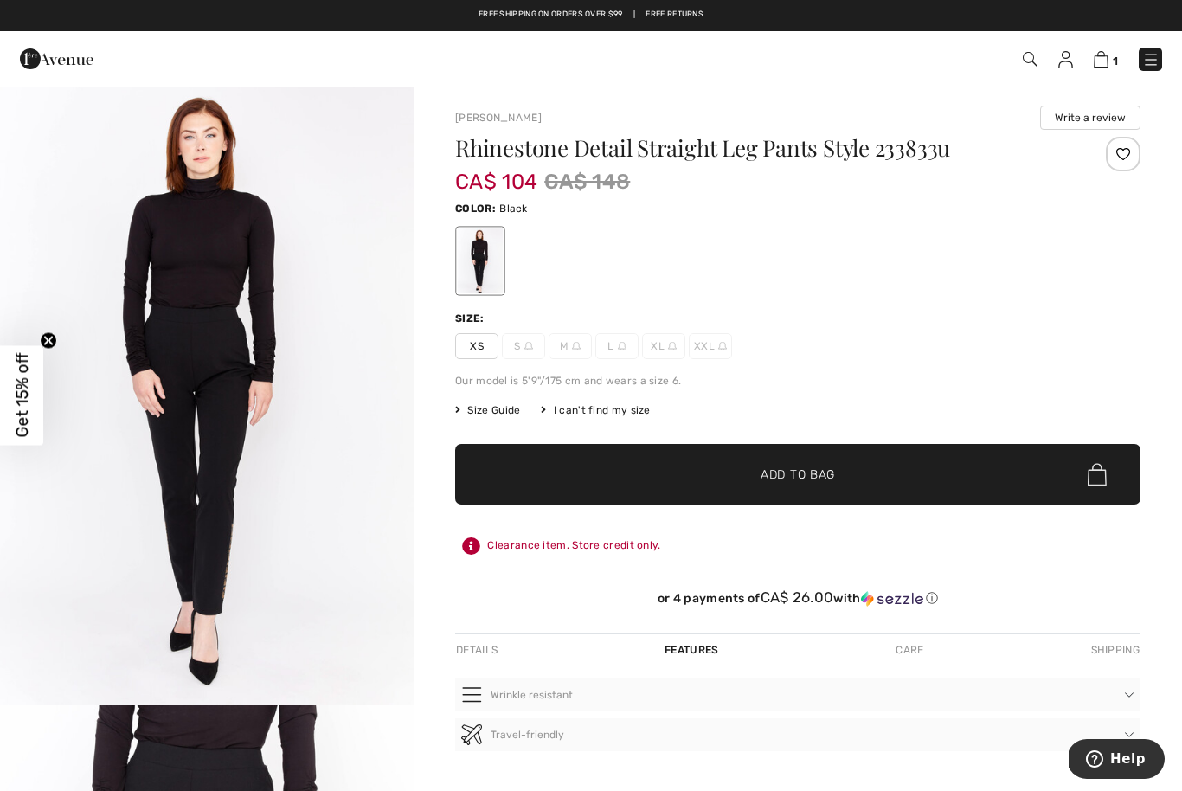
click at [1105, 62] on img at bounding box center [1101, 59] width 15 height 16
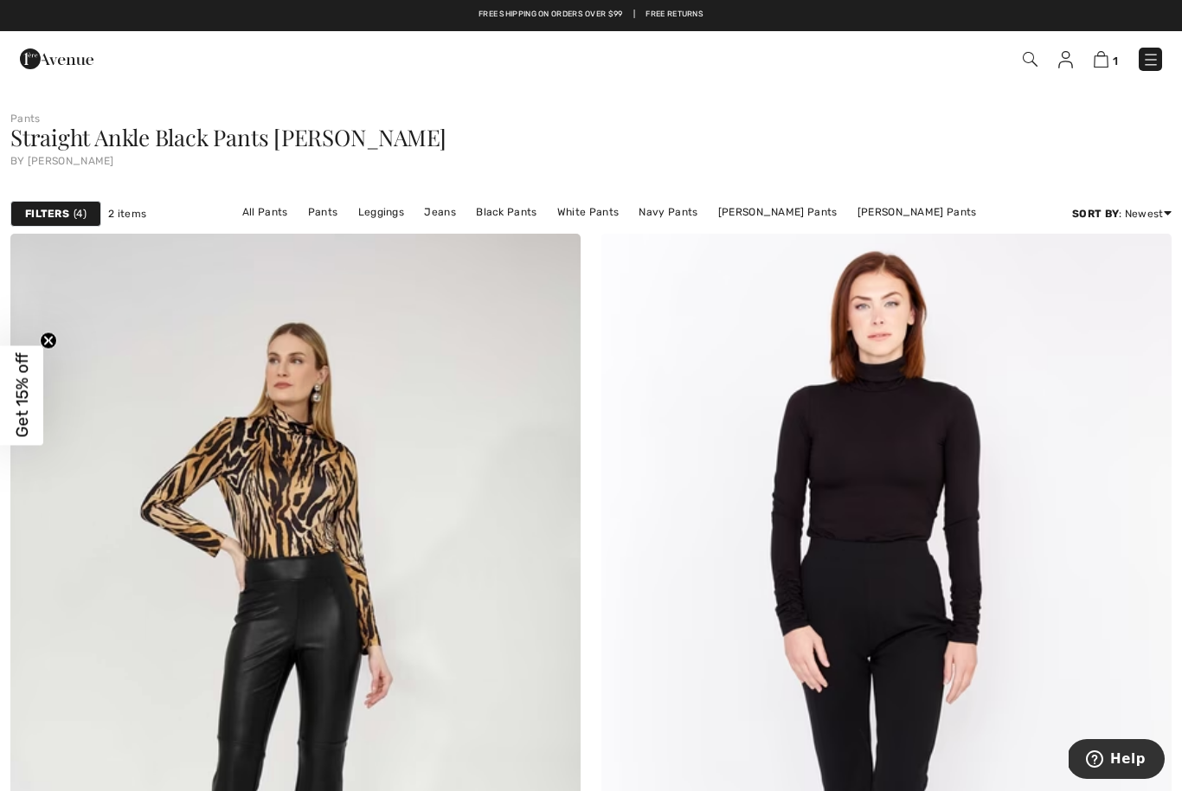
click at [792, 214] on link "Joseph Ribkoff Pants" at bounding box center [778, 212] width 137 height 23
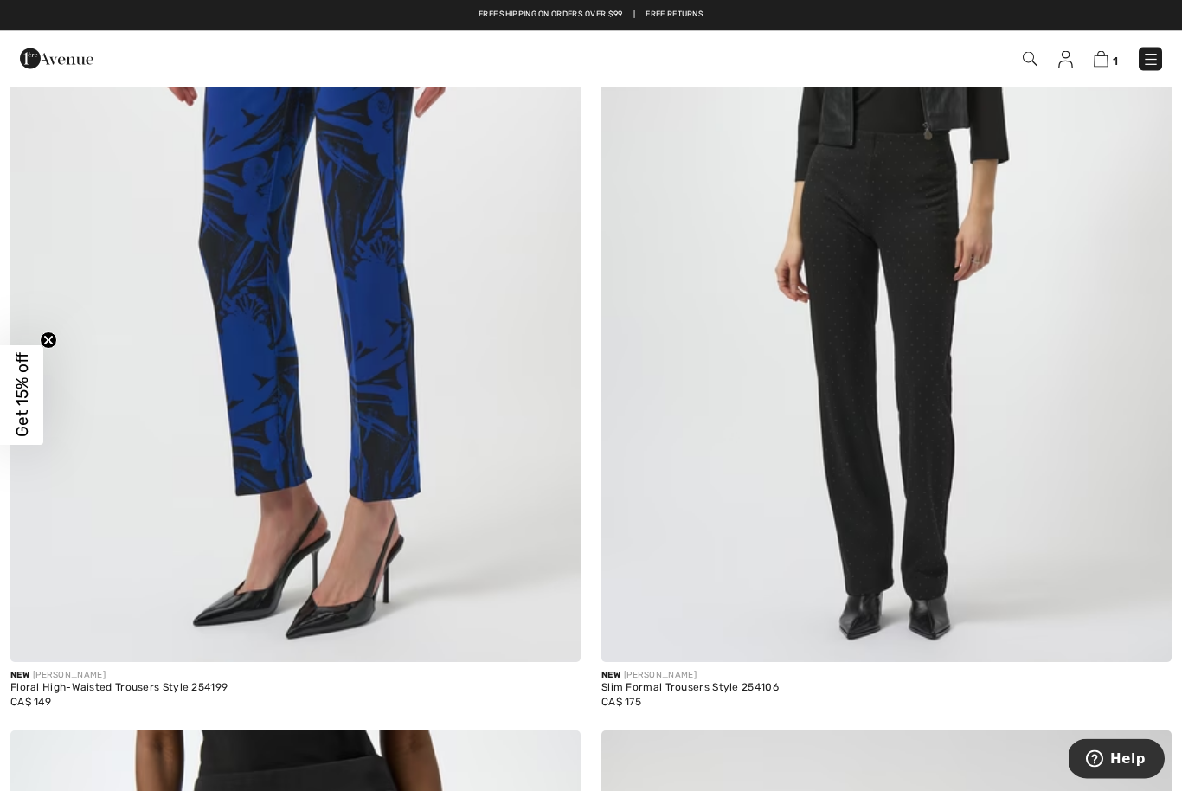
scroll to position [6132, 0]
click at [928, 344] on img at bounding box center [886, 235] width 570 height 856
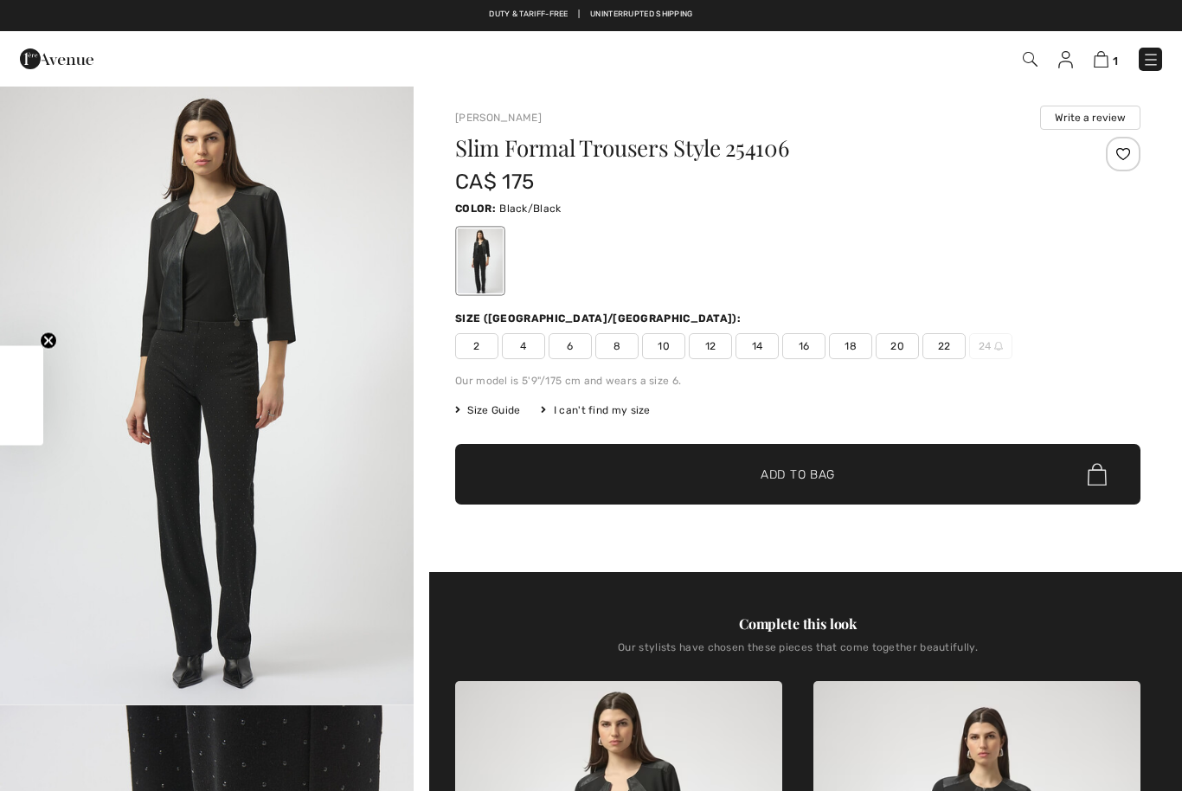
checkbox input "true"
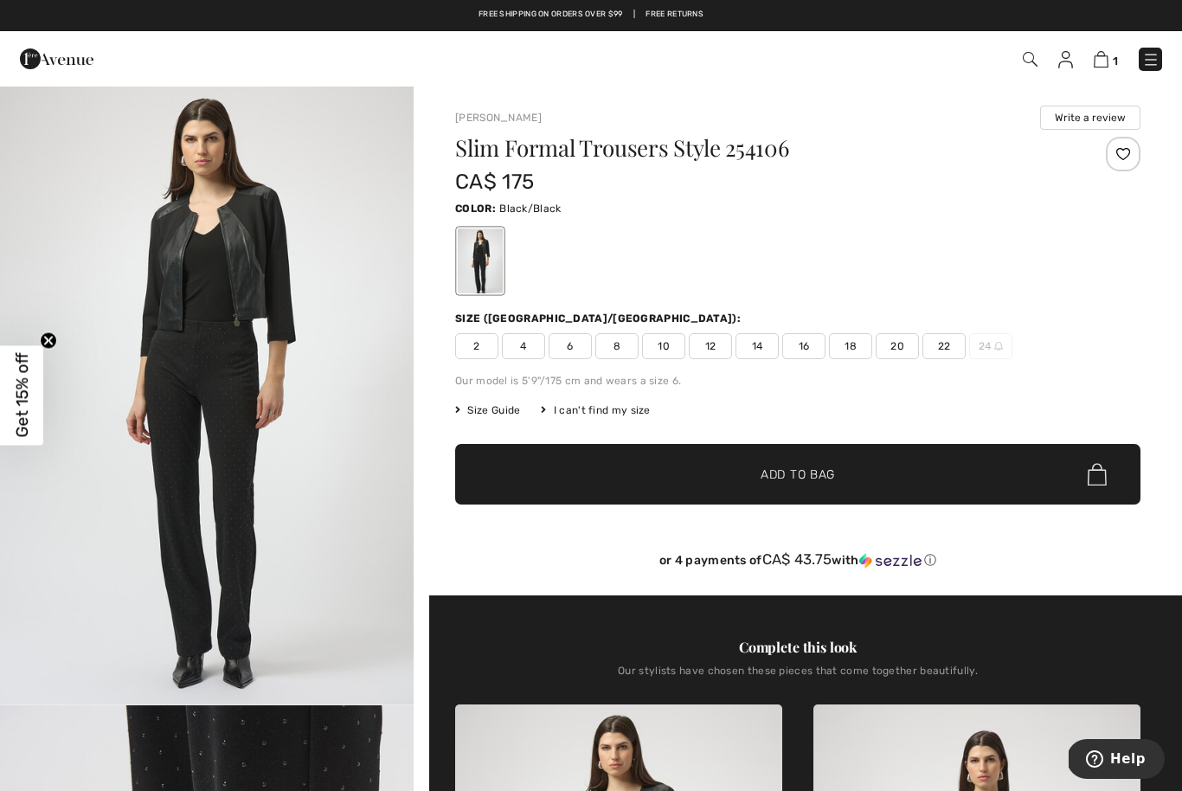
click at [624, 353] on span "8" at bounding box center [616, 346] width 43 height 26
click at [820, 466] on span "Add to Bag" at bounding box center [798, 475] width 74 height 18
click at [1096, 67] on img at bounding box center [1099, 59] width 15 height 16
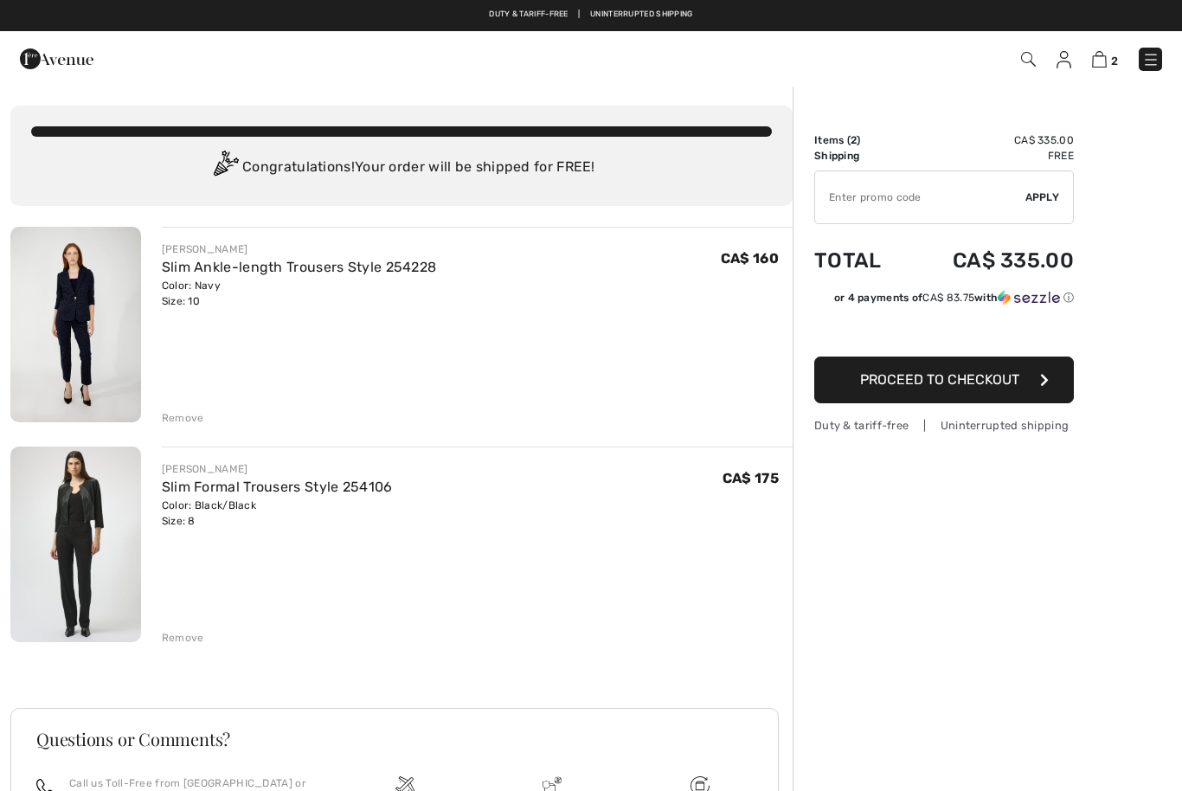
click at [189, 420] on div "Remove" at bounding box center [183, 418] width 42 height 16
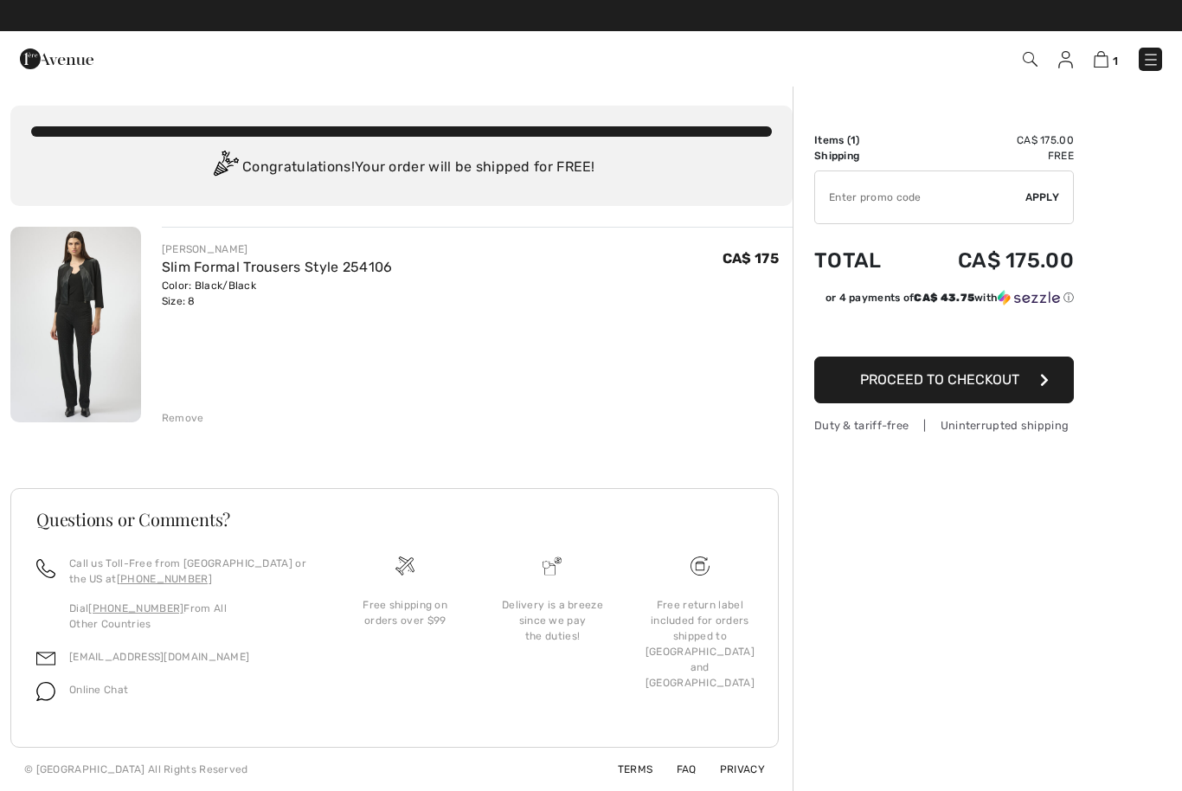
click at [971, 396] on button "Proceed to Checkout" at bounding box center [944, 380] width 260 height 47
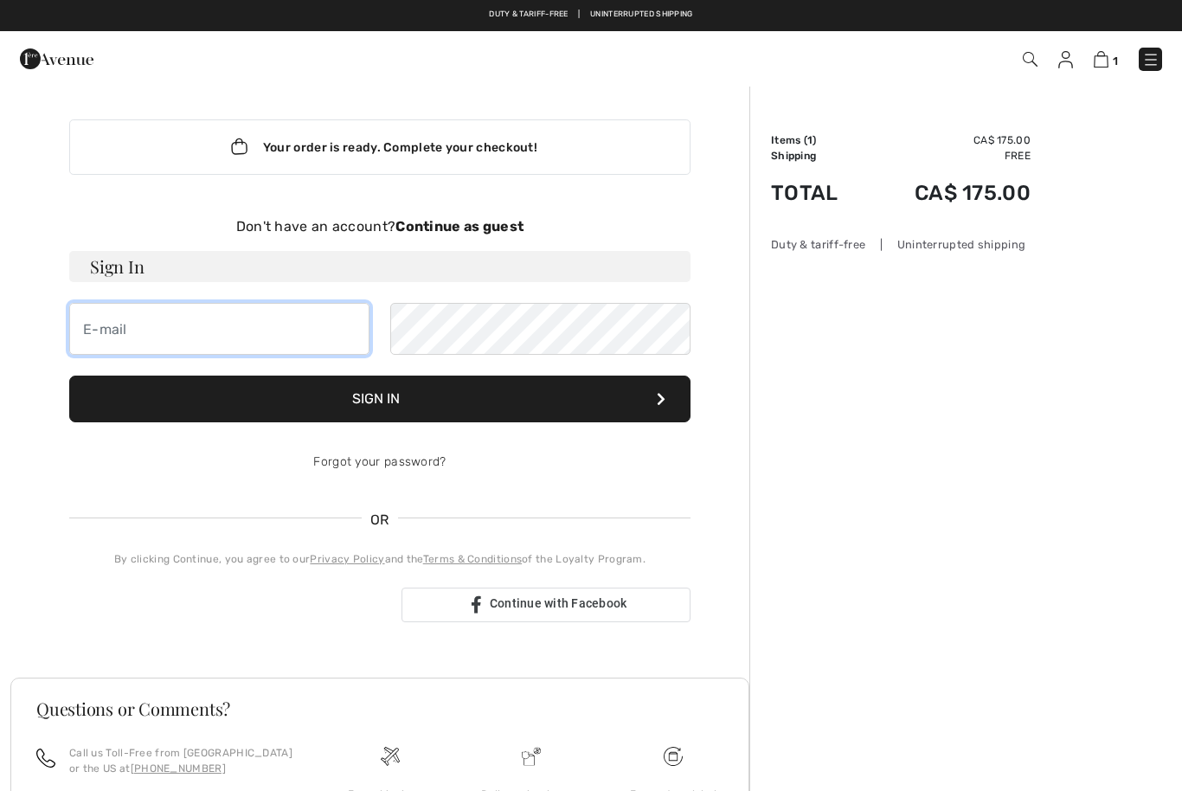
click at [256, 335] on input "email" at bounding box center [219, 329] width 300 height 52
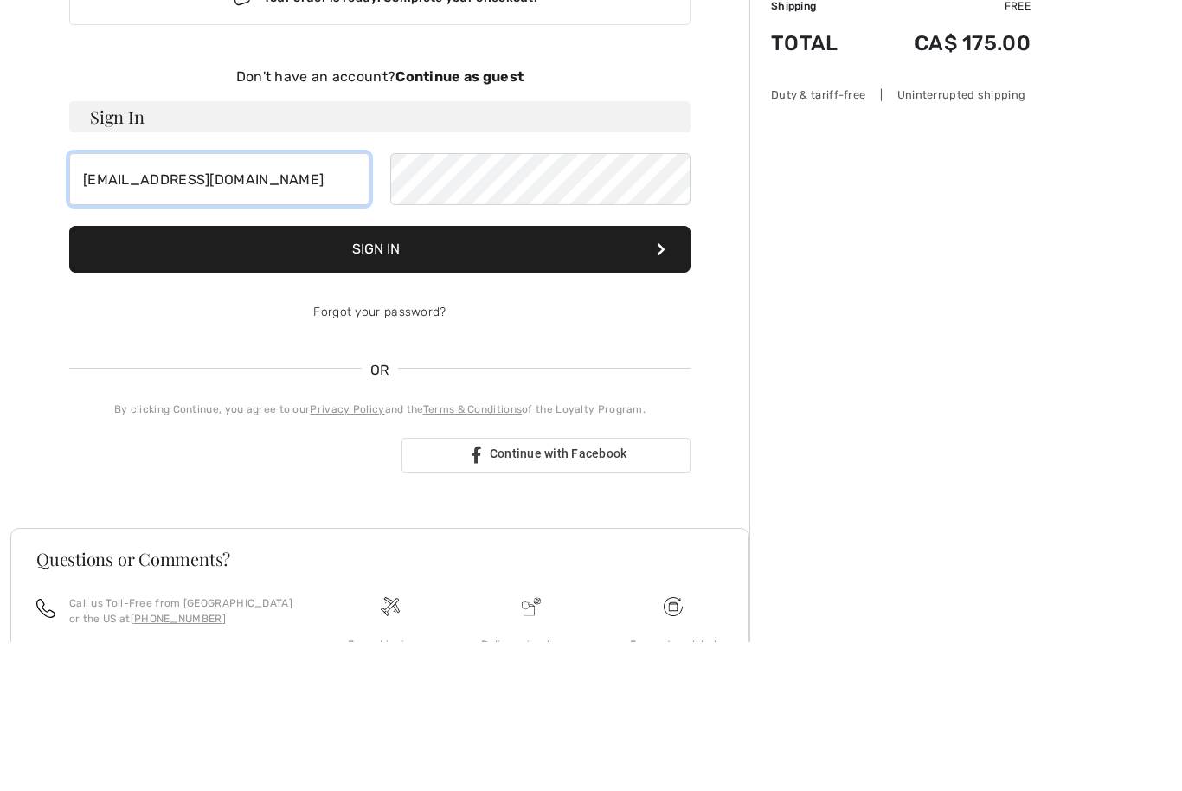
type input "[EMAIL_ADDRESS][DOMAIN_NAME]"
click at [485, 218] on strong "Continue as guest" at bounding box center [460, 226] width 128 height 16
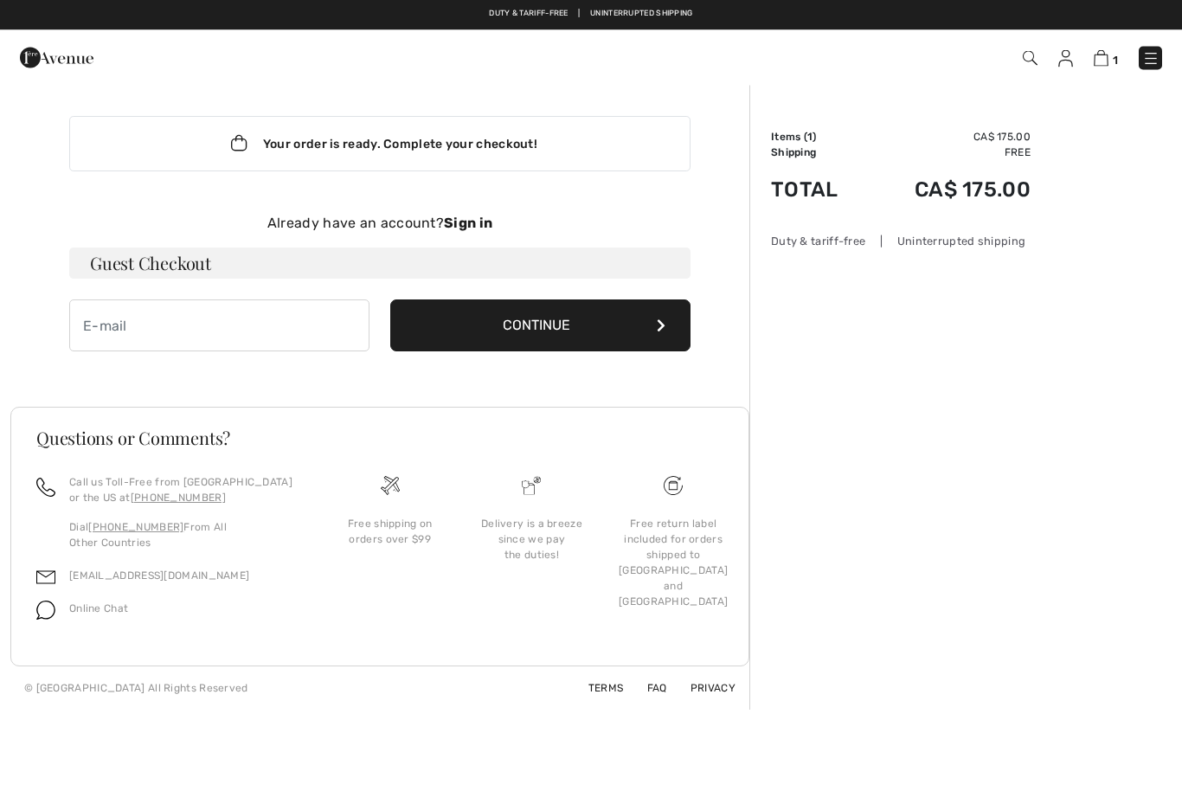
scroll to position [2, 0]
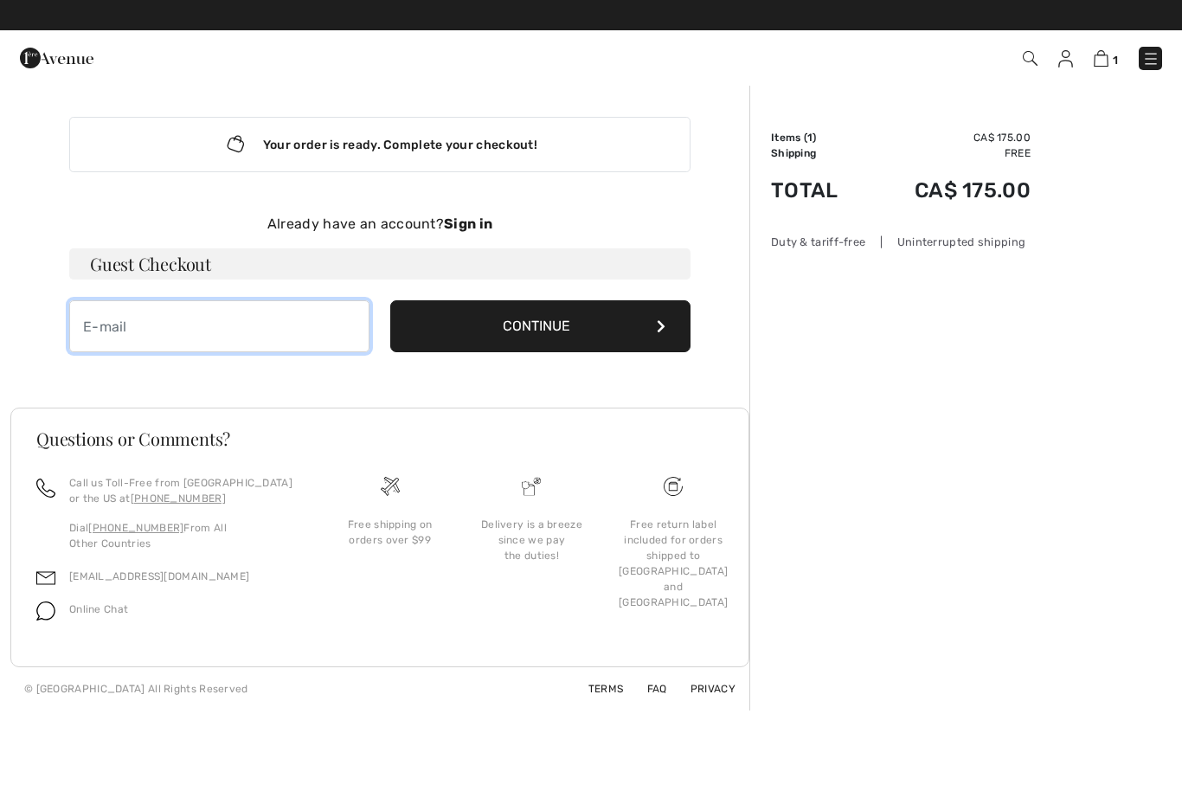
click at [157, 344] on input "email" at bounding box center [219, 327] width 300 height 52
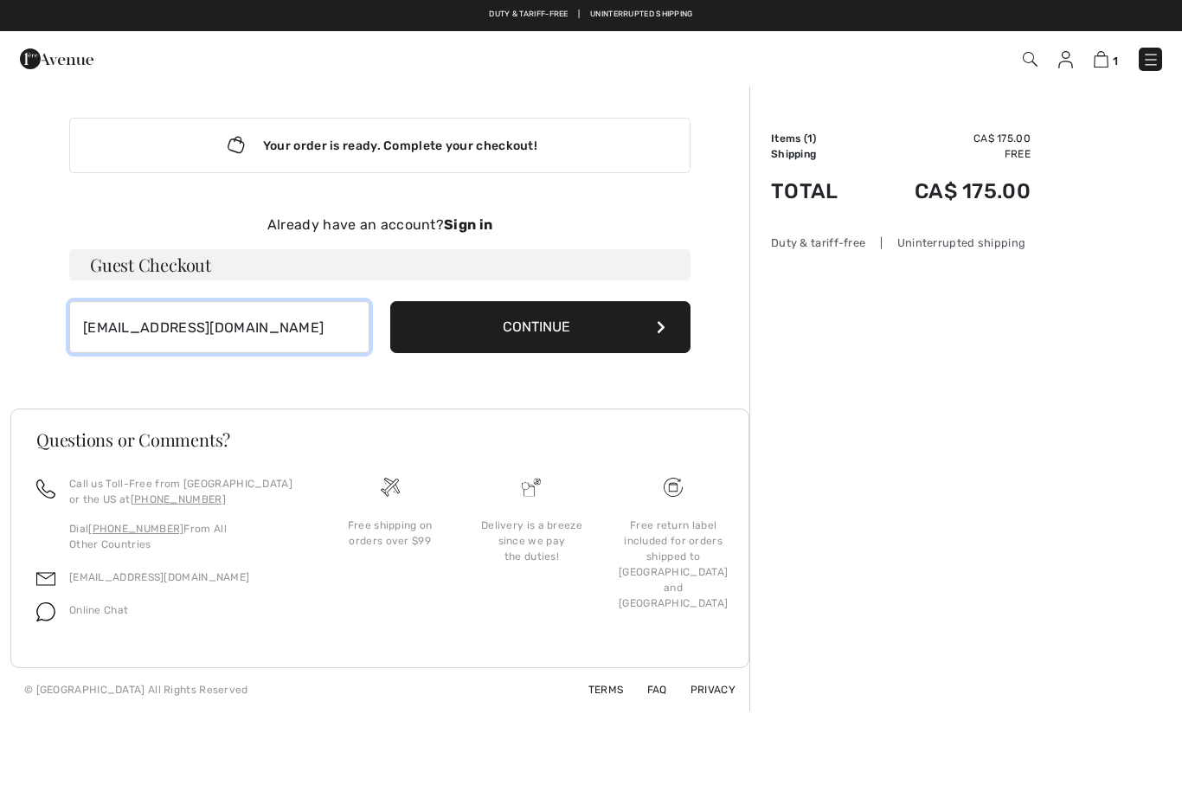
type input "[EMAIL_ADDRESS][DOMAIN_NAME]"
click at [588, 330] on button "Continue" at bounding box center [540, 327] width 300 height 52
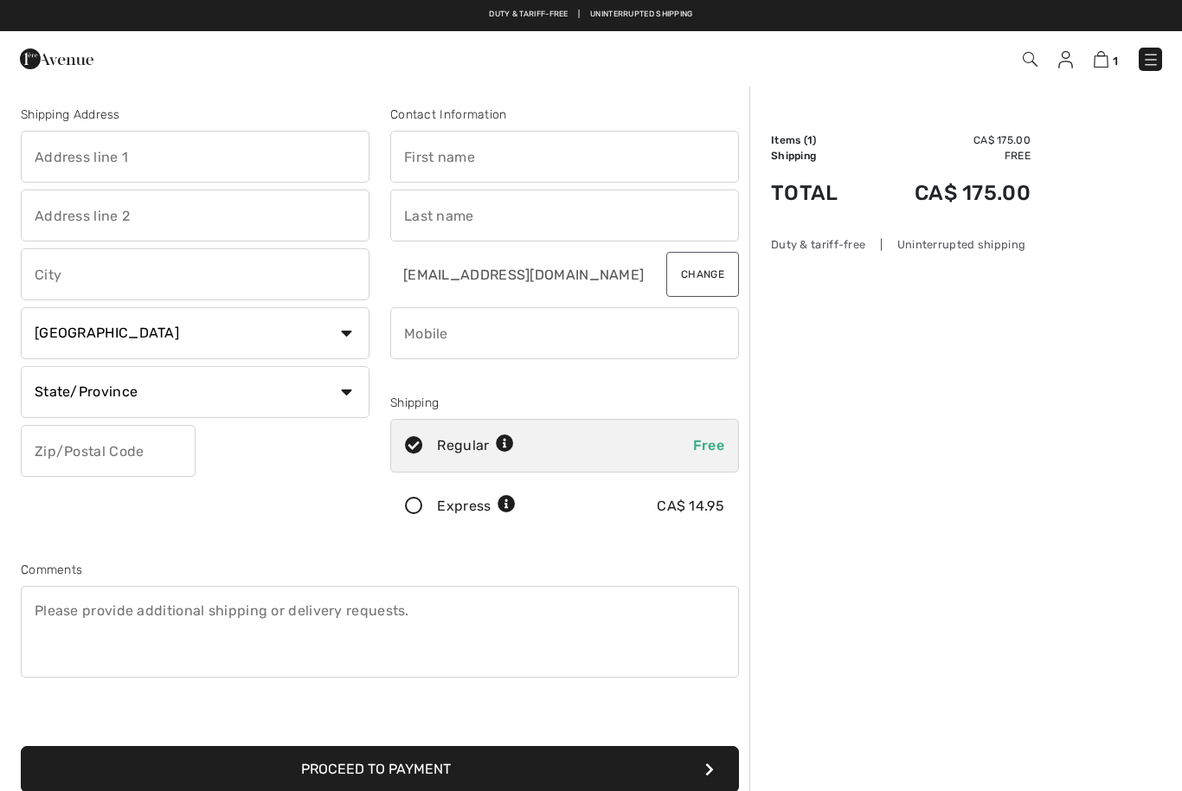
click at [177, 169] on input "text" at bounding box center [195, 157] width 349 height 52
type input "15 Joseph street"
click at [277, 270] on input "text" at bounding box center [195, 274] width 349 height 52
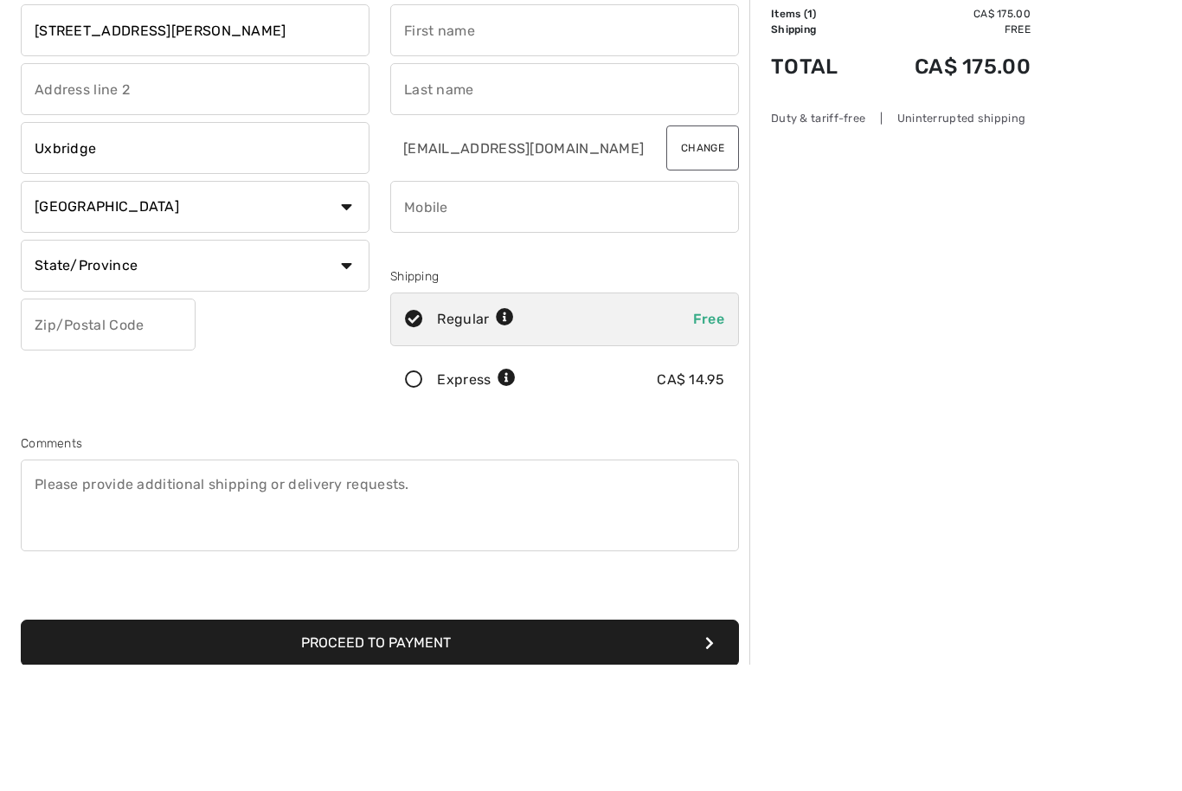
type input "Uxbridge"
click at [346, 366] on select "State/Province Alberta British Columbia Manitoba New Brunswick Newfoundland and…" at bounding box center [195, 392] width 349 height 52
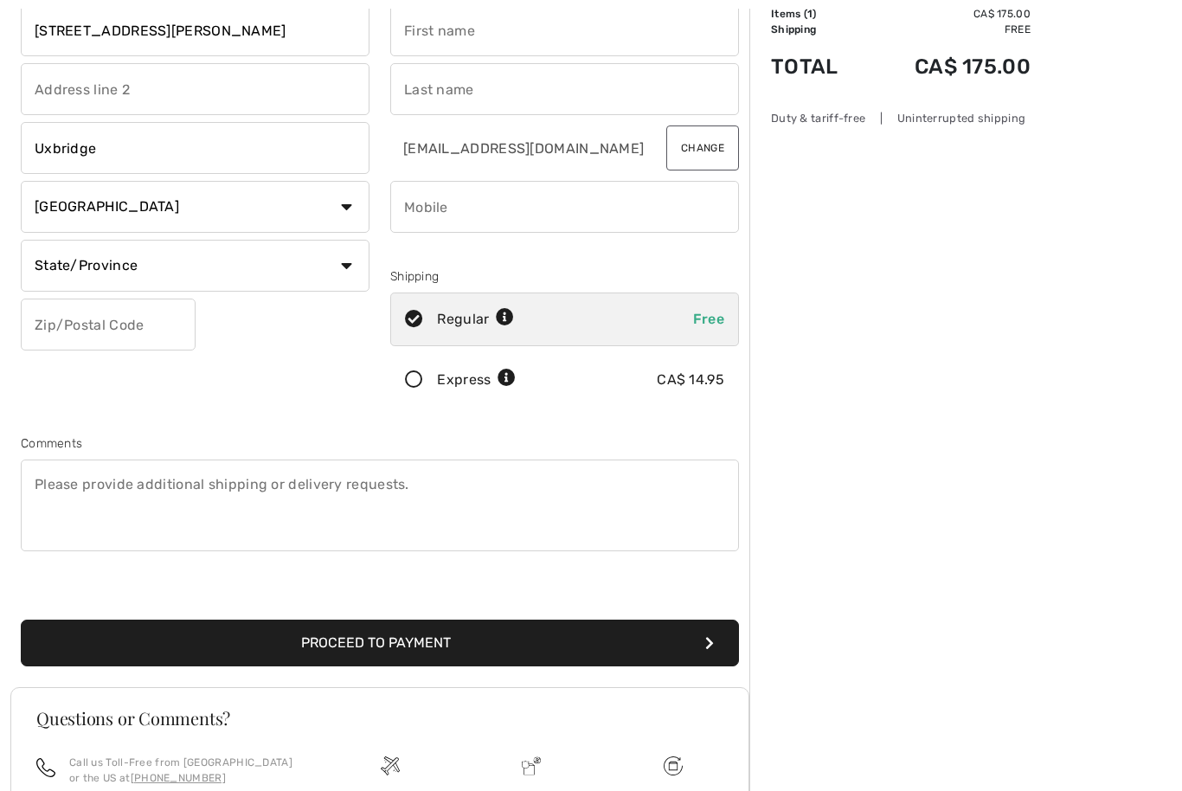
select select "ON"
click at [153, 327] on input "text" at bounding box center [108, 325] width 175 height 52
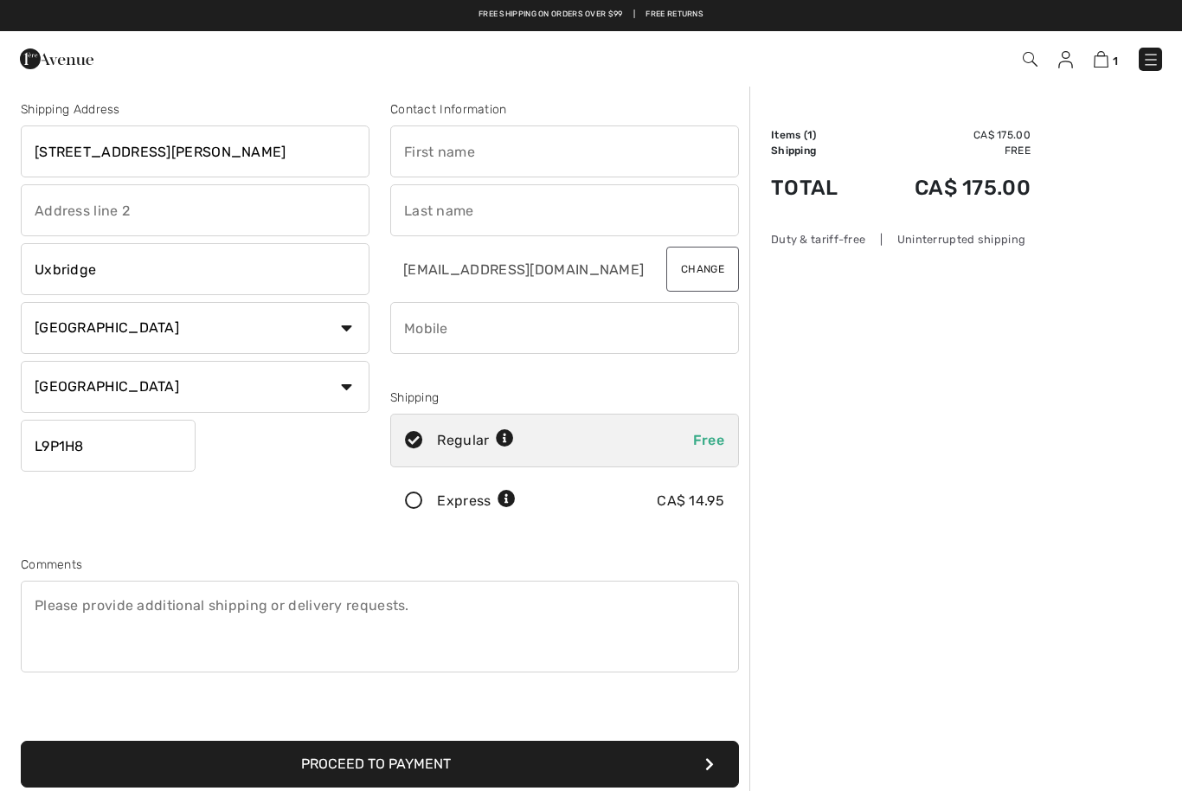
scroll to position [0, 0]
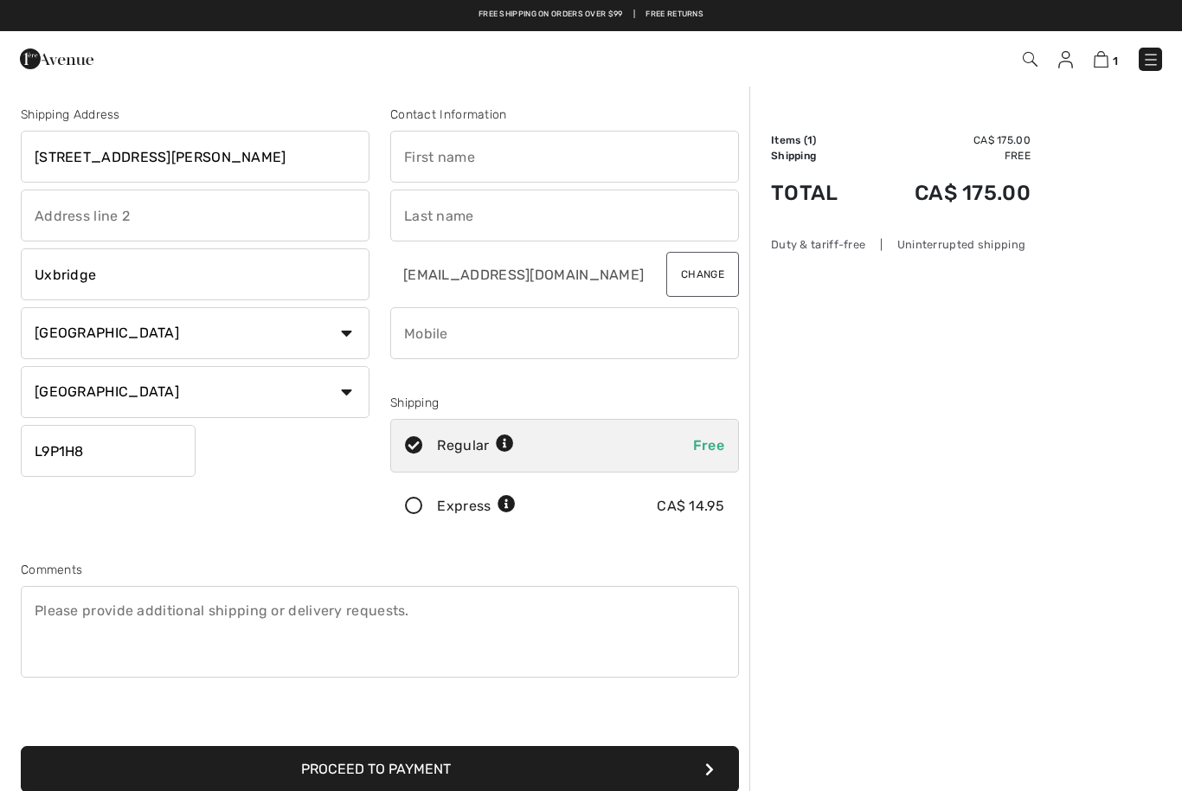
type input "L9P1H8"
click at [506, 156] on input "text" at bounding box center [564, 157] width 349 height 52
click at [567, 213] on input "text" at bounding box center [564, 216] width 349 height 52
type input "Gillian"
click at [546, 338] on input "phone" at bounding box center [564, 333] width 349 height 52
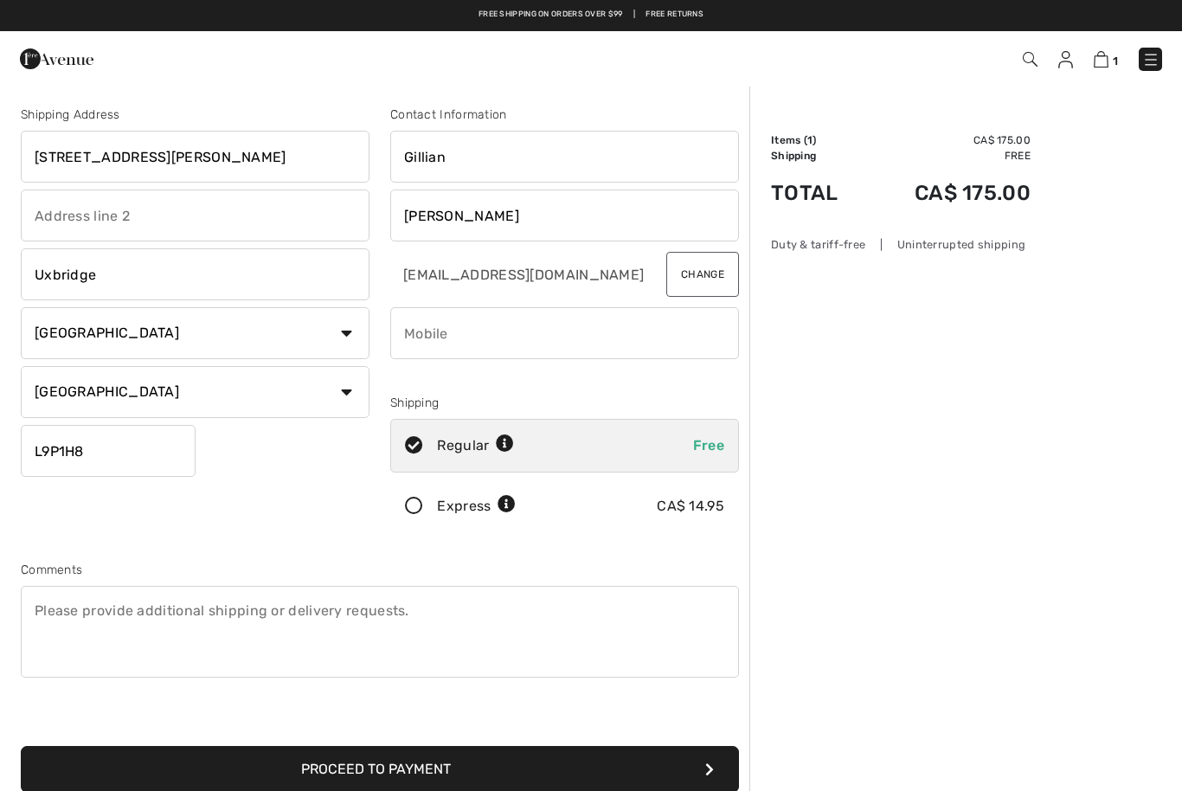
type input "Herold"
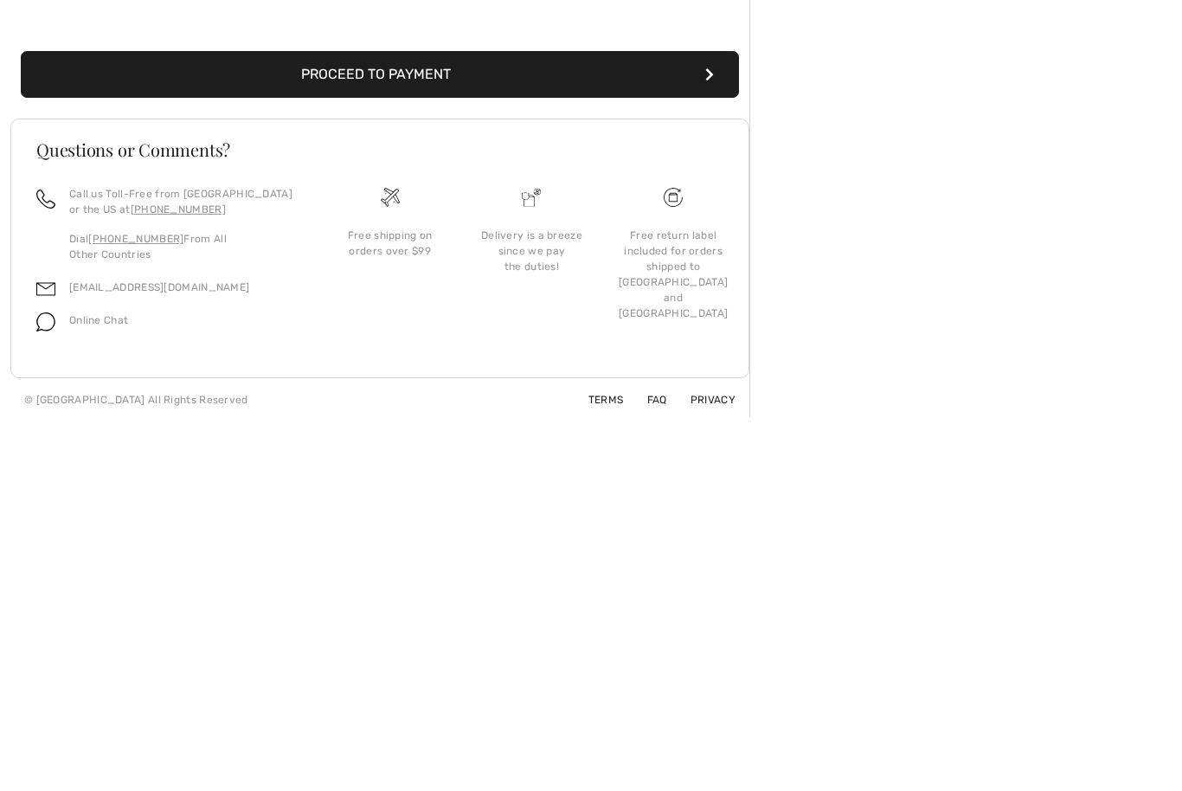
scroll to position [325, 0]
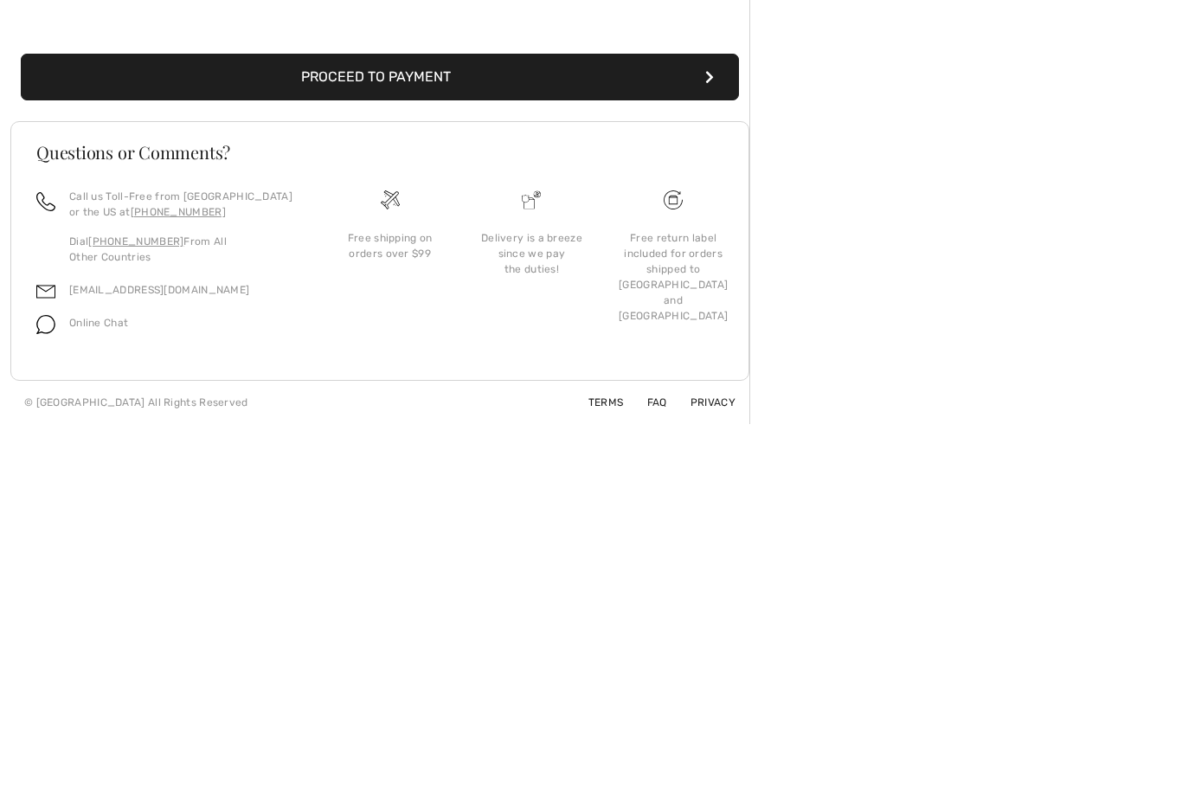
type input "4168067838"
click at [400, 421] on button "Proceed to Payment" at bounding box center [380, 444] width 718 height 47
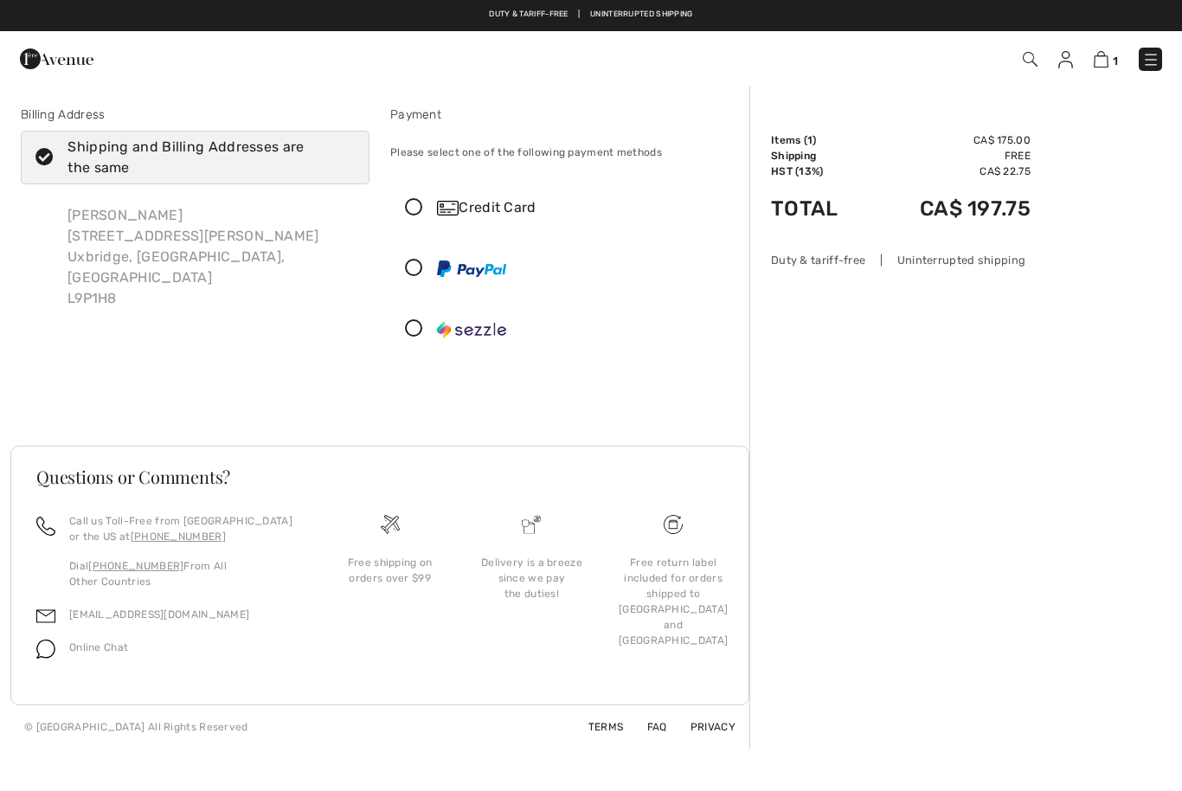
checkbox input "true"
click at [415, 216] on icon at bounding box center [414, 208] width 46 height 18
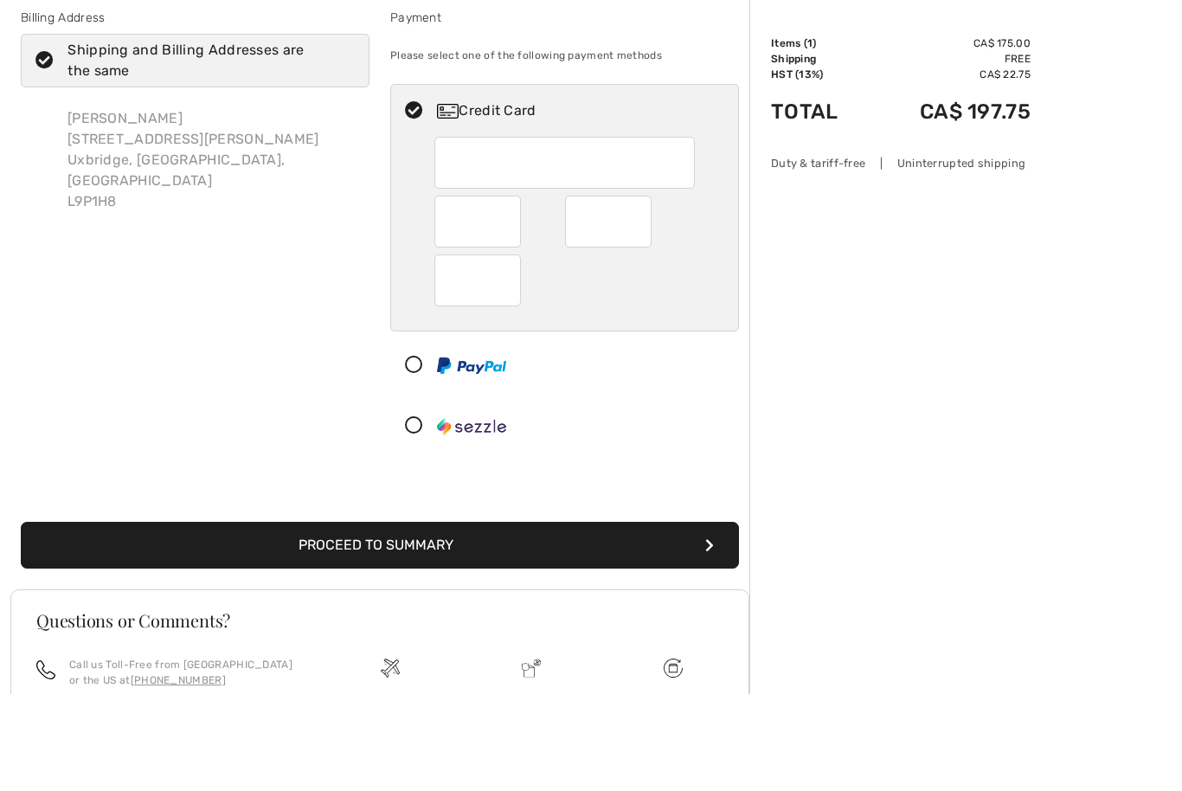
scroll to position [97, 0]
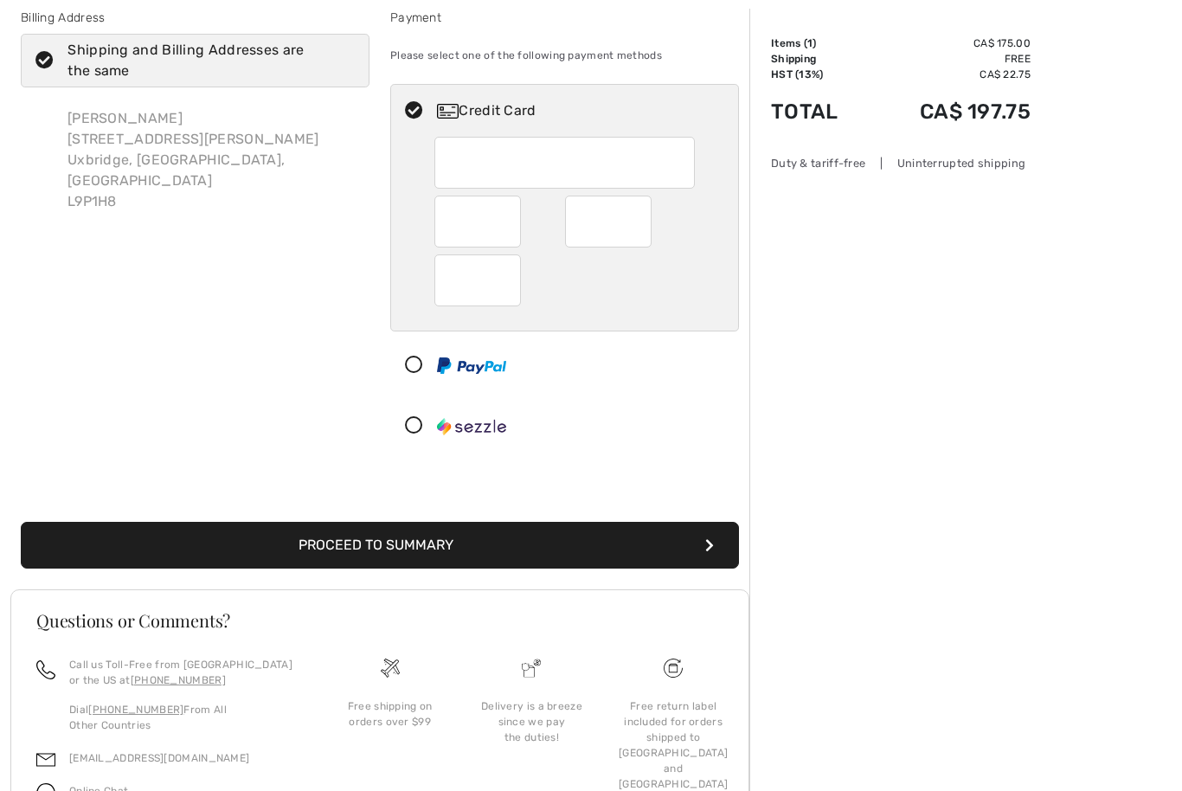
click at [408, 545] on button "Proceed to Summary" at bounding box center [380, 545] width 718 height 47
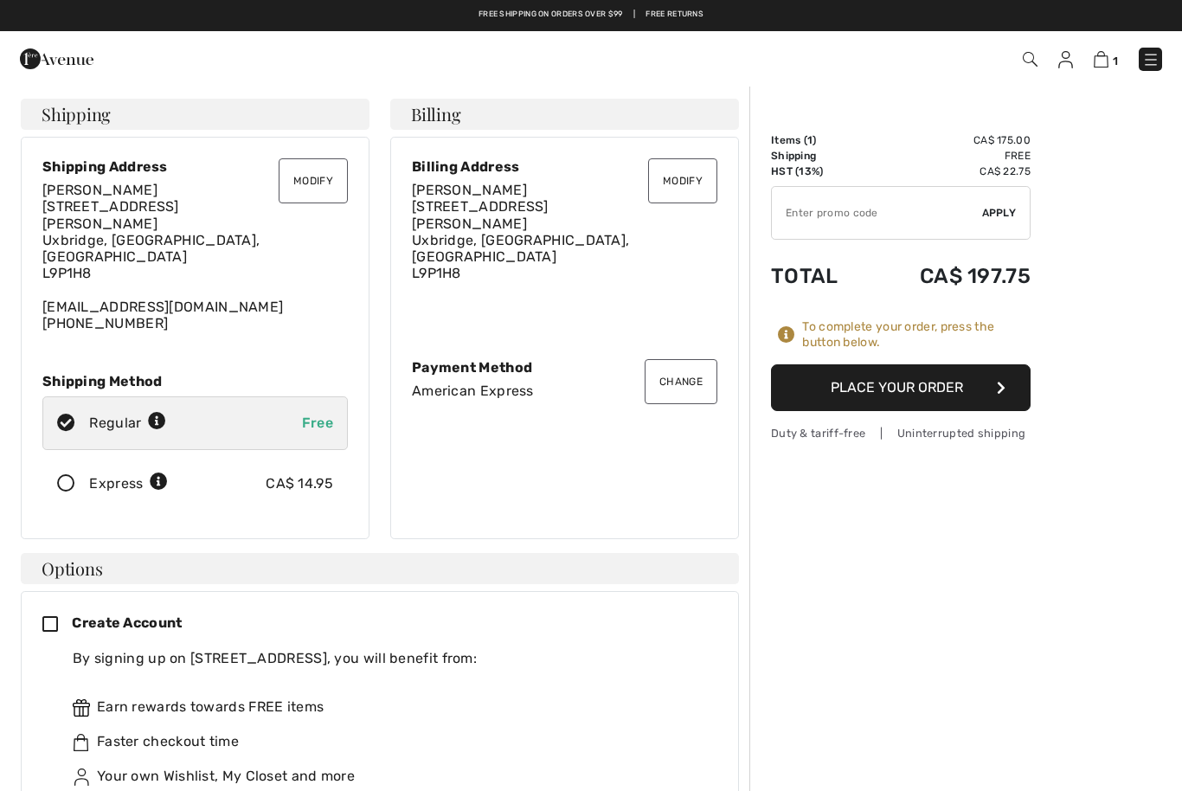
click at [934, 385] on button "Place Your Order" at bounding box center [901, 387] width 260 height 47
